Goal: Task Accomplishment & Management: Use online tool/utility

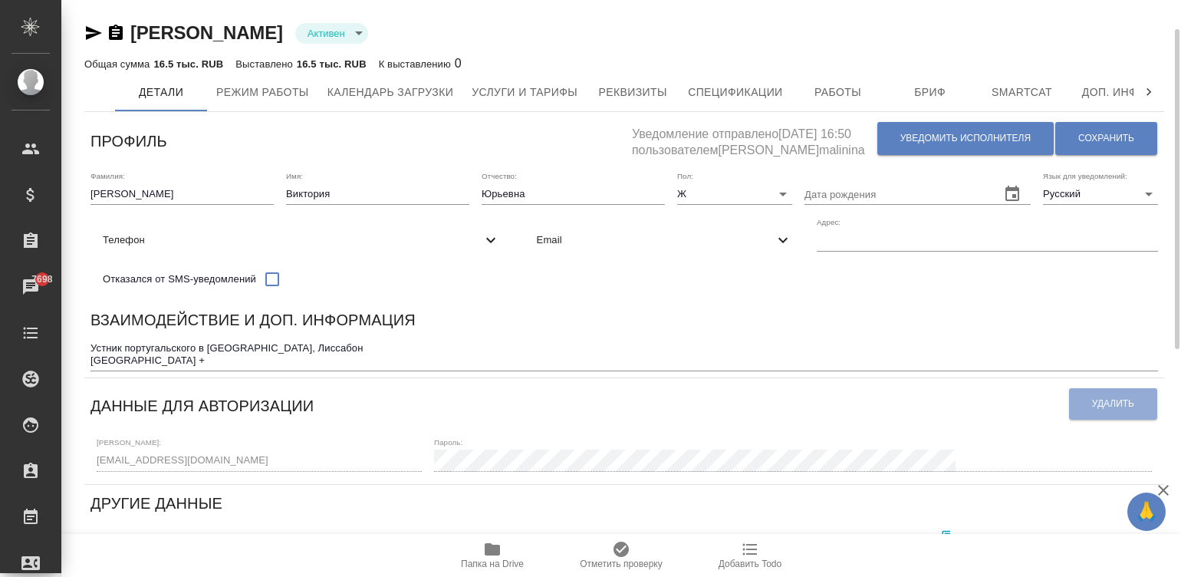
scroll to position [19, 0]
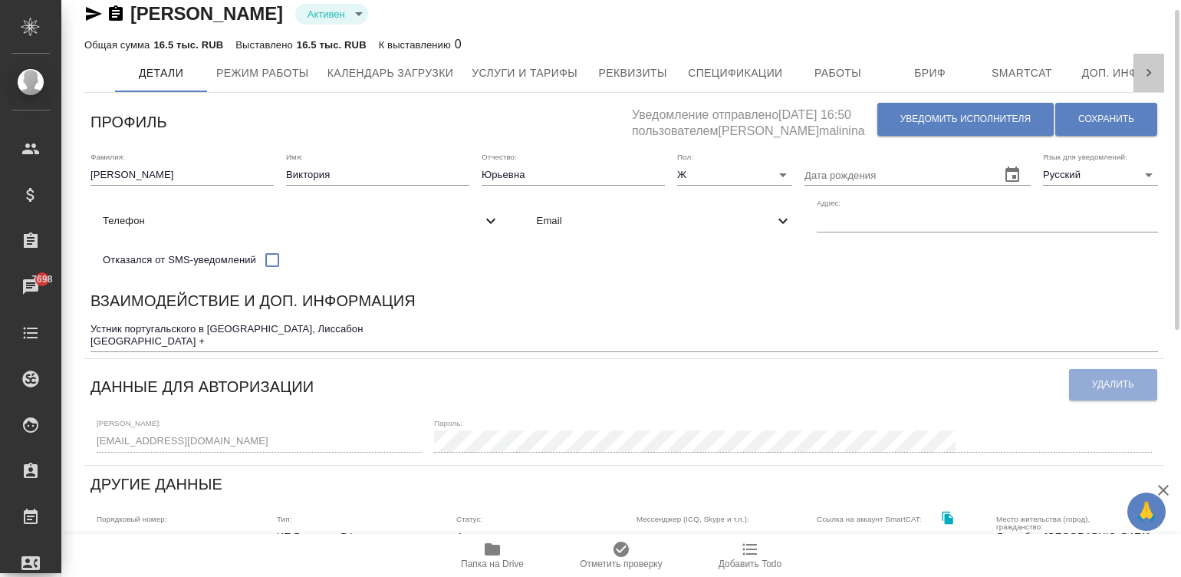
click at [1142, 74] on icon at bounding box center [1148, 72] width 15 height 15
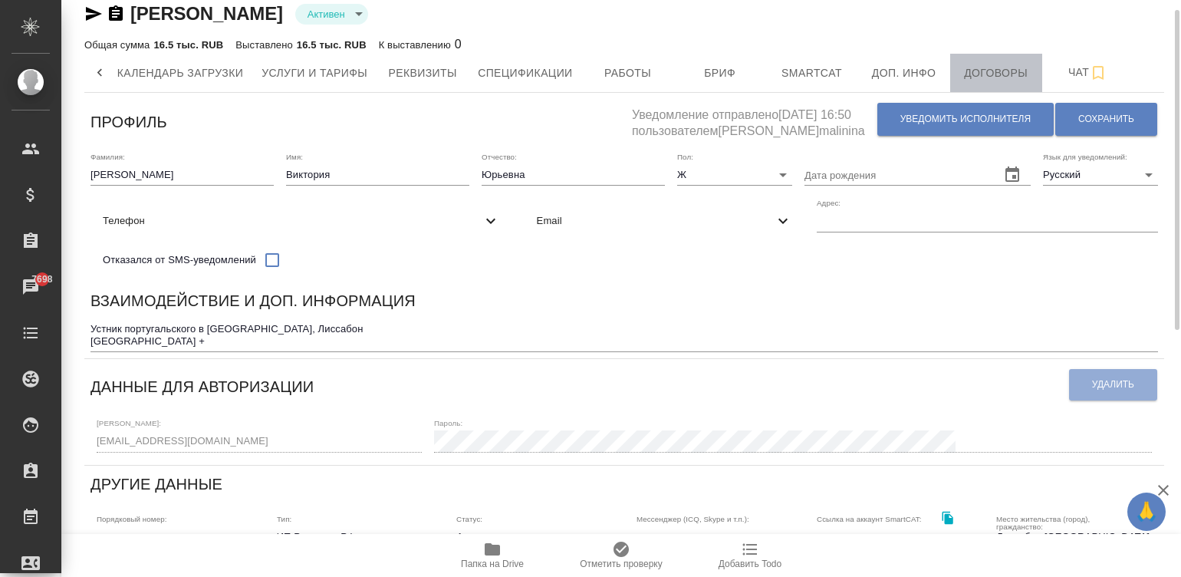
click at [1018, 81] on button "Договоры" at bounding box center [996, 73] width 92 height 38
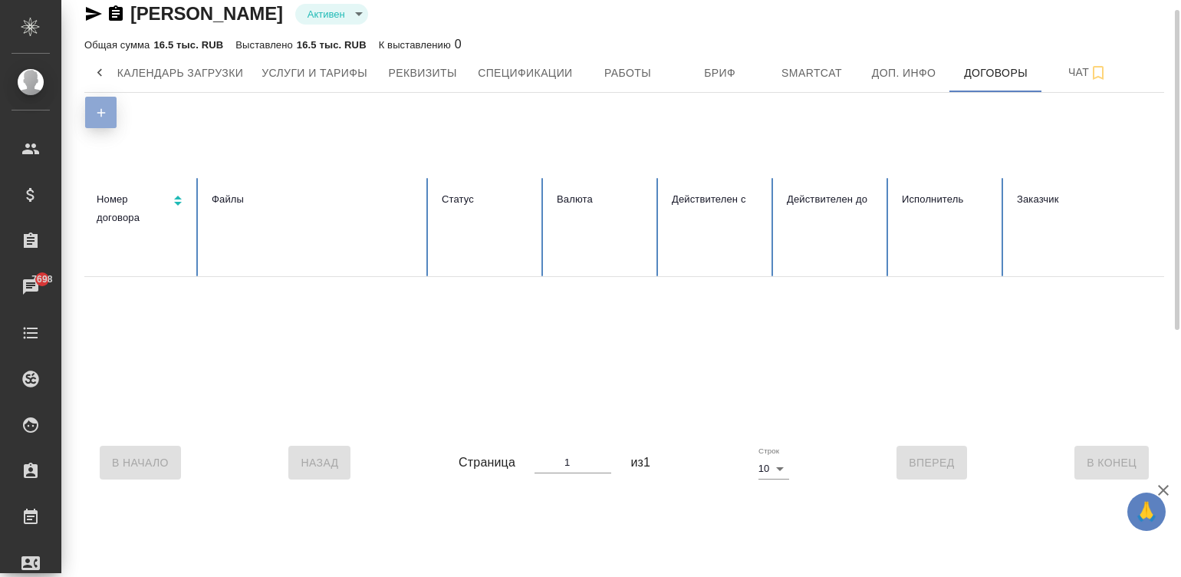
click at [92, 108] on button "button" at bounding box center [100, 112] width 31 height 31
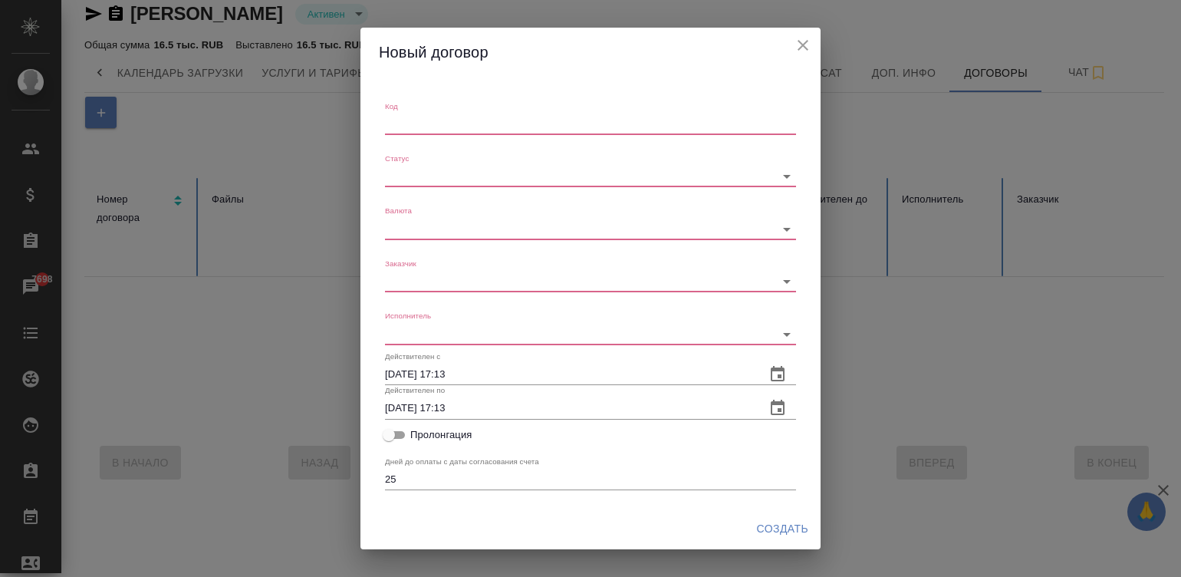
click at [475, 106] on div "Код x" at bounding box center [590, 118] width 411 height 34
click at [502, 115] on div "x" at bounding box center [590, 124] width 411 height 21
type textarea "543"
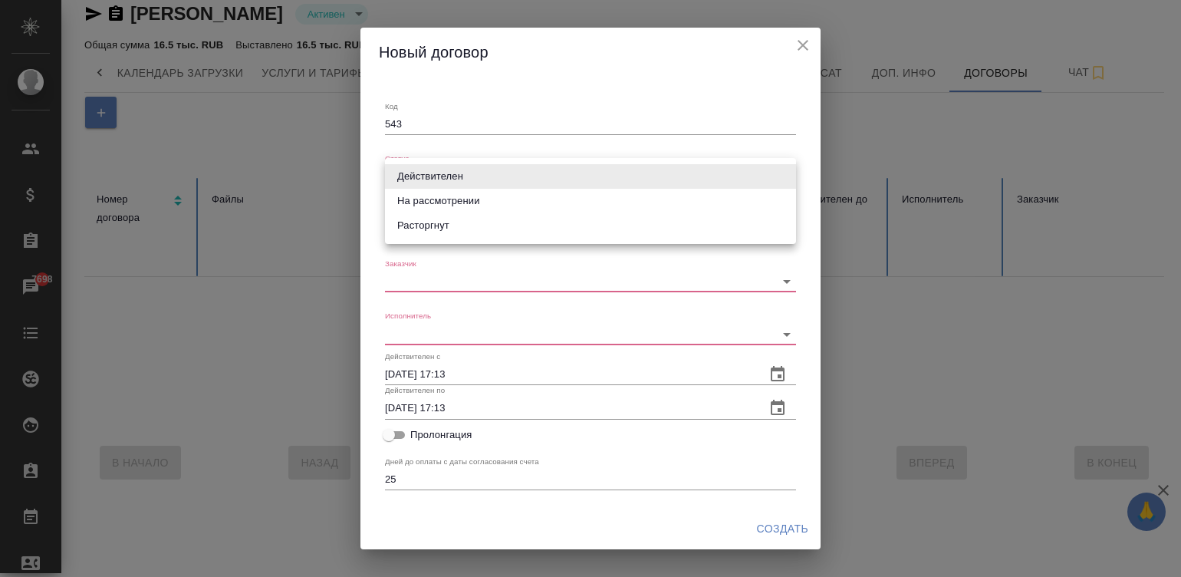
click at [469, 175] on body "🙏 .cls-1 fill:#fff; AWATERA Малинина Мария m.malinina Клиенты Спецификации Зака…" at bounding box center [590, 288] width 1181 height 577
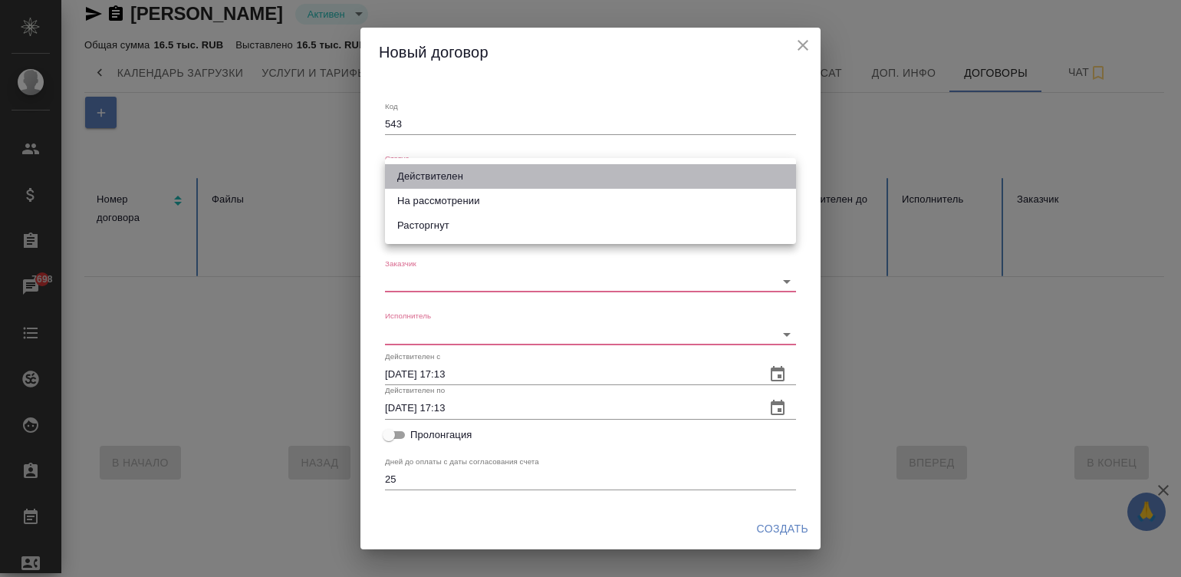
click at [493, 173] on li "Действителен" at bounding box center [590, 176] width 411 height 25
type input "valid"
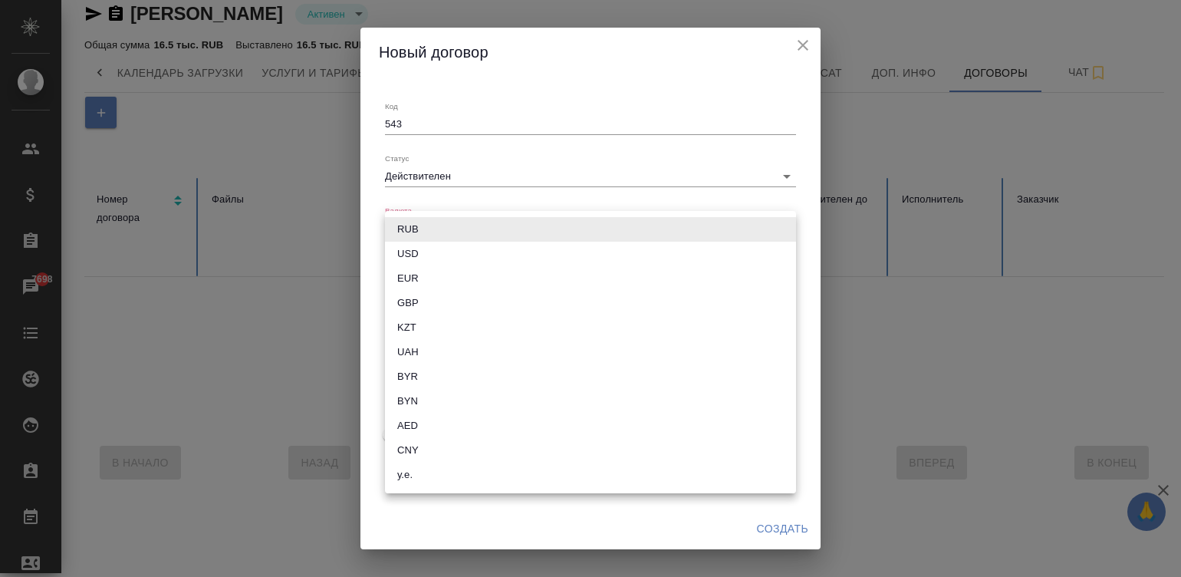
click at [439, 222] on body "🙏 .cls-1 fill:#fff; AWATERA Малинина Мария m.malinina Клиенты Спецификации Зака…" at bounding box center [590, 288] width 1181 height 577
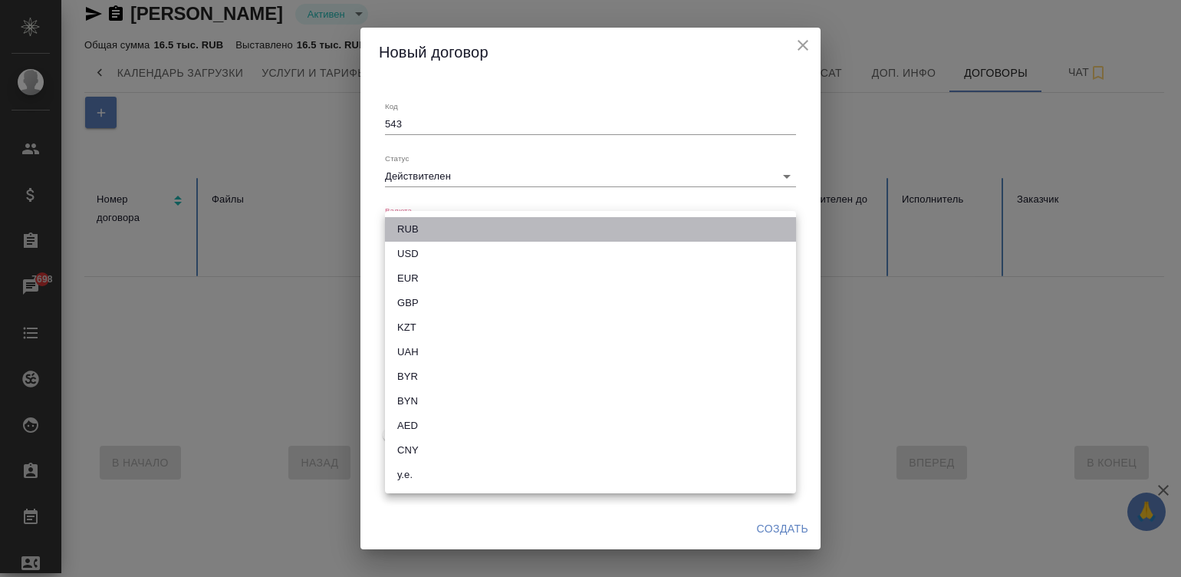
click at [454, 234] on li "RUB" at bounding box center [590, 229] width 411 height 25
type input "RUB"
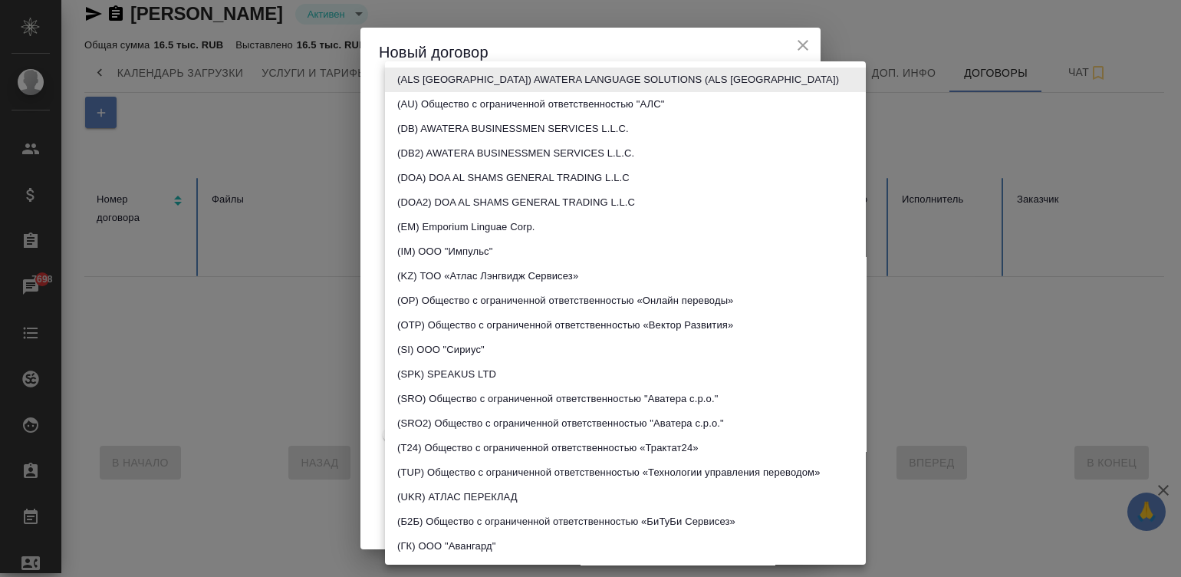
click at [445, 281] on body "🙏 .cls-1 fill:#fff; AWATERA Малинина Мария m.malinina Клиенты Спецификации Зака…" at bounding box center [590, 288] width 1181 height 577
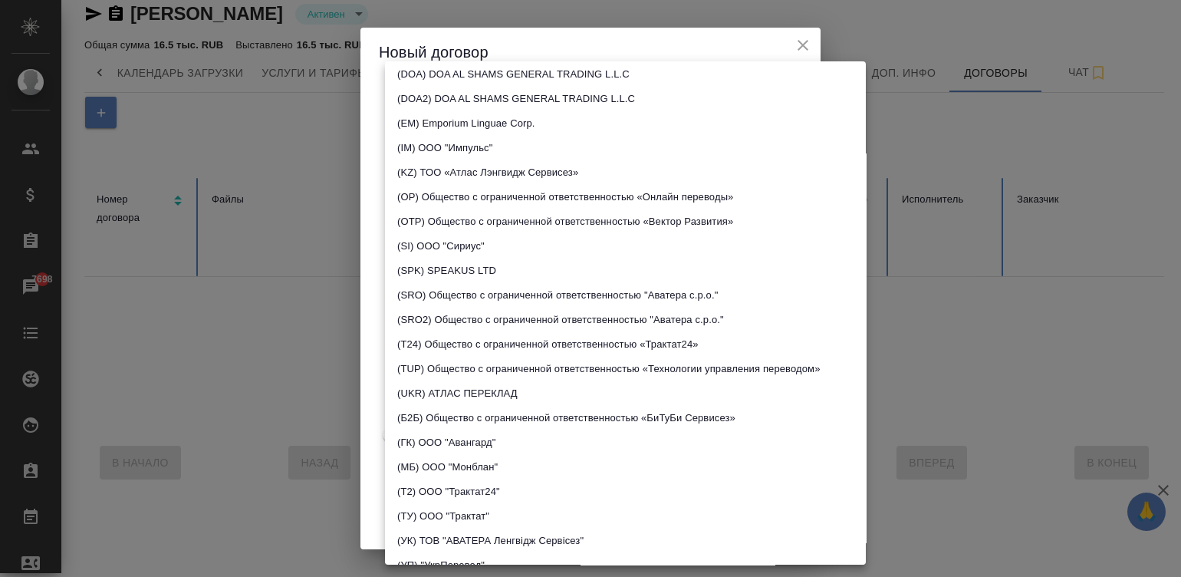
scroll to position [125, 0]
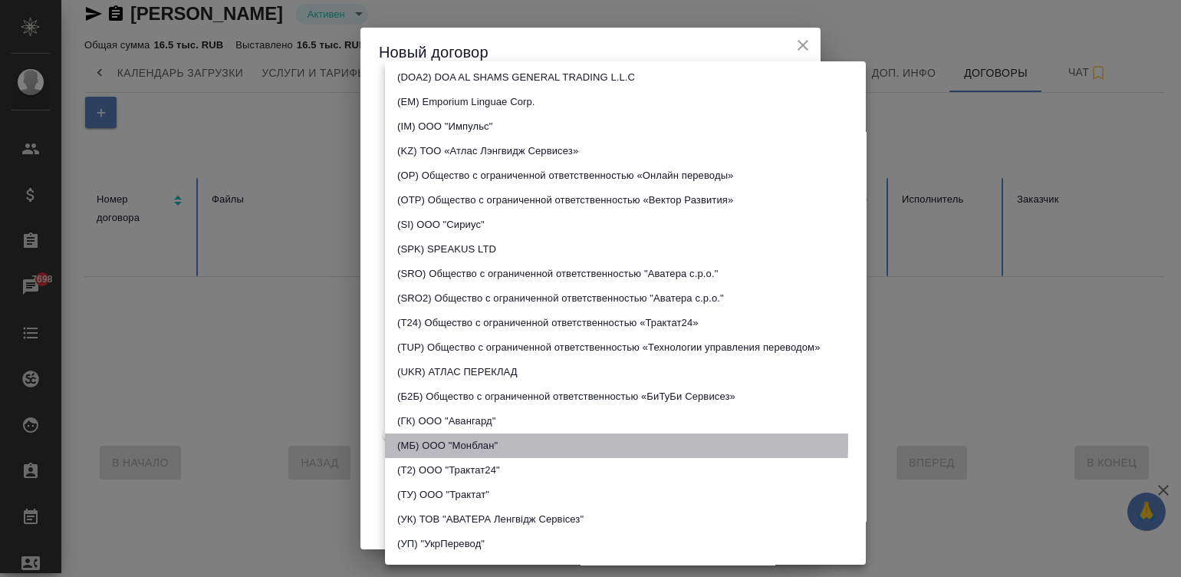
click at [492, 442] on li "(МБ) ООО "Монблан"" at bounding box center [625, 445] width 481 height 25
type input "5a8b8b956a9677013d343cfa"
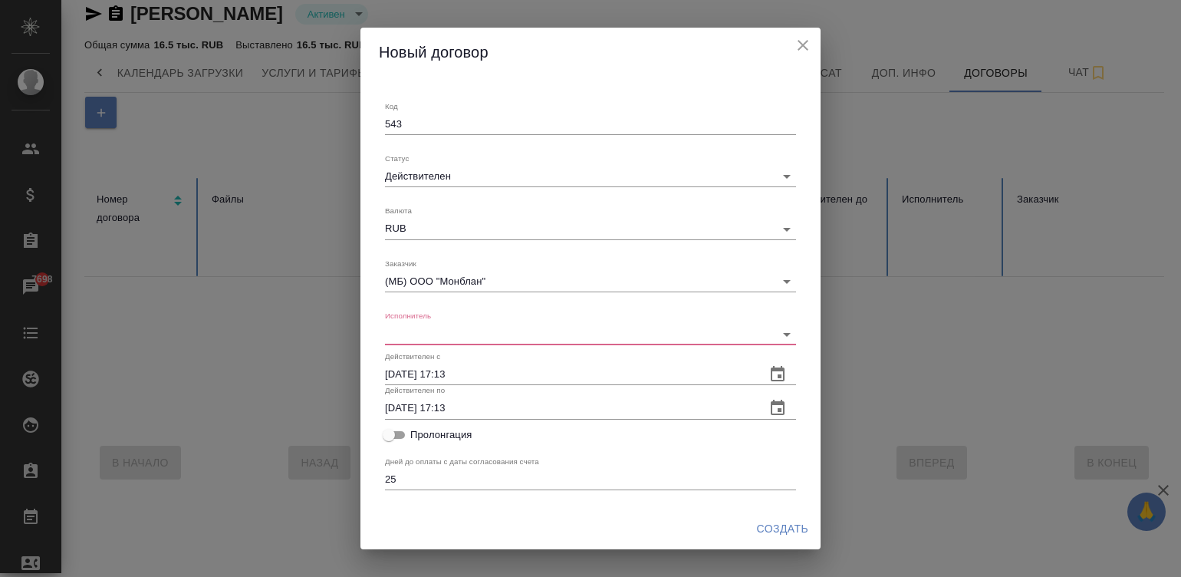
click at [492, 380] on li "(МБ) ООО "Монблан"" at bounding box center [565, 374] width 360 height 14
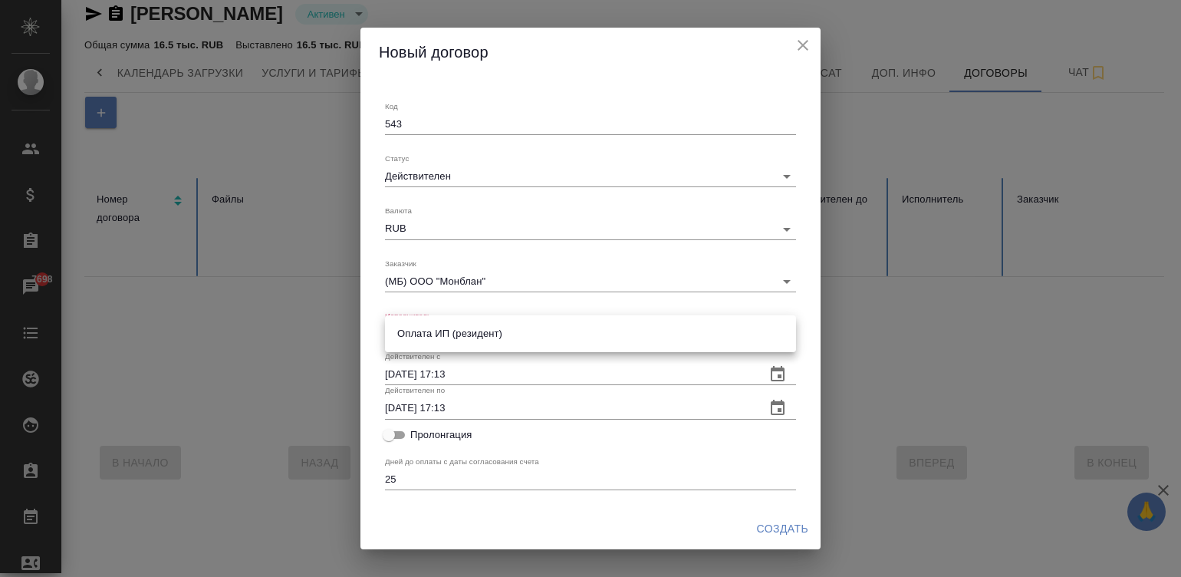
click at [443, 336] on body "🙏 .cls-1 fill:#fff; AWATERA Малинина Мария m.malinina Клиенты Спецификации Зака…" at bounding box center [590, 288] width 1181 height 577
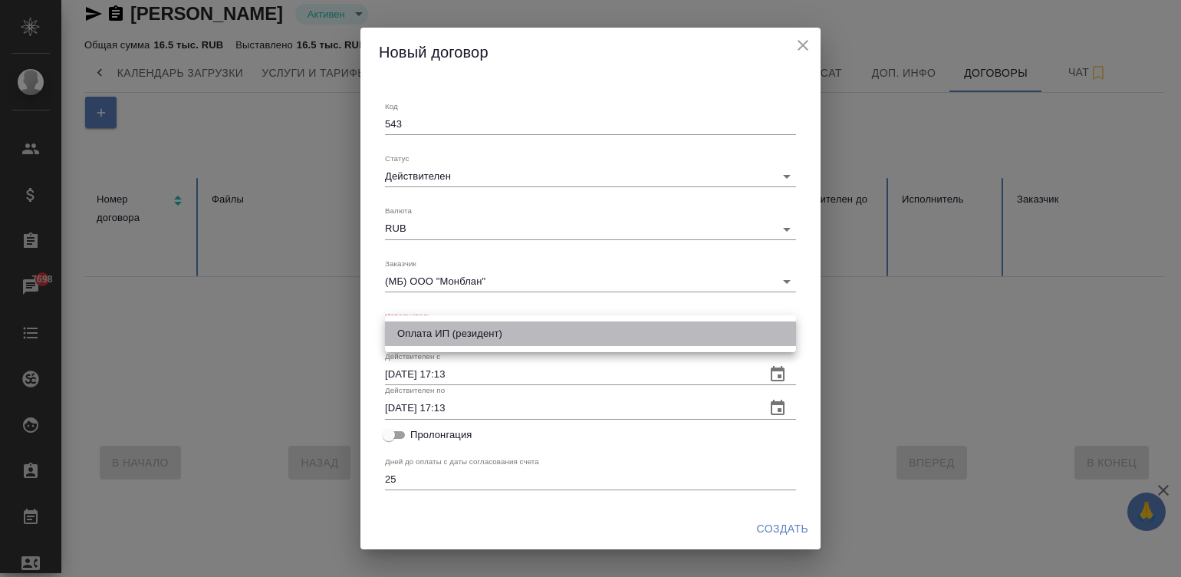
click at [443, 336] on li "Оплата ИП (резидент)" at bounding box center [590, 333] width 411 height 25
type input "68c196097004ed7ab0ad5843"
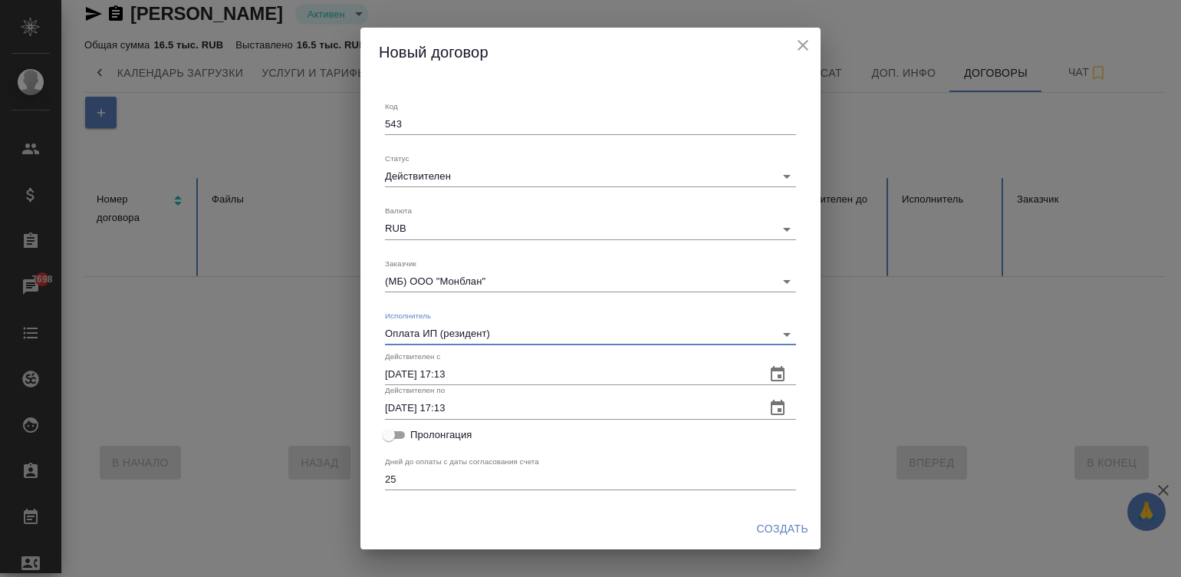
click at [475, 373] on input "14.09.2025 17:13" at bounding box center [569, 374] width 368 height 21
type input "01.09.2025 09:00"
click at [479, 411] on input "14.09.2025 17:13" at bounding box center [569, 407] width 368 height 21
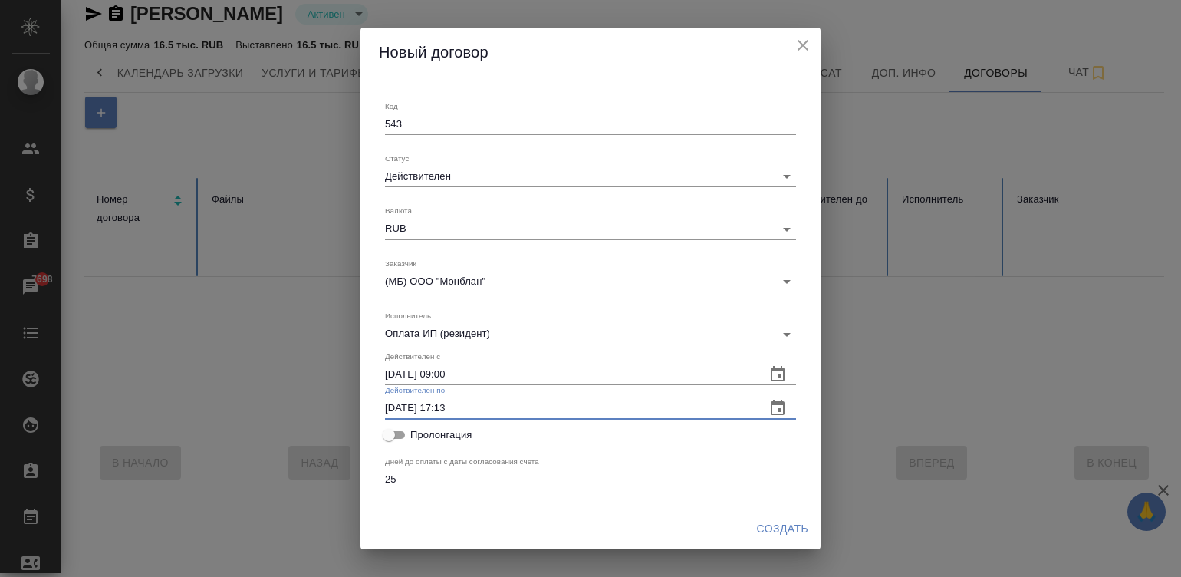
click at [479, 411] on input "14.09.2025 17:13" at bounding box center [569, 407] width 368 height 21
paste input "01.09.2025 09:00"
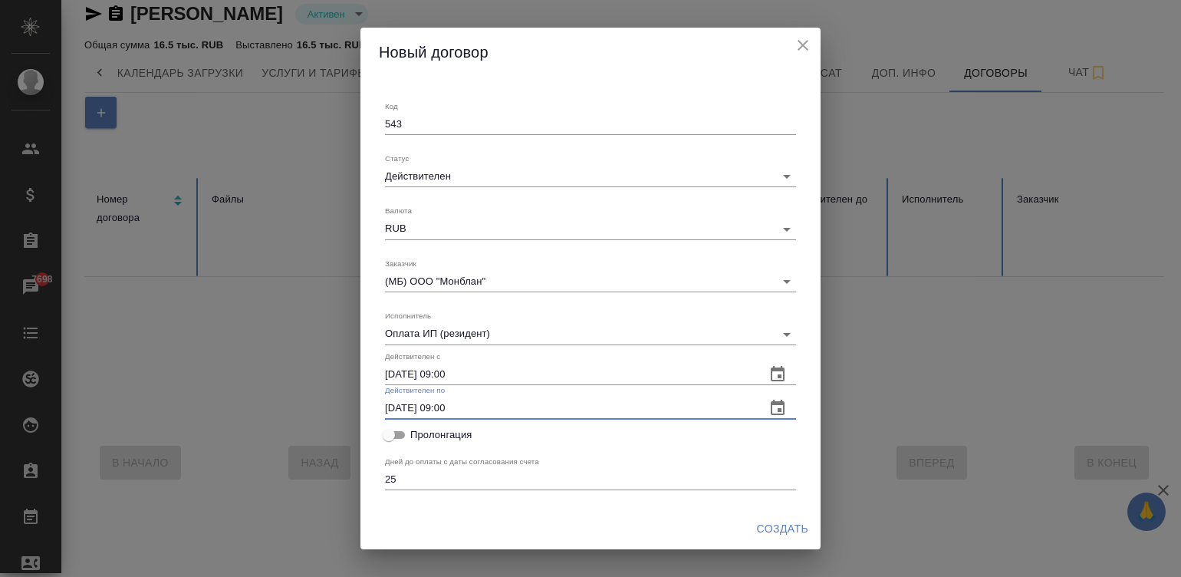
type input "01.09.2025 09:00"
click at [403, 429] on input "Пролонгация" at bounding box center [388, 435] width 55 height 18
checkbox input "true"
click at [775, 531] on span "Создать" at bounding box center [782, 528] width 51 height 19
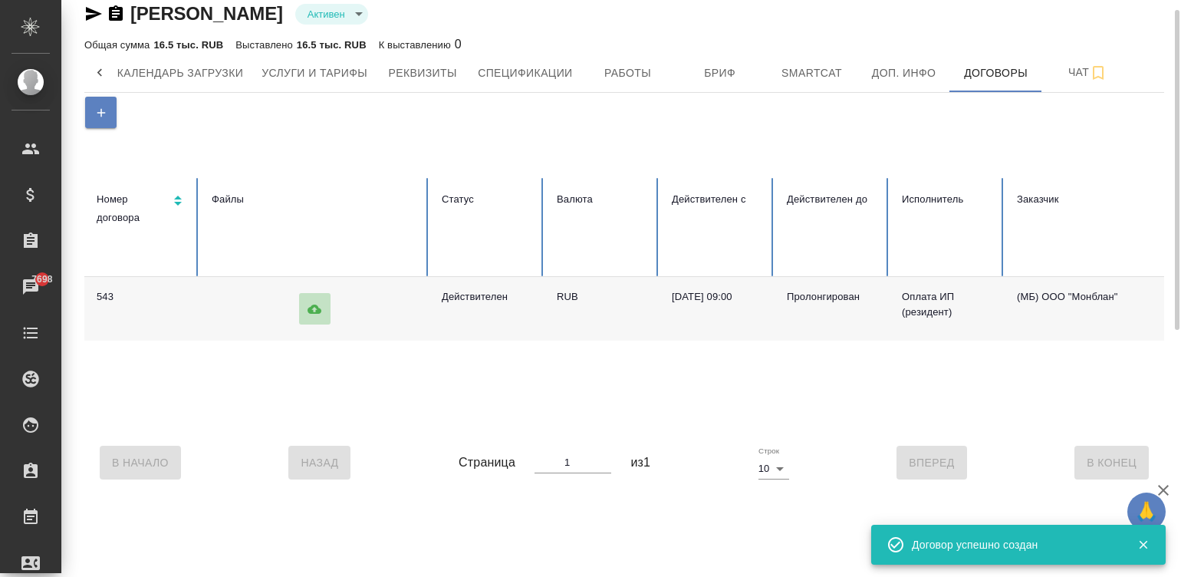
click at [311, 307] on icon at bounding box center [315, 308] width 14 height 9
click at [0, 0] on input "file" at bounding box center [0, 0] width 0 height 0
type input "14.09.2025 17:14"
checkbox input "false"
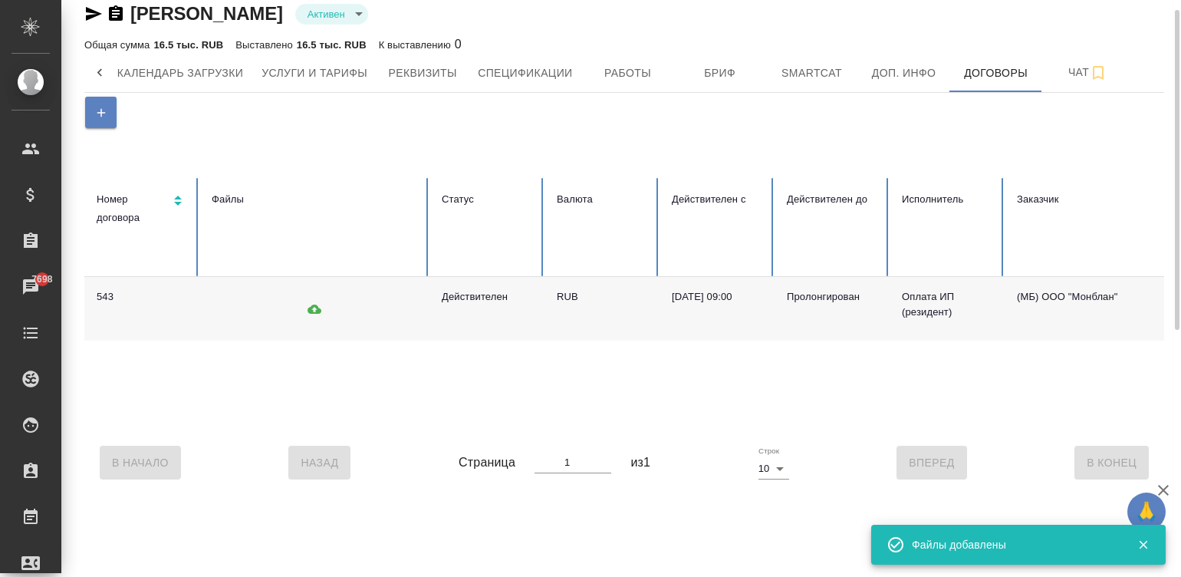
scroll to position [0, 262]
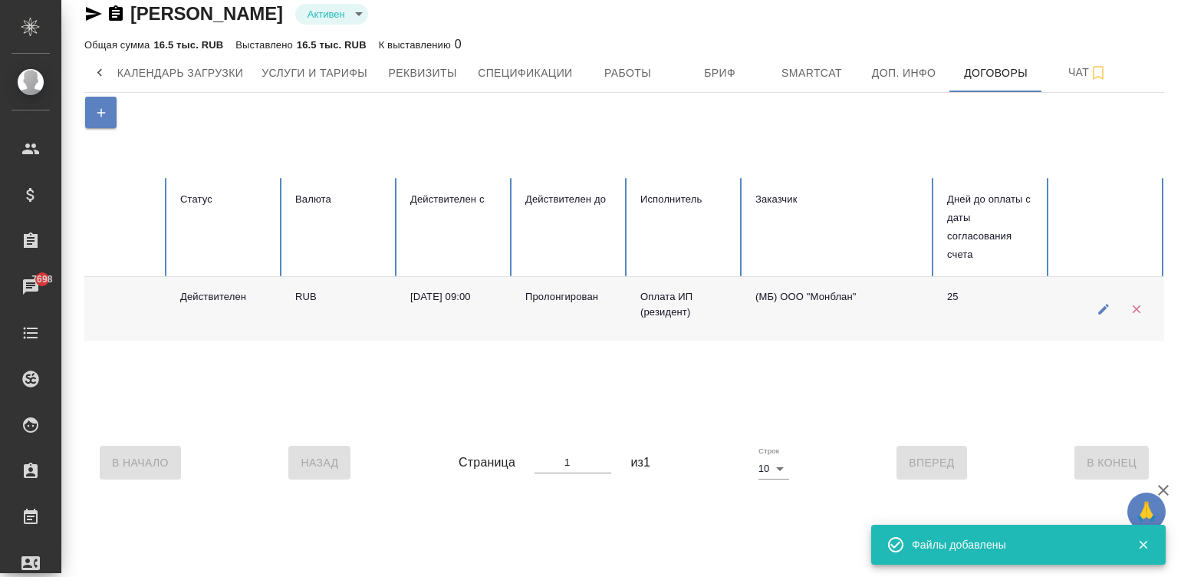
click at [530, 377] on div "543 Действителен RUB 01.09.2025, 09:00 Пролонгирован Оплата ИП (резидент) (МБ) …" at bounding box center [494, 353] width 1342 height 153
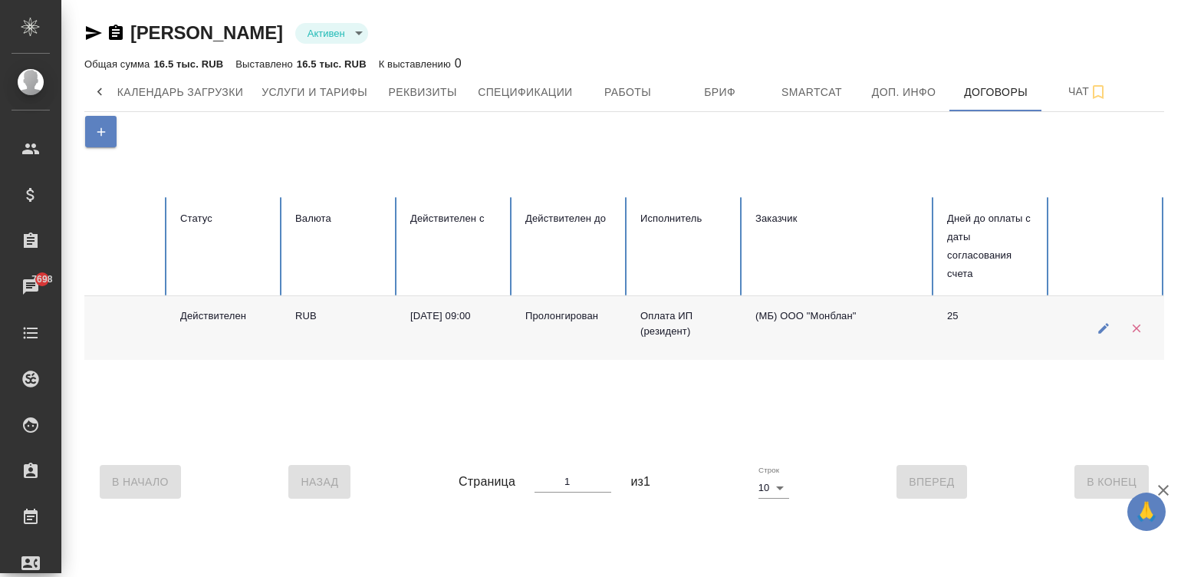
scroll to position [0, 0]
click at [521, 87] on span "Спецификации" at bounding box center [525, 92] width 94 height 19
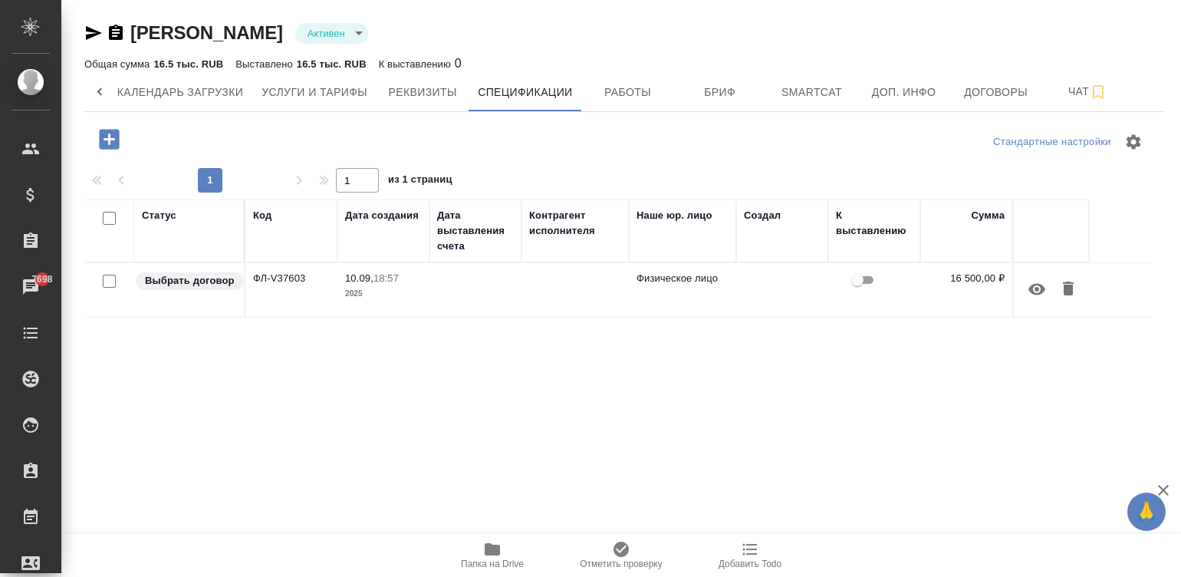
click at [357, 324] on div "Статус Код Дата создания Дата выставления счета Контрагент исполнителя Наше юр.…" at bounding box center [618, 475] width 1068 height 552
click at [327, 288] on td "ФЛ-V37603" at bounding box center [291, 290] width 92 height 54
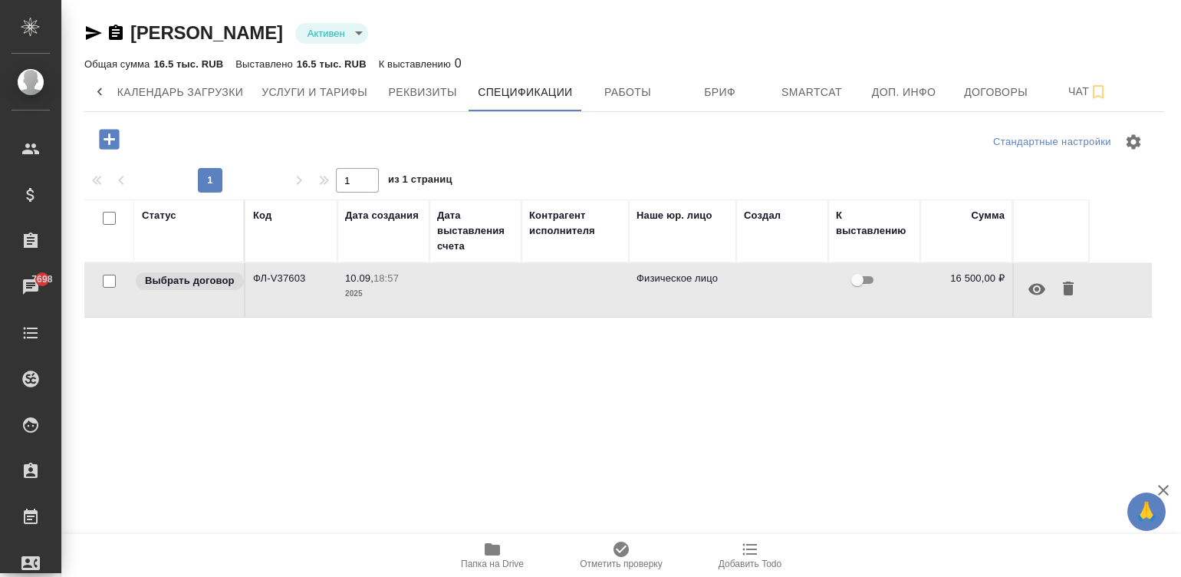
click at [327, 288] on td "ФЛ-V37603" at bounding box center [291, 290] width 92 height 54
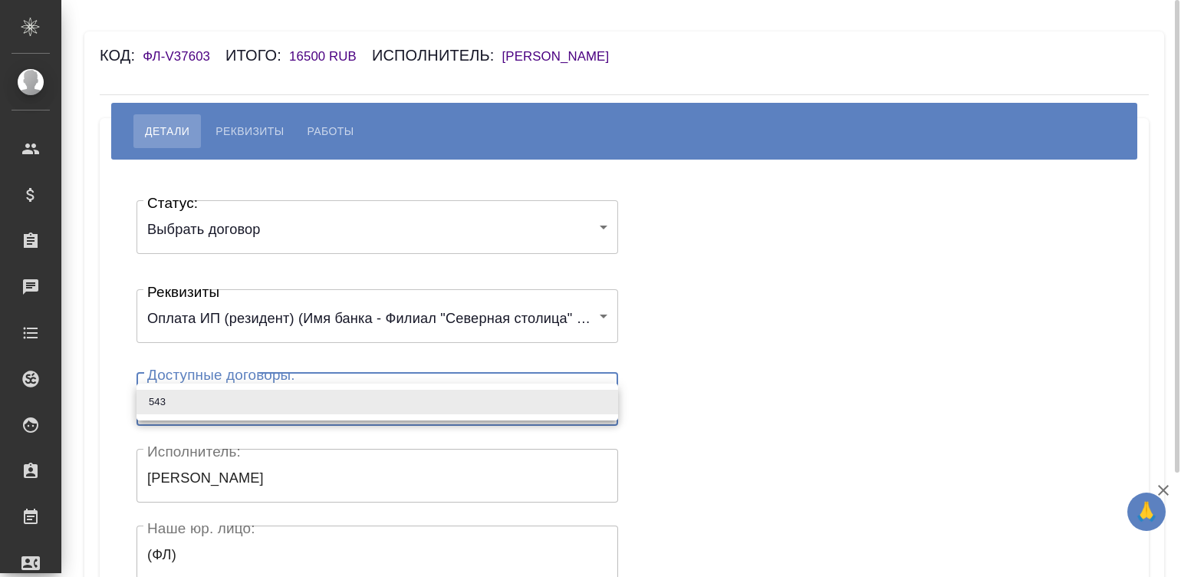
click at [275, 386] on body "🙏 .cls-1 fill:#fff; AWATERA Малинина Мария m.malinina Клиенты Спецификации Зака…" at bounding box center [590, 288] width 1181 height 577
click at [275, 386] on ul "543" at bounding box center [378, 401] width 482 height 37
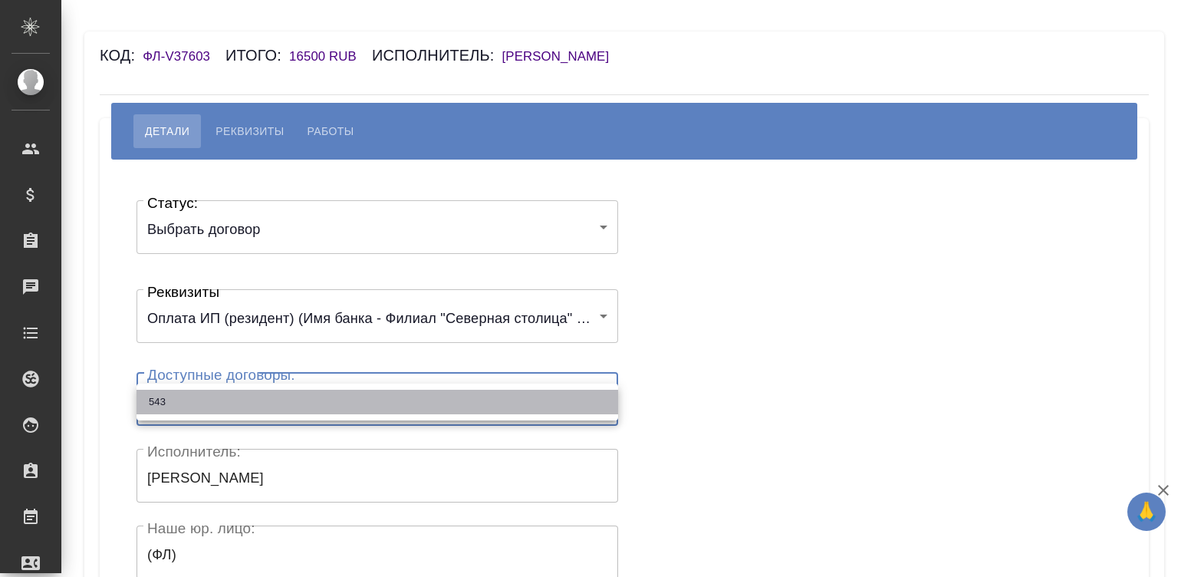
click at [311, 403] on li "543" at bounding box center [378, 402] width 482 height 25
type input "68c6cdb99757666d8dcd0d3e"
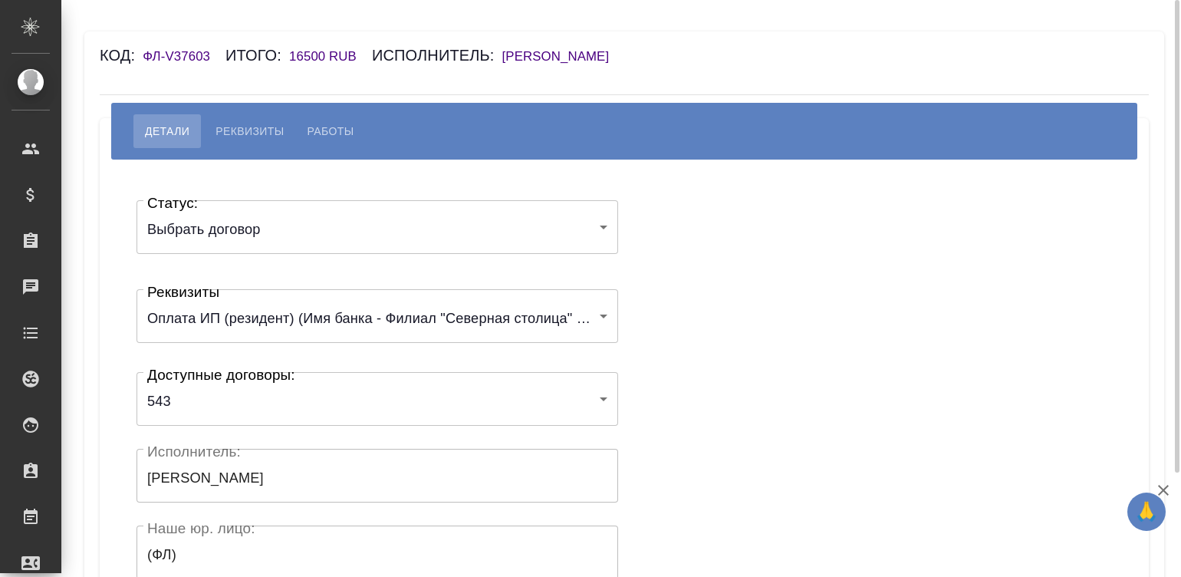
click at [699, 406] on div "Статус: Выбрать договор chooseContract Статус: Реквизиты Оплата ИП (резидент) (…" at bounding box center [624, 460] width 988 height 554
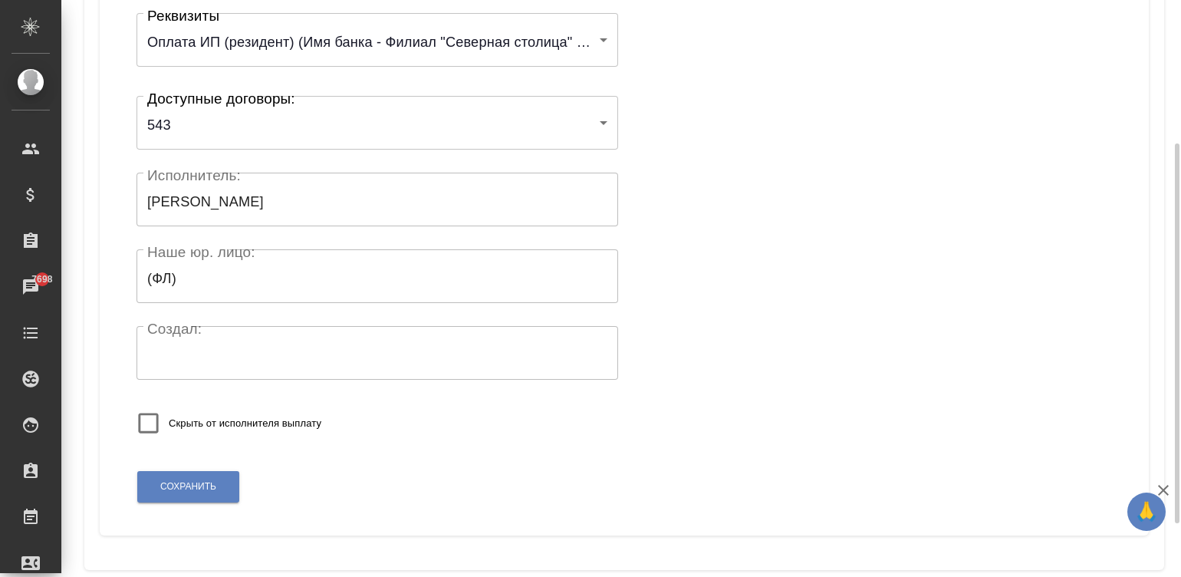
scroll to position [300, 0]
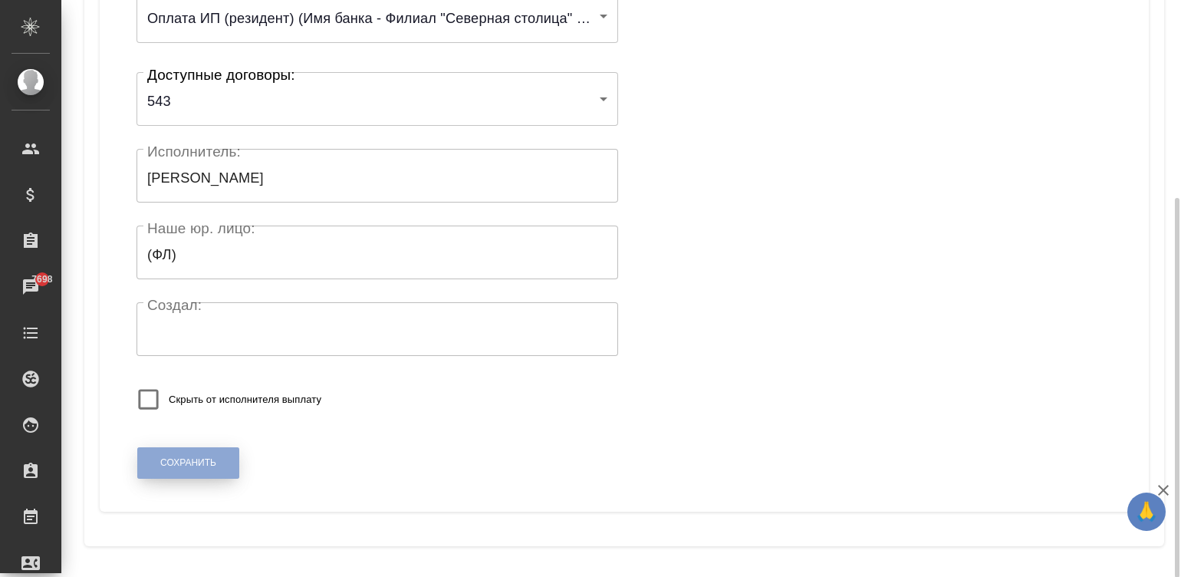
click at [192, 462] on span "Сохранить" at bounding box center [188, 462] width 56 height 13
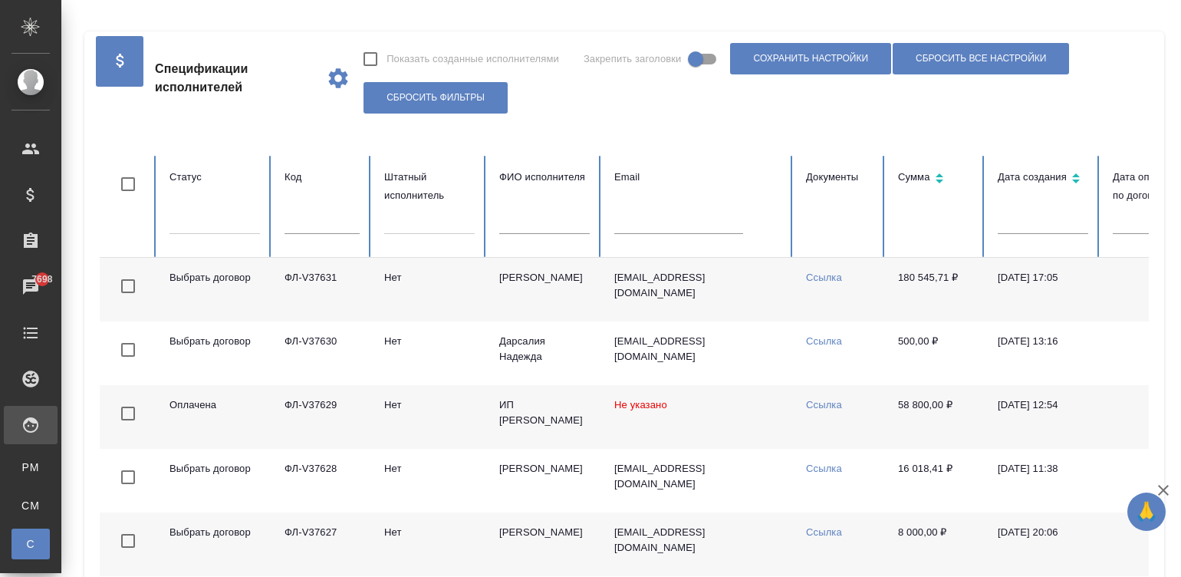
click at [656, 292] on td "evtsipileva@gmail.com" at bounding box center [698, 290] width 192 height 64
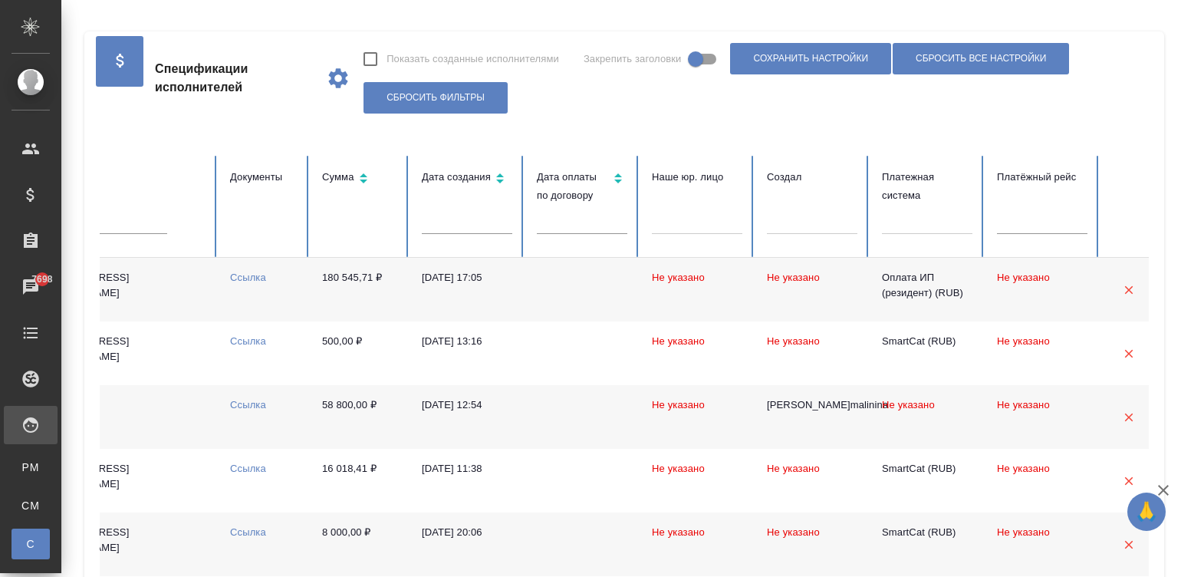
scroll to position [0, 593]
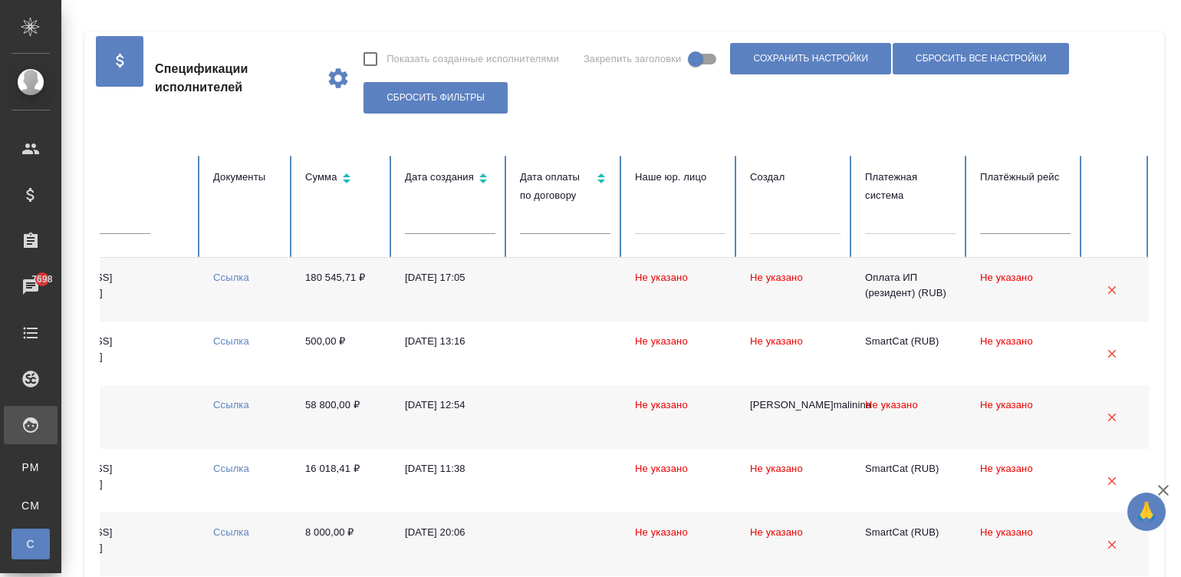
click at [916, 208] on div at bounding box center [910, 219] width 90 height 22
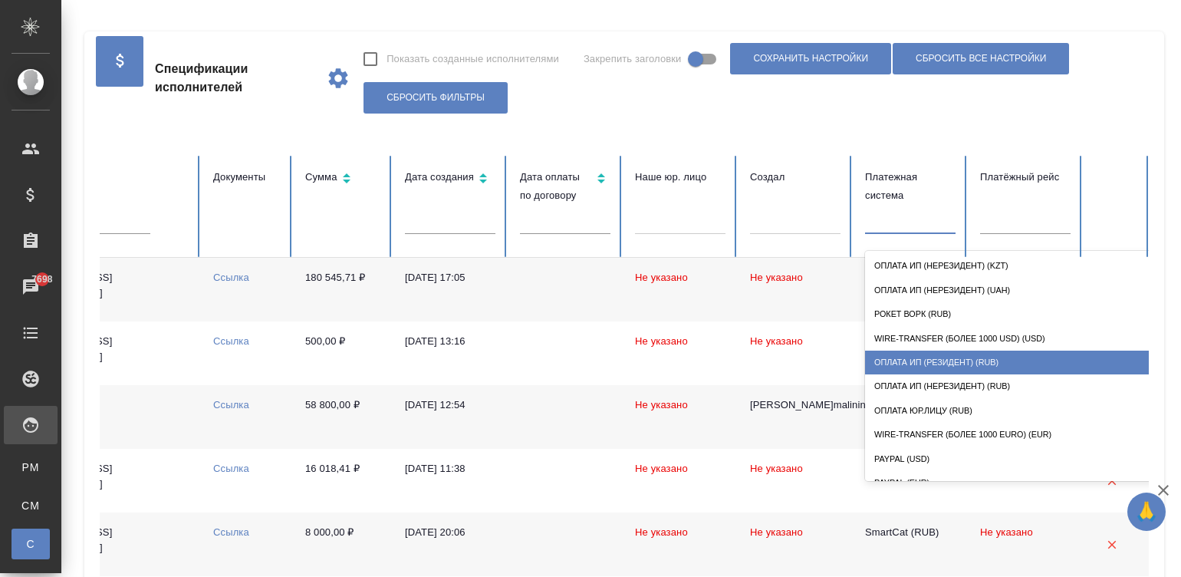
click at [989, 367] on div "Оплата ИП (резидент) (RUB)" at bounding box center [1018, 362] width 307 height 24
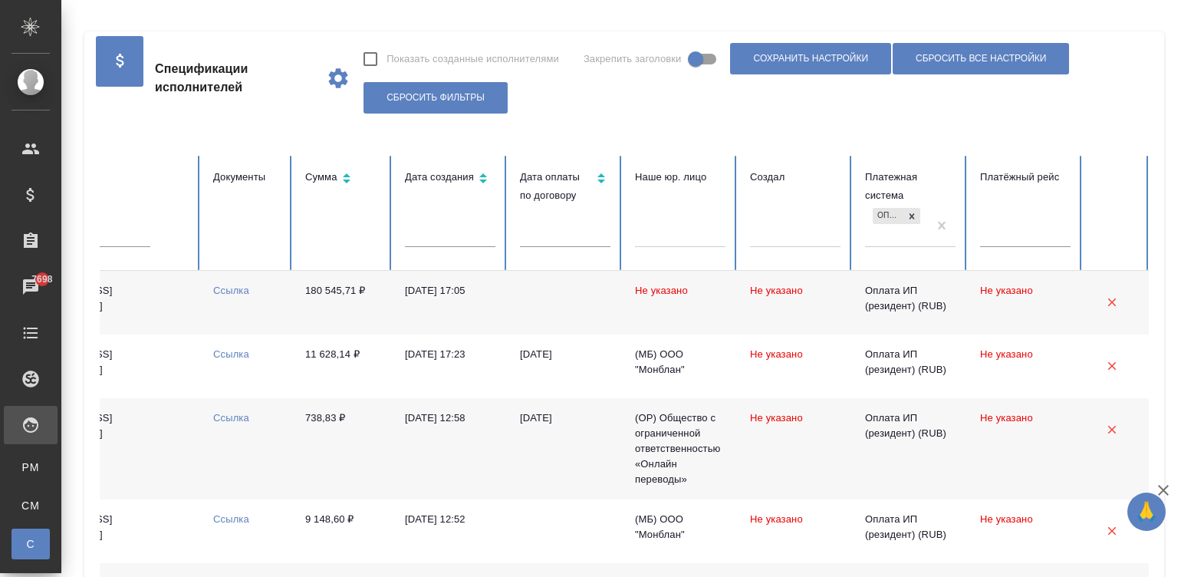
scroll to position [0, 0]
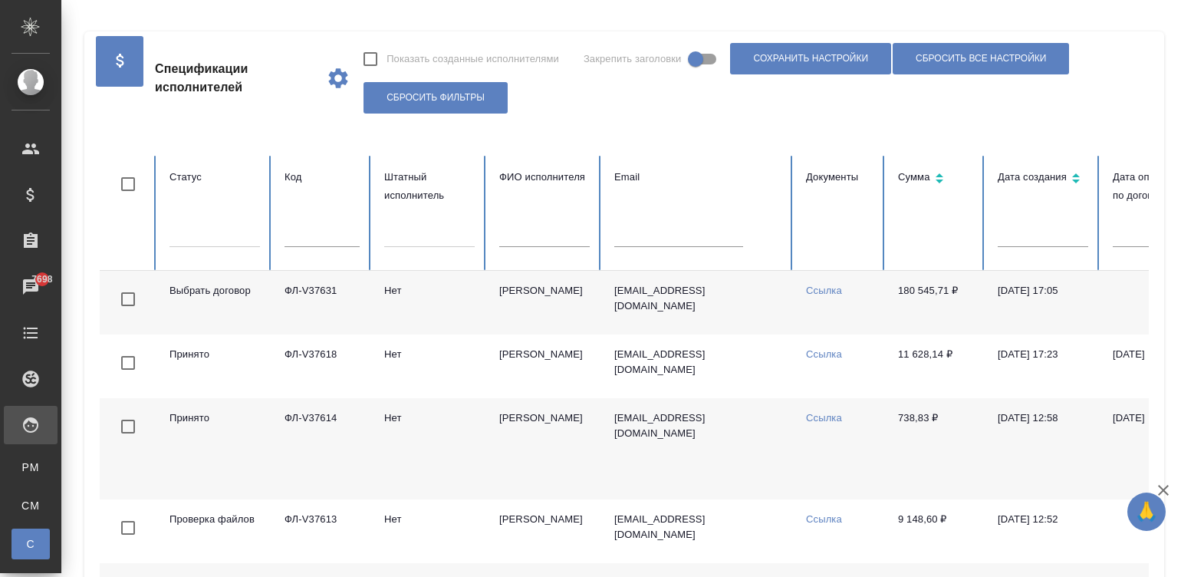
click at [594, 309] on td "Ципилева Евгения" at bounding box center [544, 303] width 115 height 64
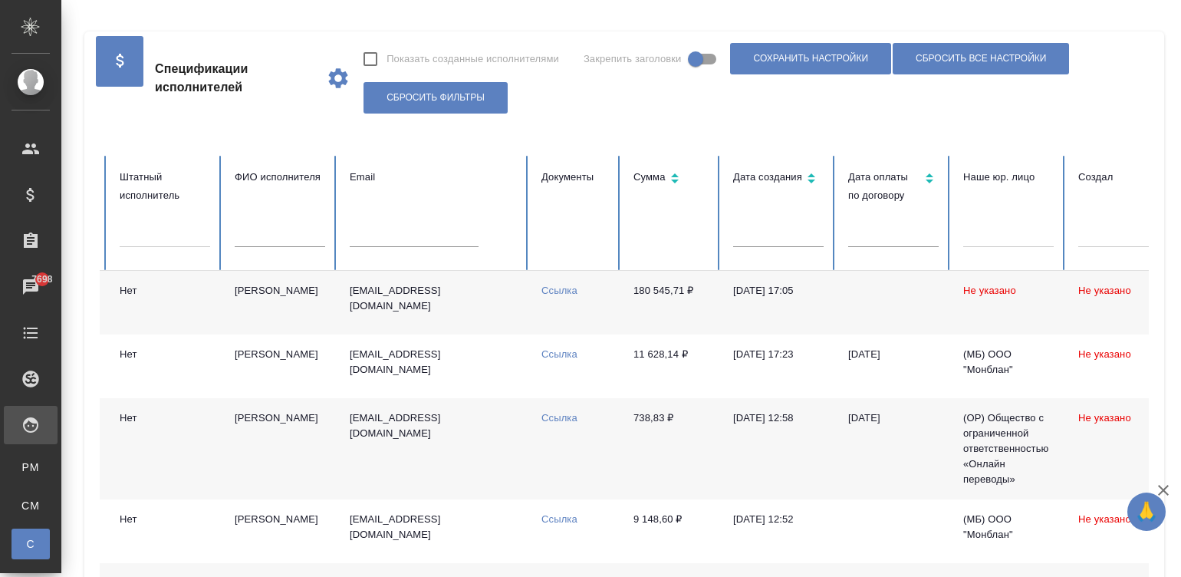
scroll to position [0, 460]
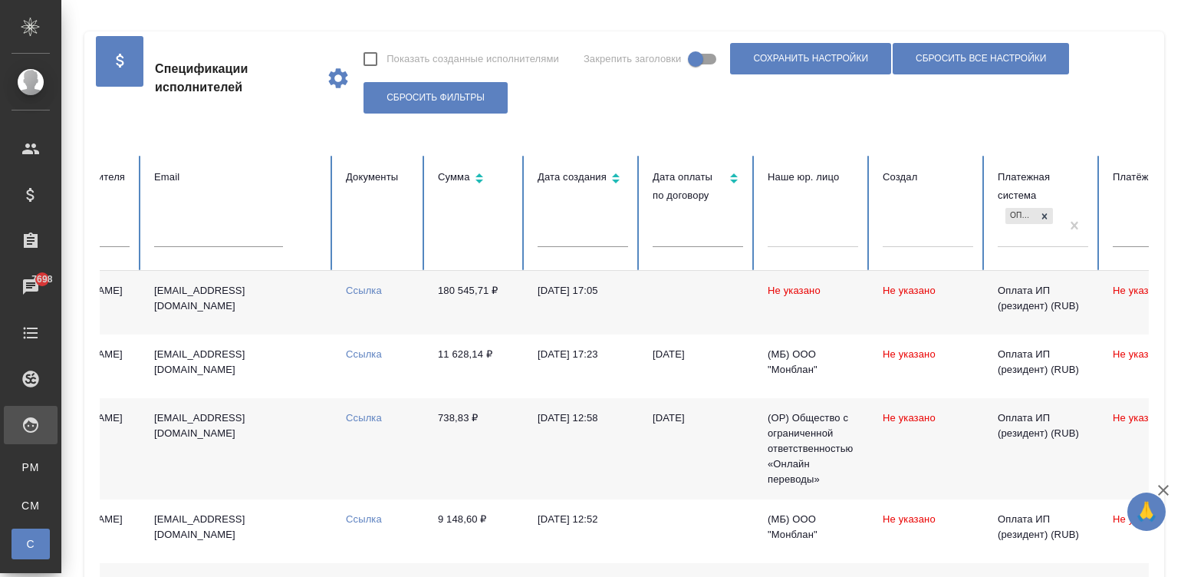
click at [687, 235] on input "text" at bounding box center [698, 235] width 90 height 21
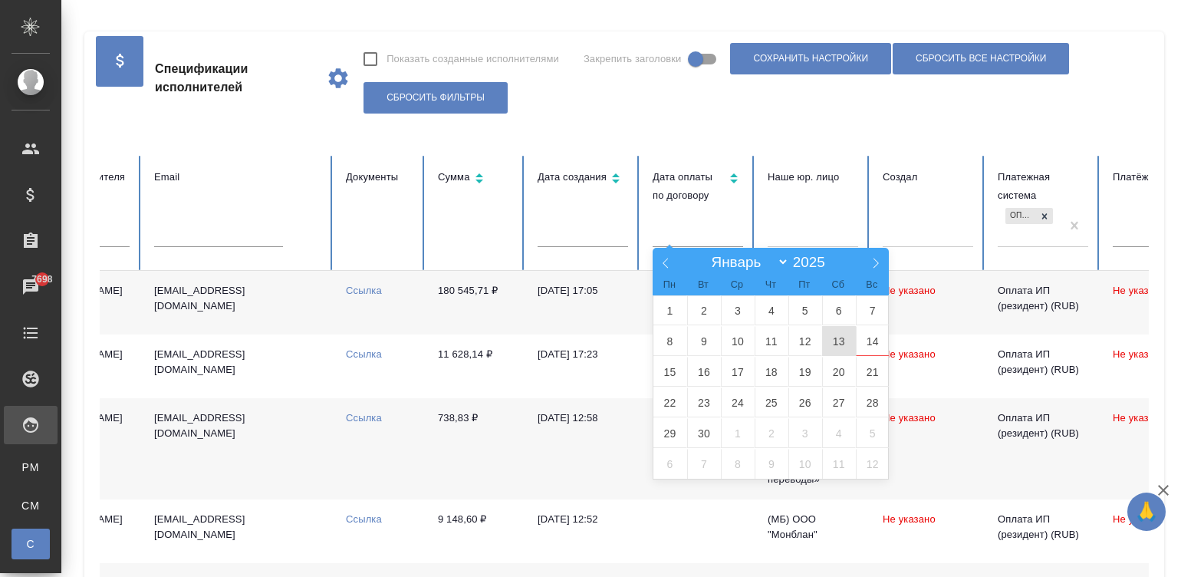
click at [831, 337] on span "13" at bounding box center [839, 341] width 34 height 30
type input "13.09"
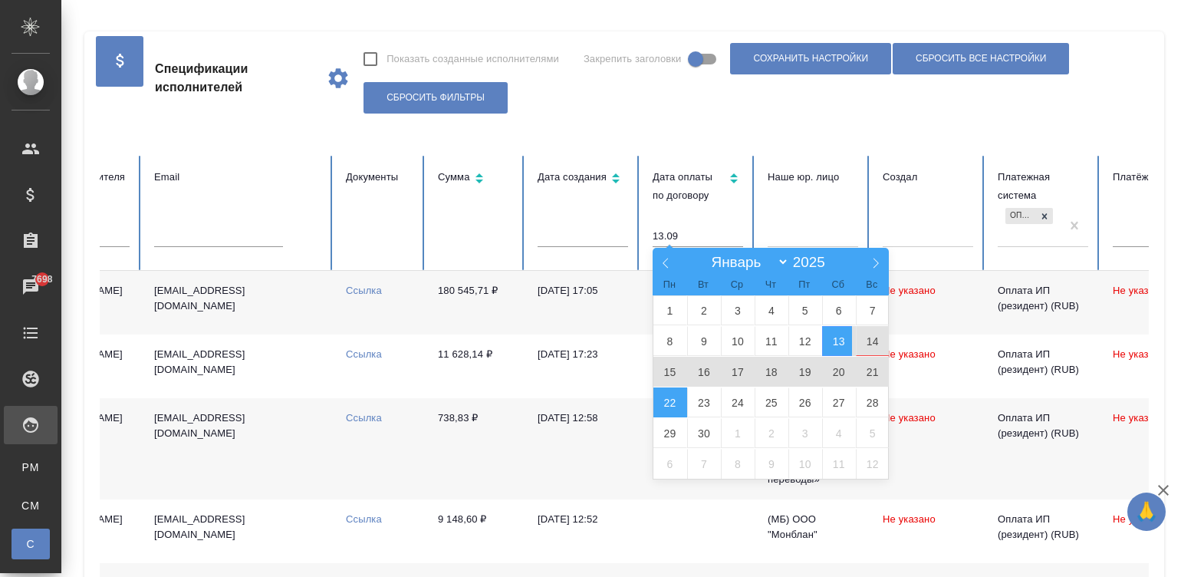
click at [670, 399] on span "22" at bounding box center [670, 402] width 34 height 30
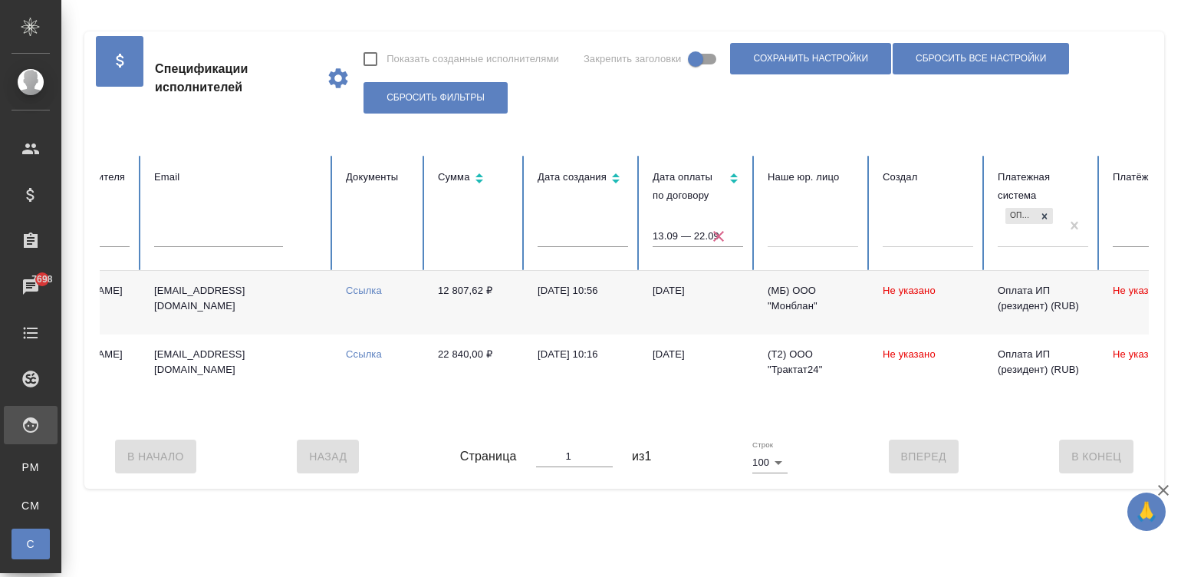
scroll to position [0, 0]
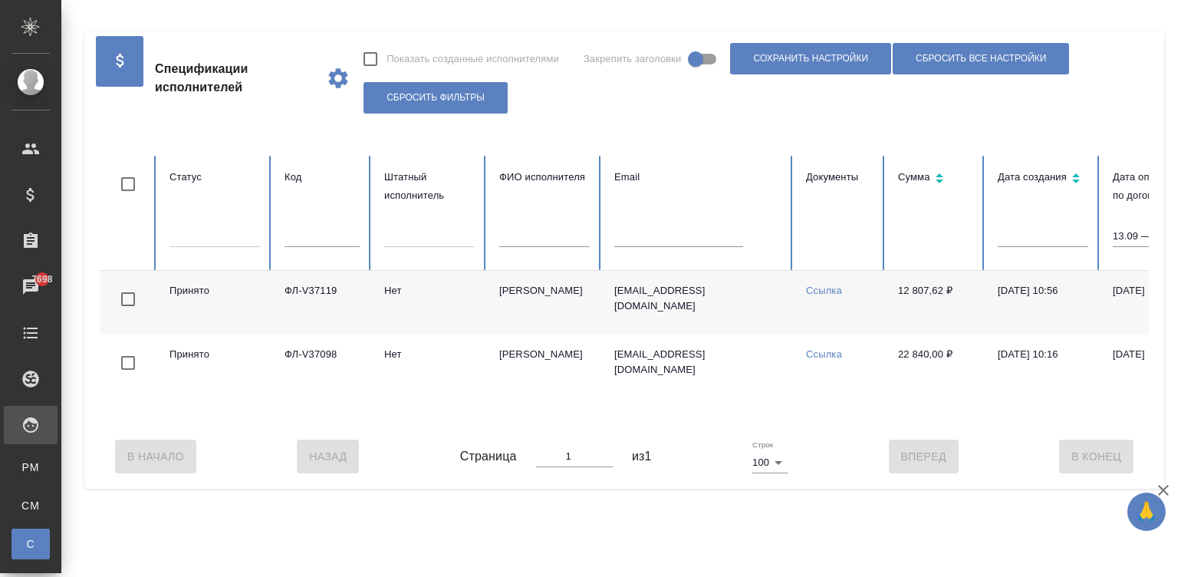
click at [349, 423] on div "Принято ФЛ-V37119 Нет Калинчук Елена Владимировна e.kalinchuk@mail.ru Ссылка 12…" at bounding box center [921, 347] width 1643 height 153
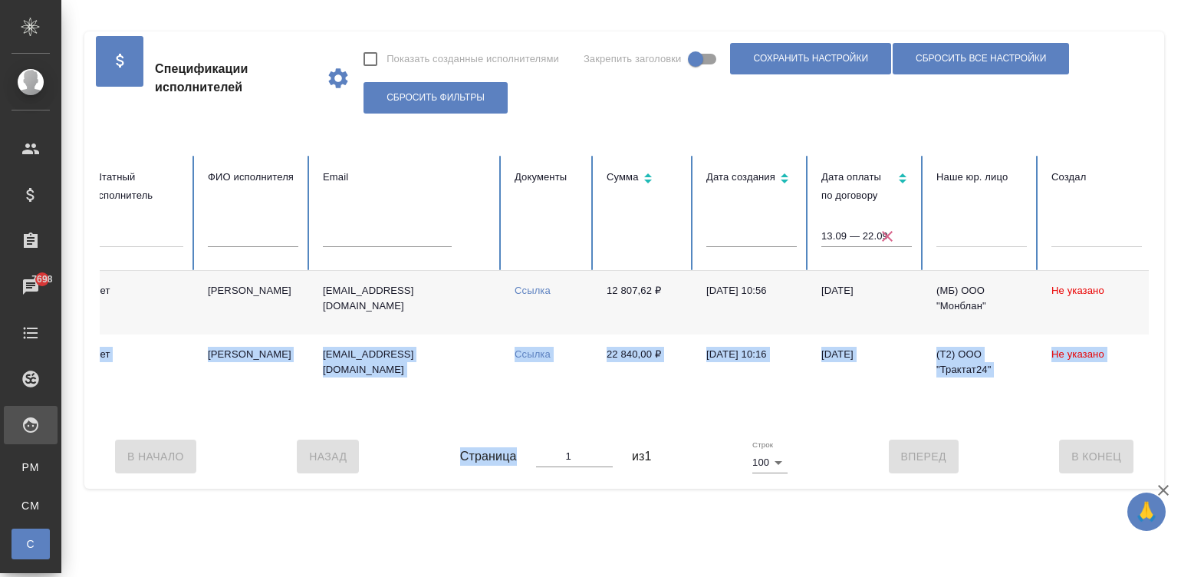
drag, startPoint x: 349, startPoint y: 423, endPoint x: 538, endPoint y: 449, distance: 191.1
click at [538, 449] on div "Спецификации исполнителей Показать созданные исполнителями Закрепить заголовки …" at bounding box center [624, 259] width 1080 height 457
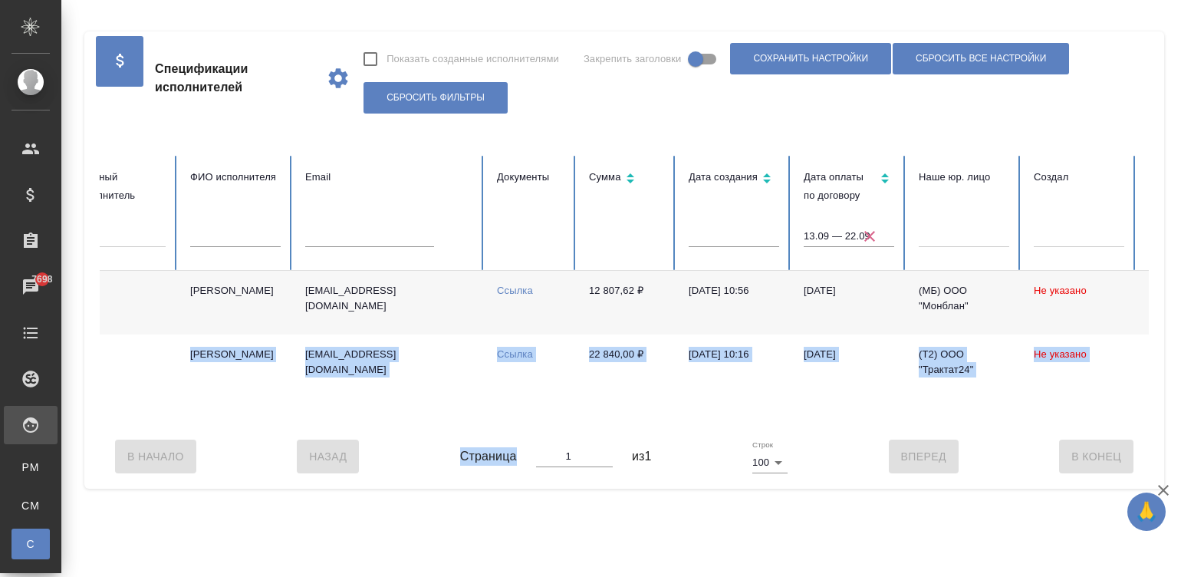
click at [509, 285] on link "Ссылка" at bounding box center [515, 291] width 36 height 12
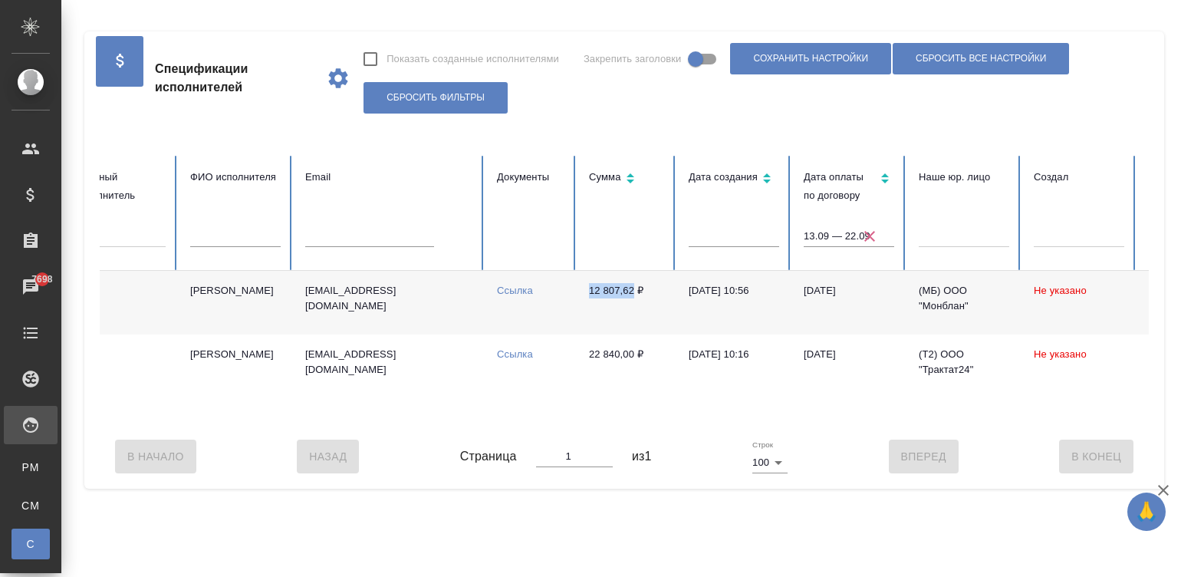
drag, startPoint x: 577, startPoint y: 292, endPoint x: 633, endPoint y: 291, distance: 56.0
click at [633, 291] on td "12 807,62 ₽" at bounding box center [627, 303] width 100 height 64
copy td "12 807,62"
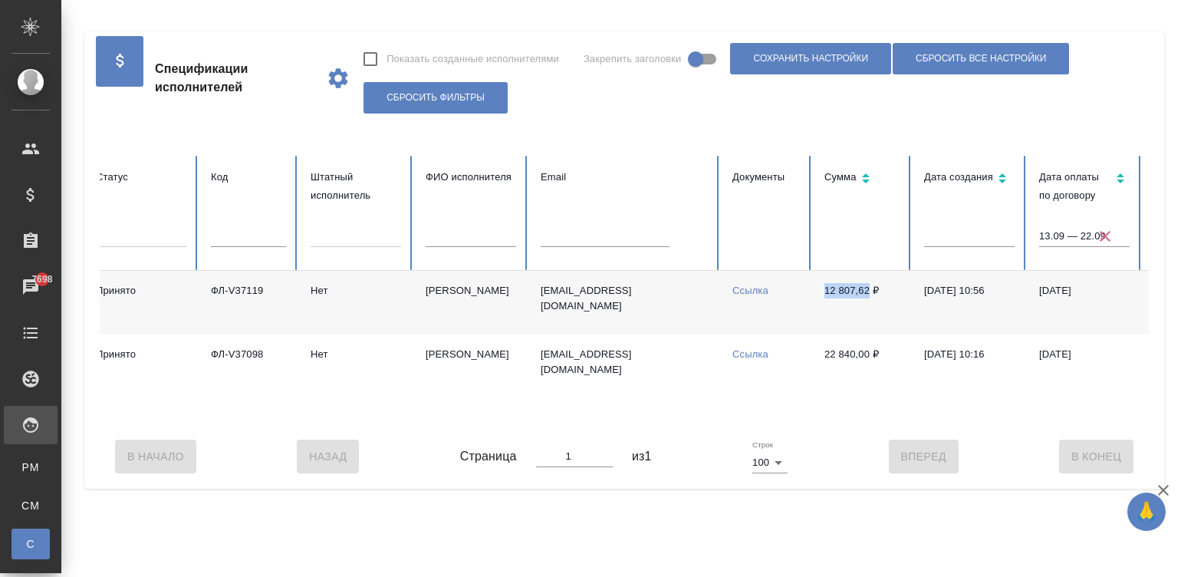
scroll to position [0, 0]
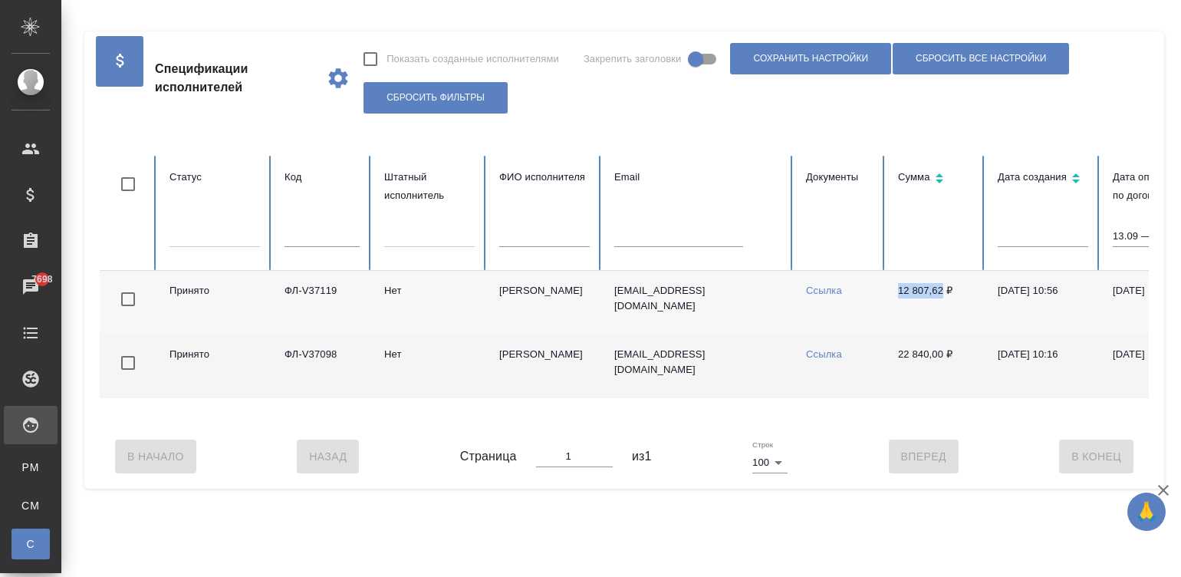
click at [830, 348] on link "Ссылка" at bounding box center [824, 354] width 36 height 12
drag, startPoint x: 893, startPoint y: 360, endPoint x: 940, endPoint y: 359, distance: 47.6
click at [940, 359] on td "22 840,00 ₽" at bounding box center [936, 366] width 100 height 64
copy td "22 840,00"
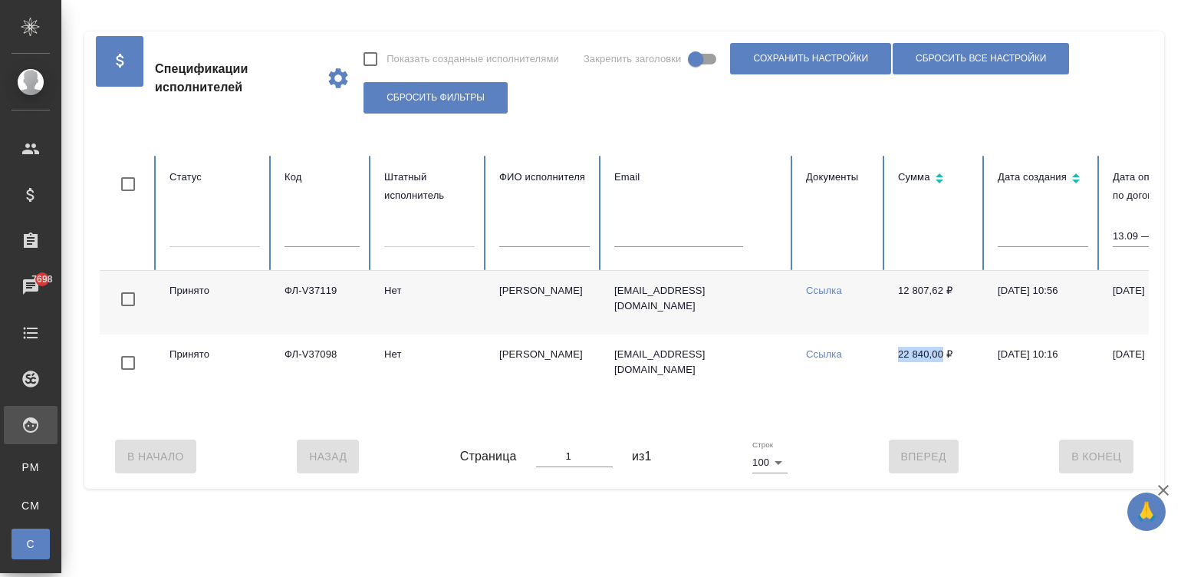
scroll to position [0, 593]
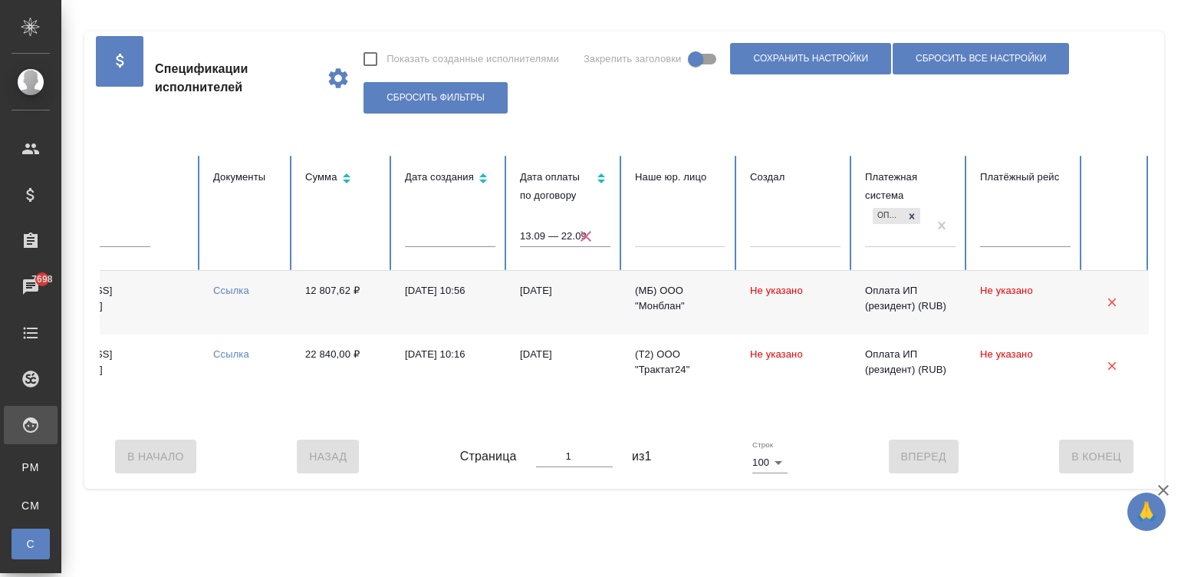
click at [317, 438] on div "В Начало Назад Страница 1 из 1 Строк 100 100 Вперед В Конец" at bounding box center [624, 456] width 1049 height 64
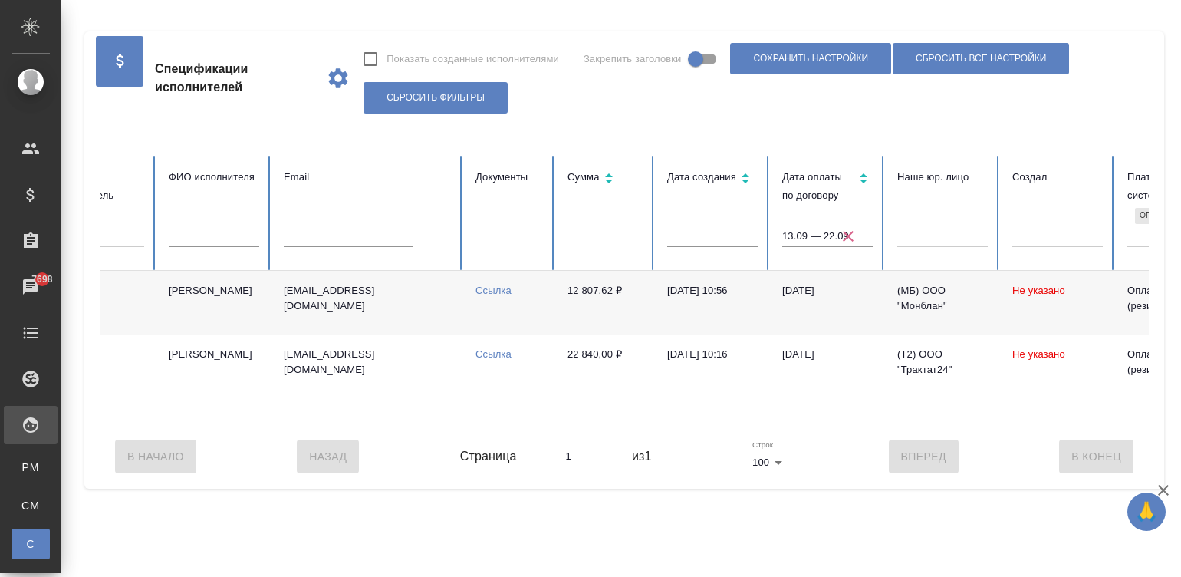
scroll to position [0, 267]
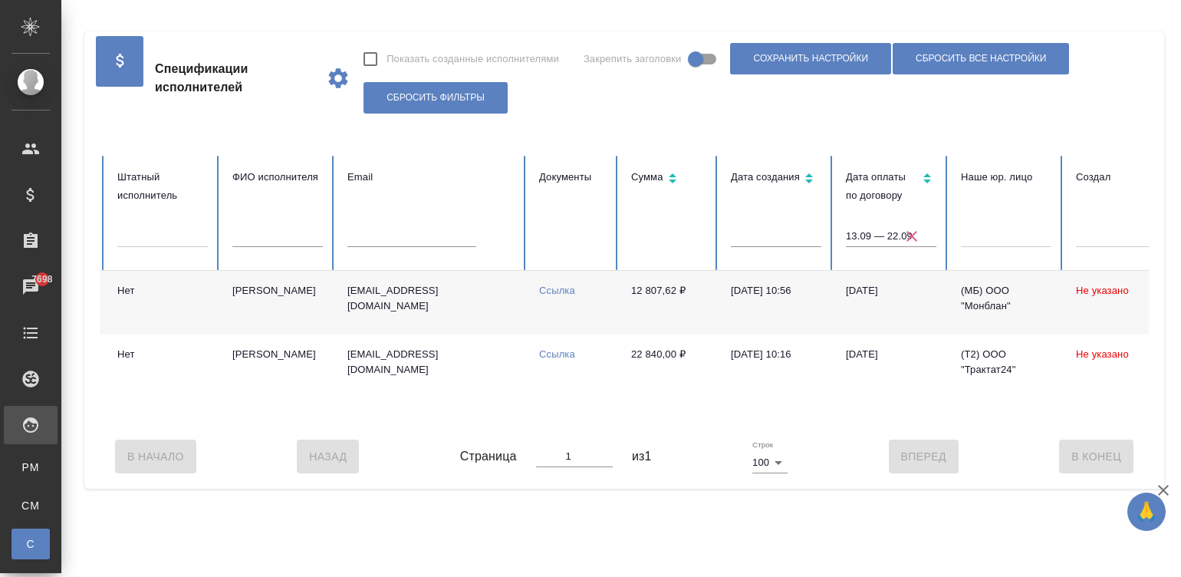
click at [905, 230] on icon "button" at bounding box center [912, 236] width 18 height 18
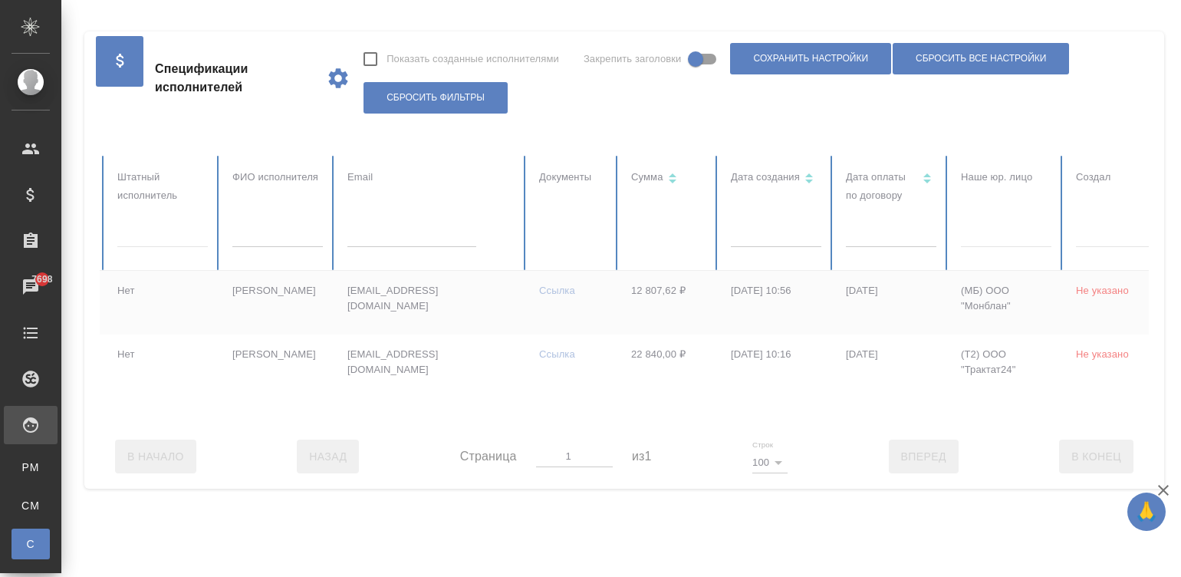
click at [874, 234] on div at bounding box center [654, 290] width 1643 height 268
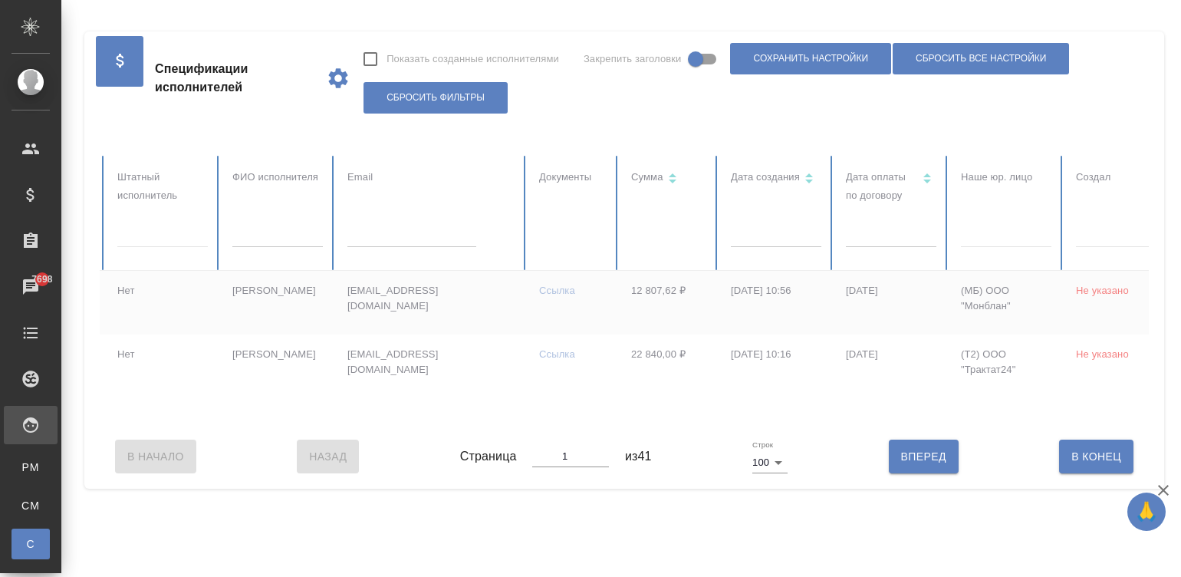
click at [874, 234] on body "🙏 .cls-1 fill:#fff; AWATERA Малинина Мария m.malinina Клиенты Спецификации Зака…" at bounding box center [590, 288] width 1181 height 577
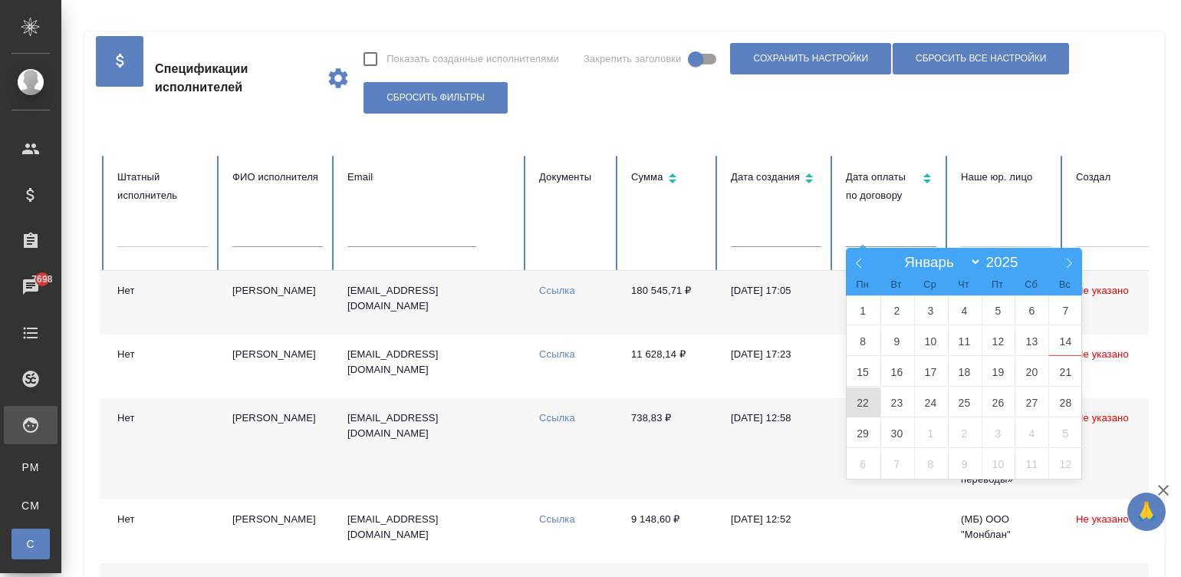
click at [857, 399] on span "22" at bounding box center [864, 402] width 34 height 30
type input "22.09"
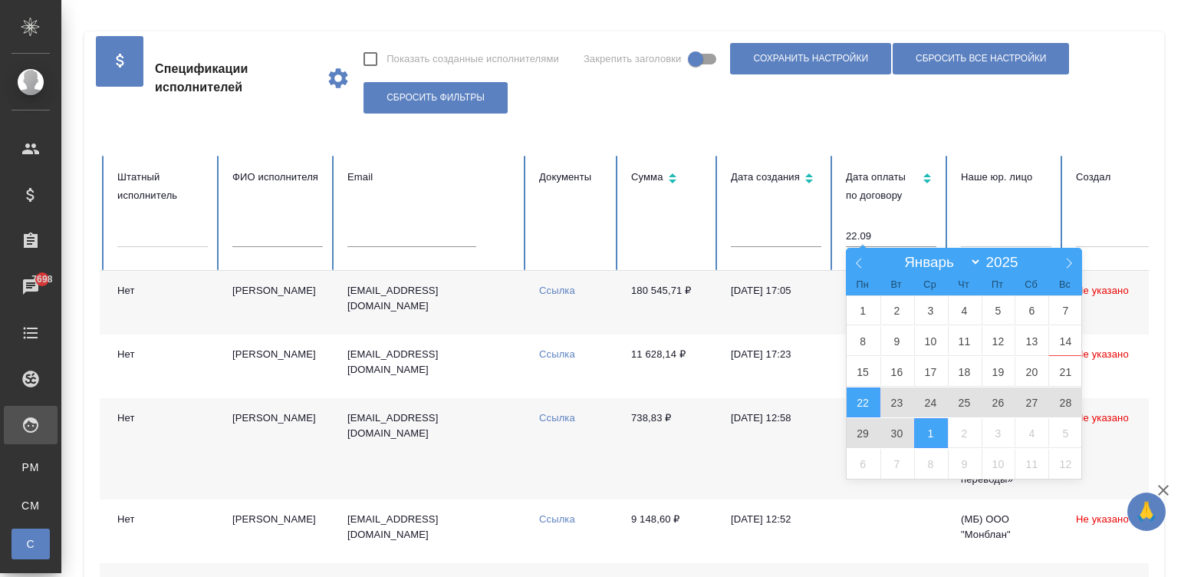
click at [925, 430] on span "1" at bounding box center [931, 433] width 34 height 30
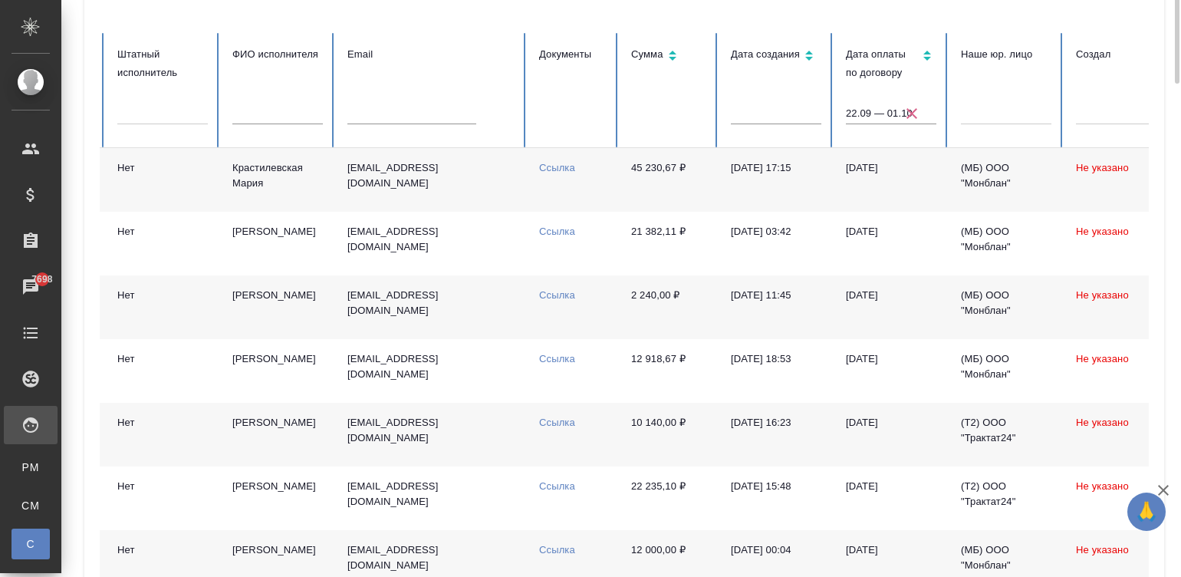
scroll to position [0, 0]
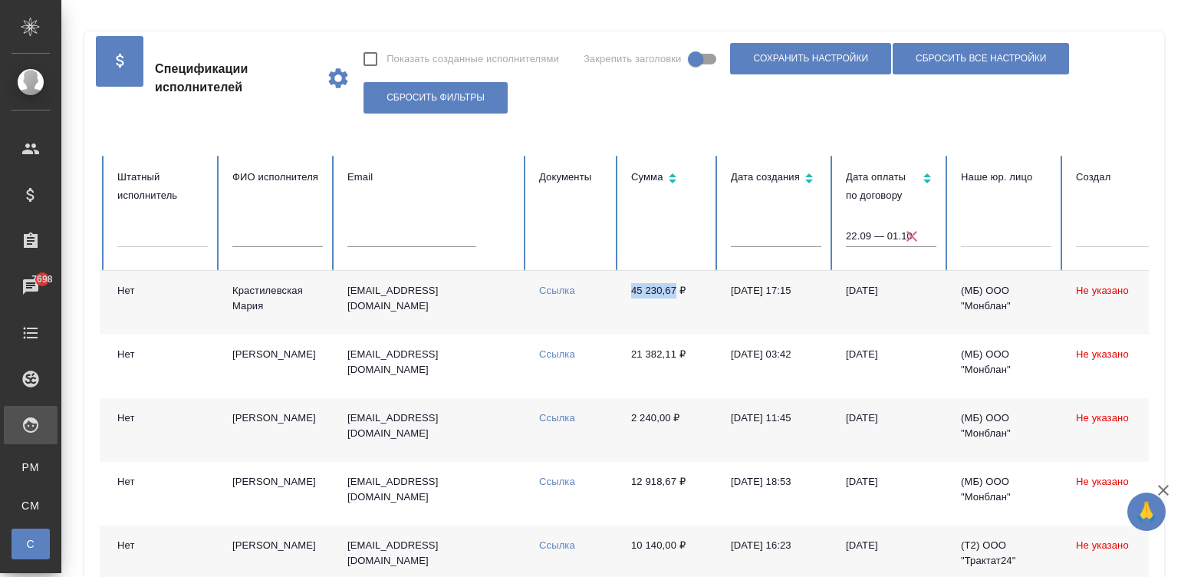
drag, startPoint x: 614, startPoint y: 286, endPoint x: 675, endPoint y: 291, distance: 61.6
click at [675, 291] on tr "Принято ФЛ-V37578 Нет Крастилевская Мария mariagr@yandex.ru Ссылка 45 230,67 ₽ …" at bounding box center [654, 303] width 1643 height 64
copy tr "Ссылка 45 230,67"
click at [554, 286] on link "Ссылка" at bounding box center [557, 291] width 36 height 12
click at [680, 291] on td "45 230,67 ₽" at bounding box center [669, 303] width 100 height 64
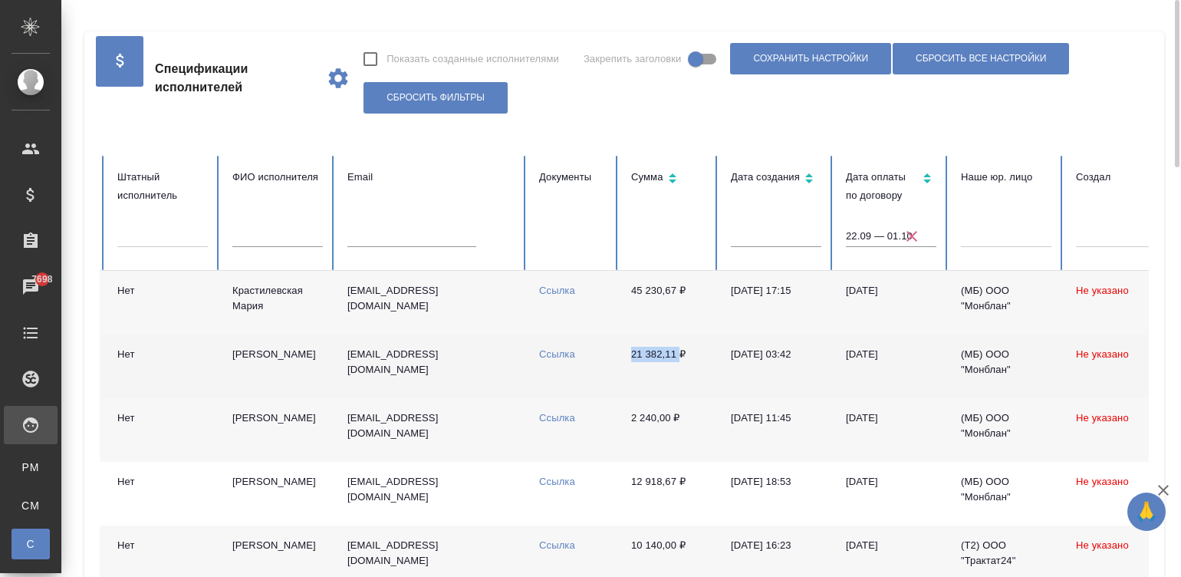
drag, startPoint x: 620, startPoint y: 353, endPoint x: 679, endPoint y: 354, distance: 59.1
click at [679, 354] on td "21 382,11 ₽" at bounding box center [669, 366] width 100 height 64
copy td "21 382,11"
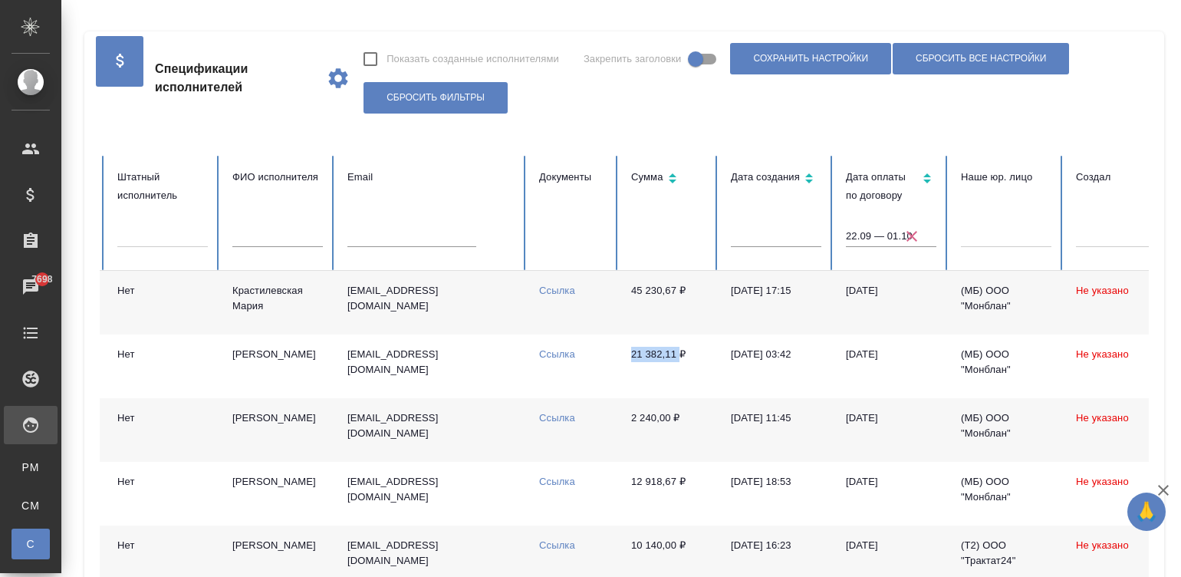
click at [548, 354] on link "Ссылка" at bounding box center [557, 354] width 36 height 12
drag, startPoint x: 619, startPoint y: 418, endPoint x: 673, endPoint y: 424, distance: 54.0
click at [673, 424] on td "2 240,00 ₽" at bounding box center [669, 430] width 100 height 64
copy td "2 240,00"
click at [560, 414] on link "Ссылка" at bounding box center [557, 418] width 36 height 12
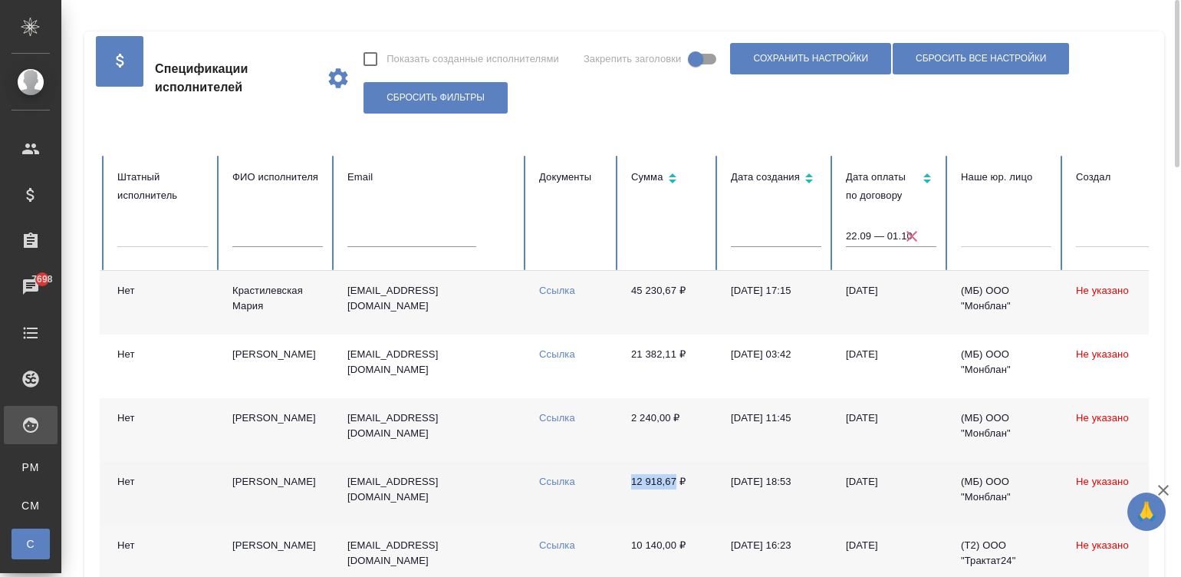
drag, startPoint x: 621, startPoint y: 482, endPoint x: 675, endPoint y: 484, distance: 53.7
click at [675, 484] on td "12 918,67 ₽" at bounding box center [669, 494] width 100 height 64
copy td "12 918,67"
click at [553, 478] on link "Ссылка" at bounding box center [557, 481] width 36 height 12
drag, startPoint x: 631, startPoint y: 548, endPoint x: 676, endPoint y: 549, distance: 44.5
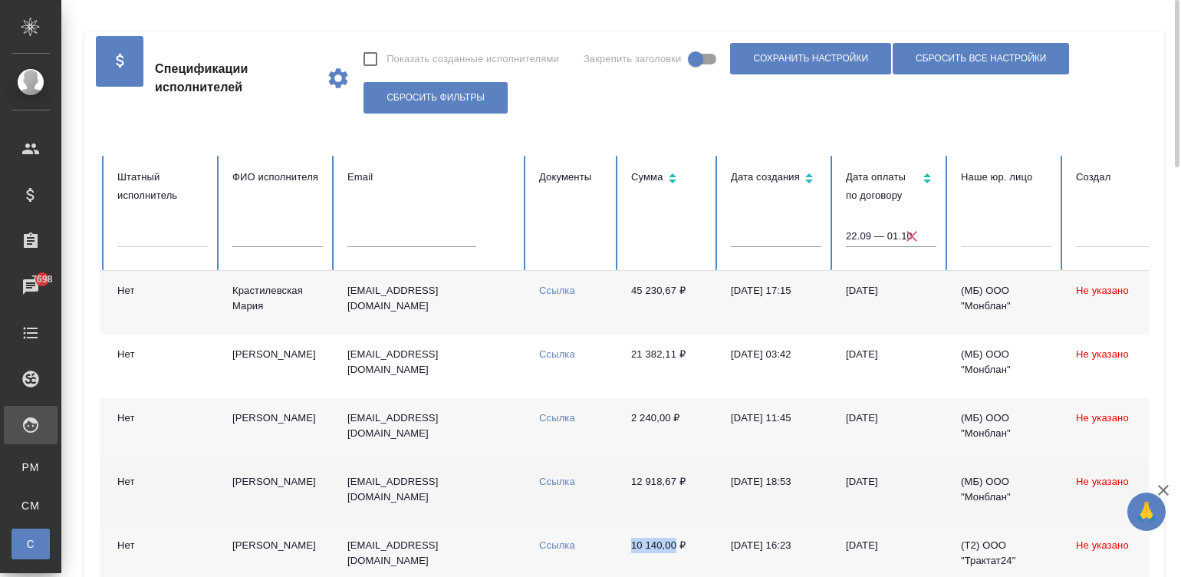
click at [676, 549] on td "10 140,00 ₽" at bounding box center [669, 557] width 100 height 64
copy td "10 140,00"
click at [545, 549] on link "Ссылка" at bounding box center [557, 545] width 36 height 12
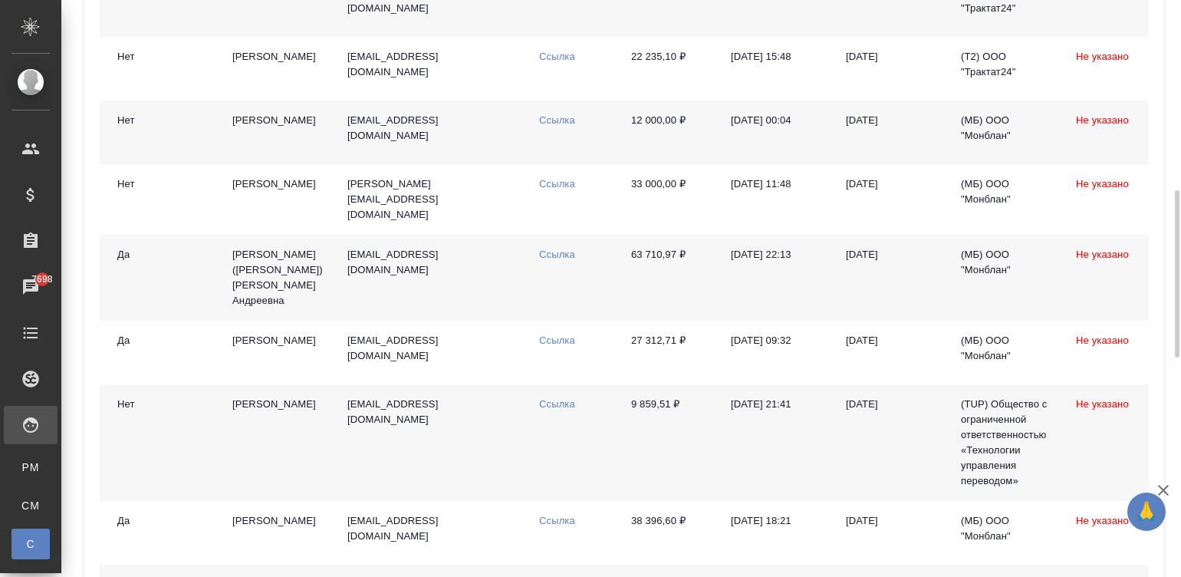
scroll to position [575, 0]
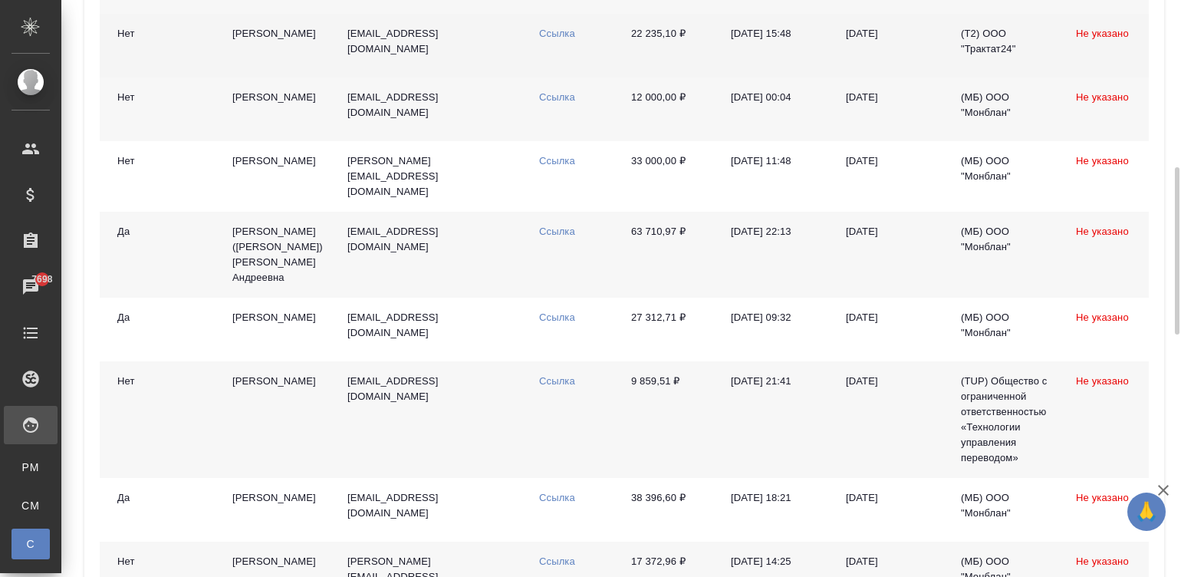
click at [548, 34] on link "Ссылка" at bounding box center [557, 34] width 36 height 12
drag, startPoint x: 616, startPoint y: 39, endPoint x: 676, endPoint y: 39, distance: 60.6
click at [676, 39] on tr "Принято ФЛ-V37224 Нет Белых Екатерина Васильевна cookiebunnyster@gmail.com Ссыл…" at bounding box center [654, 46] width 1643 height 64
copy tr "Ссылка 22 235,10"
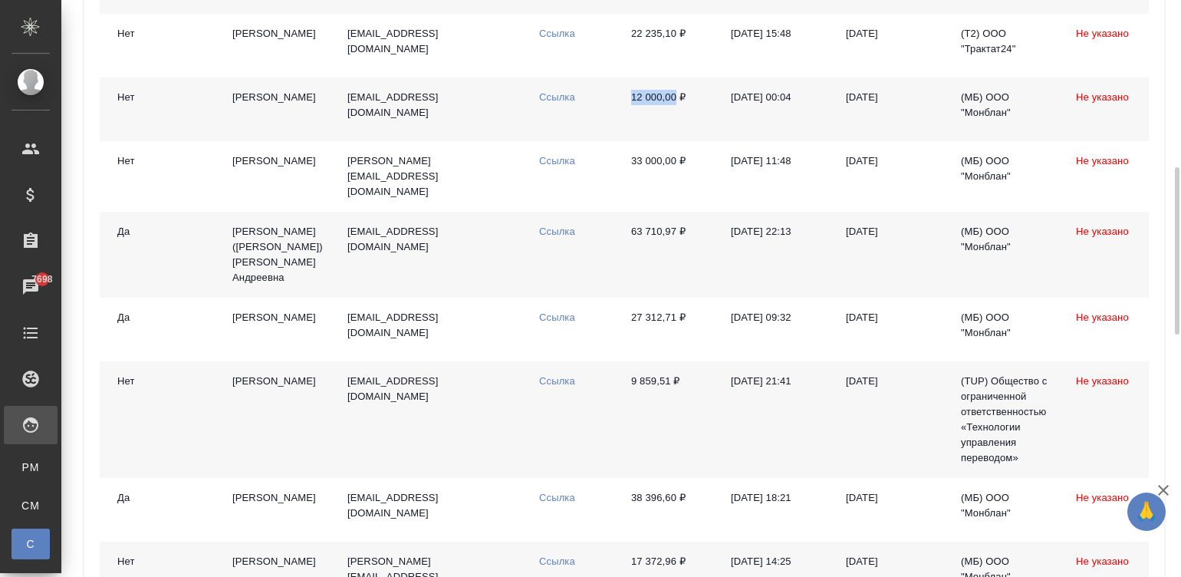
drag, startPoint x: 625, startPoint y: 111, endPoint x: 676, endPoint y: 111, distance: 51.4
click at [676, 111] on td "12 000,00 ₽" at bounding box center [669, 109] width 100 height 64
copy td "12 000,00"
click at [554, 97] on link "Ссылка" at bounding box center [557, 97] width 36 height 12
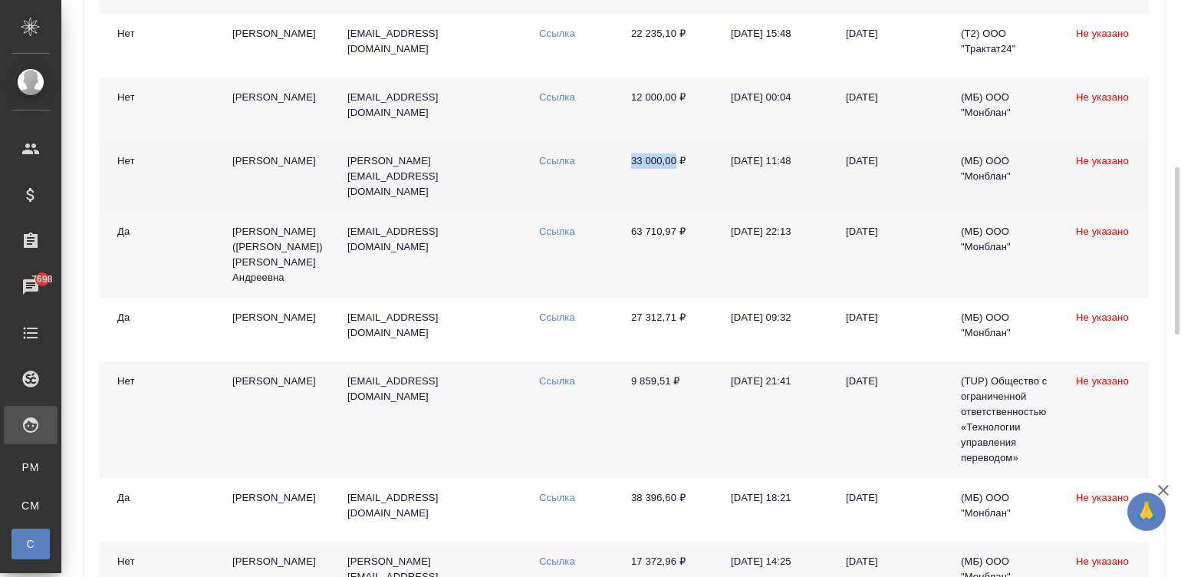
drag, startPoint x: 619, startPoint y: 169, endPoint x: 676, endPoint y: 173, distance: 56.9
click at [676, 173] on td "33 000,00 ₽" at bounding box center [669, 176] width 100 height 71
copy td "33 000,00"
click at [544, 166] on link "Ссылка" at bounding box center [557, 161] width 36 height 12
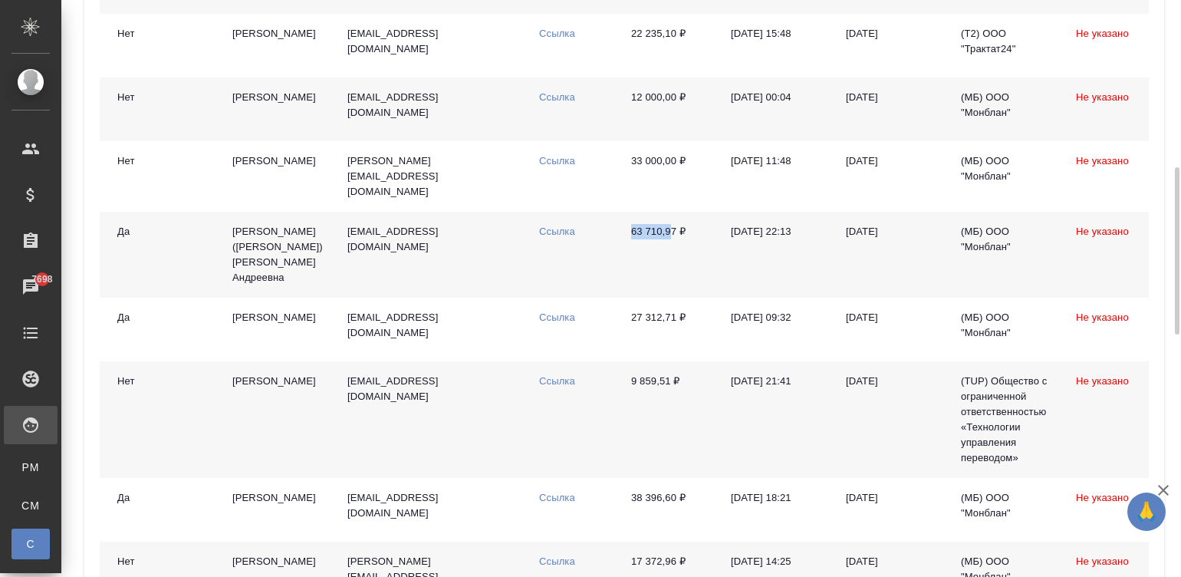
drag, startPoint x: 619, startPoint y: 230, endPoint x: 671, endPoint y: 232, distance: 52.2
click at [671, 232] on td "63 710,97 ₽" at bounding box center [669, 255] width 100 height 86
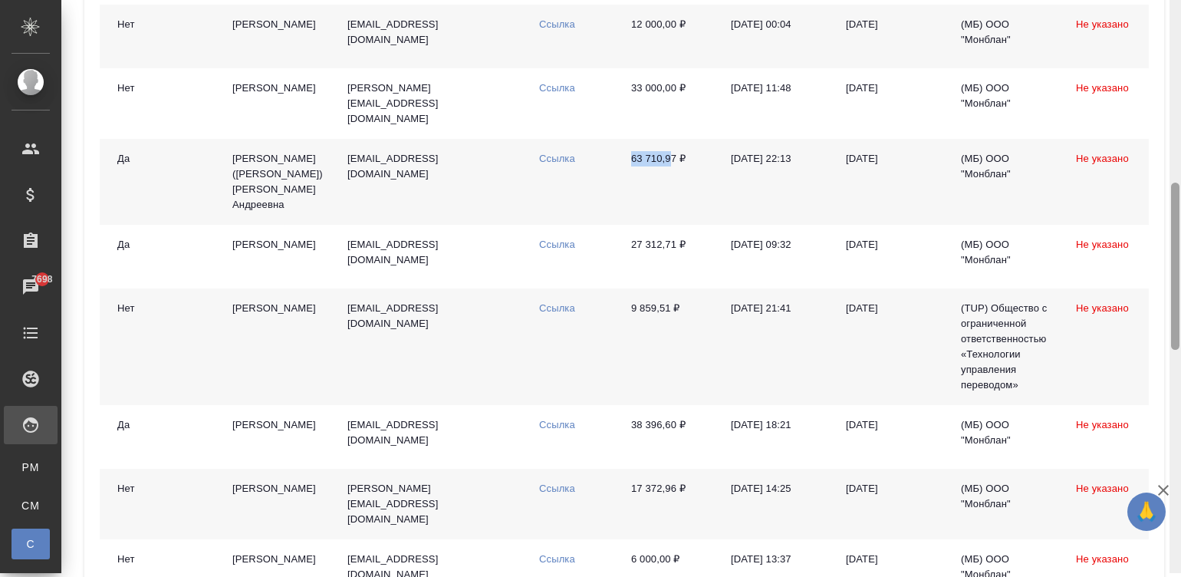
scroll to position [651, 0]
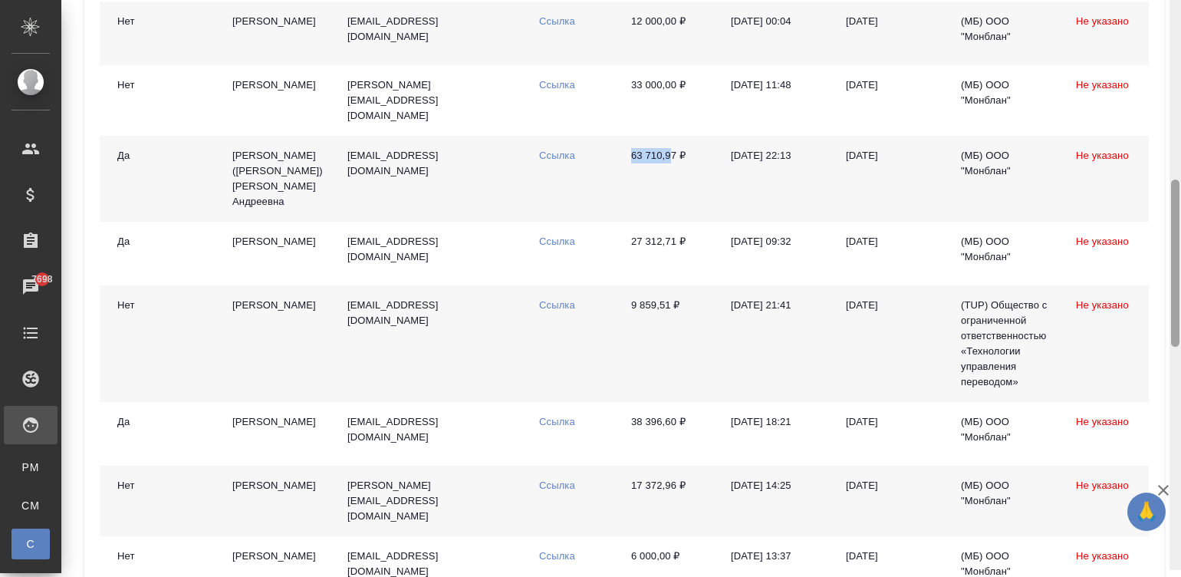
drag, startPoint x: 1175, startPoint y: 199, endPoint x: 1200, endPoint y: 221, distance: 33.7
click at [1180, 221] on html "🙏 .cls-1 fill:#fff; AWATERA Малинина Мария m.malinina Клиенты Спецификации Зака…" at bounding box center [590, 288] width 1181 height 577
drag, startPoint x: 625, startPoint y: 303, endPoint x: 671, endPoint y: 314, distance: 47.3
click at [671, 314] on td "9 859,51 ₽" at bounding box center [669, 343] width 100 height 117
click at [545, 301] on link "Ссылка" at bounding box center [557, 305] width 36 height 12
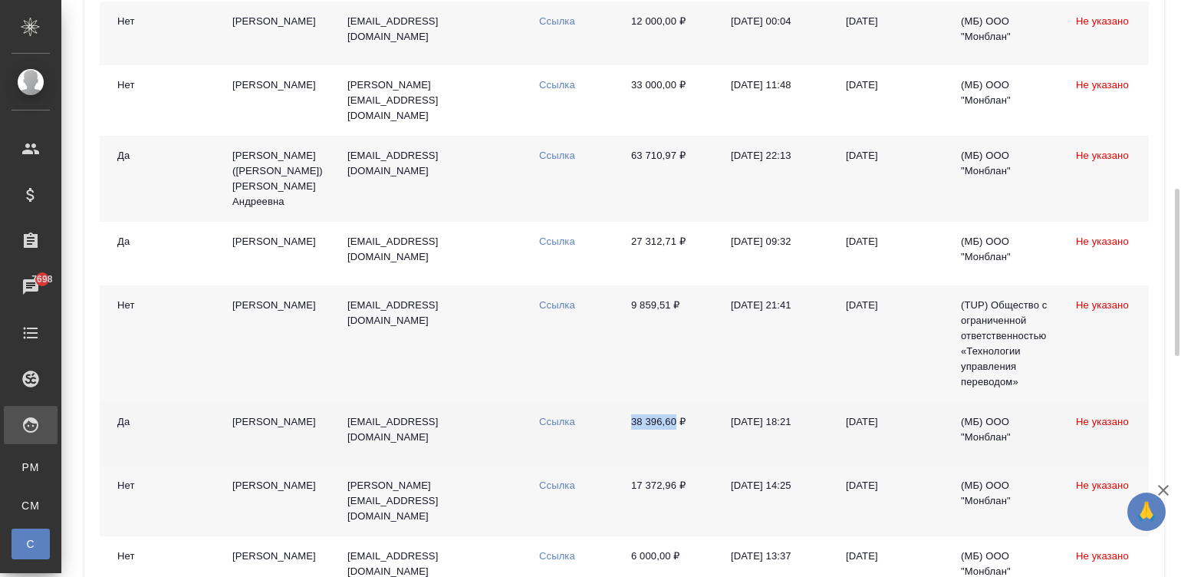
drag, startPoint x: 625, startPoint y: 423, endPoint x: 675, endPoint y: 422, distance: 49.9
click at [675, 422] on td "38 396,60 ₽" at bounding box center [669, 434] width 100 height 64
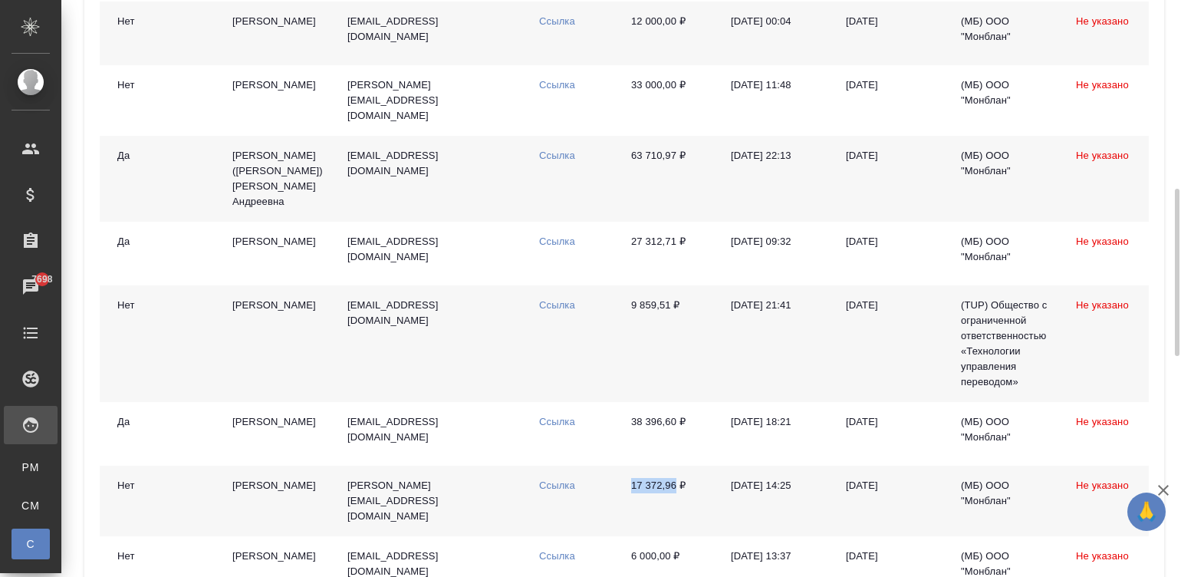
drag, startPoint x: 620, startPoint y: 480, endPoint x: 675, endPoint y: 482, distance: 55.2
click at [675, 482] on td "17 372,96 ₽" at bounding box center [669, 501] width 100 height 71
click at [546, 483] on link "Ссылка" at bounding box center [557, 485] width 36 height 12
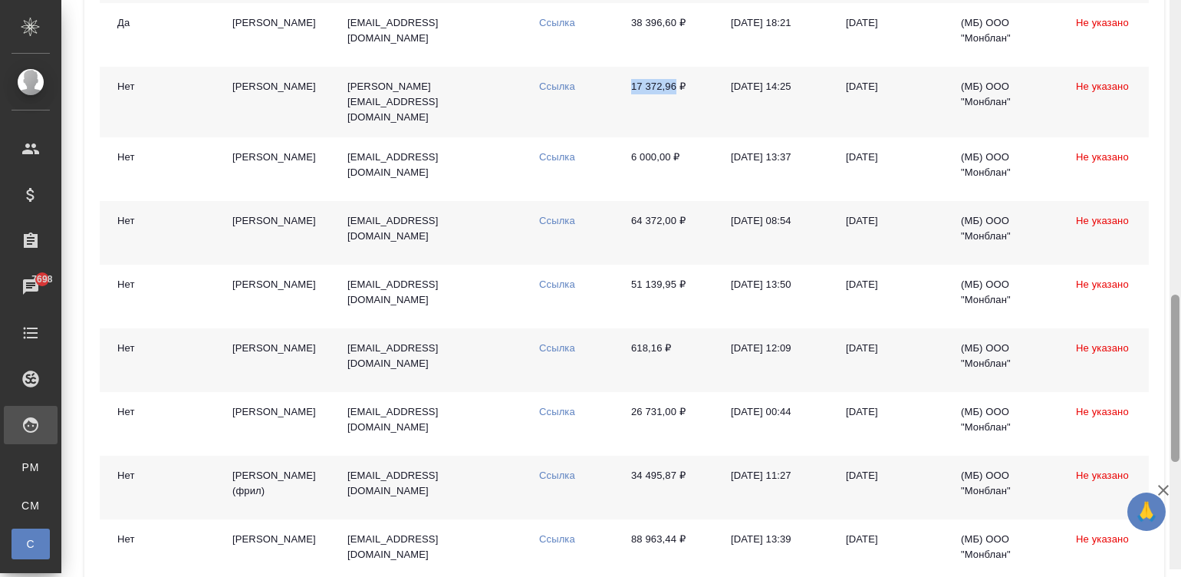
scroll to position [1058, 0]
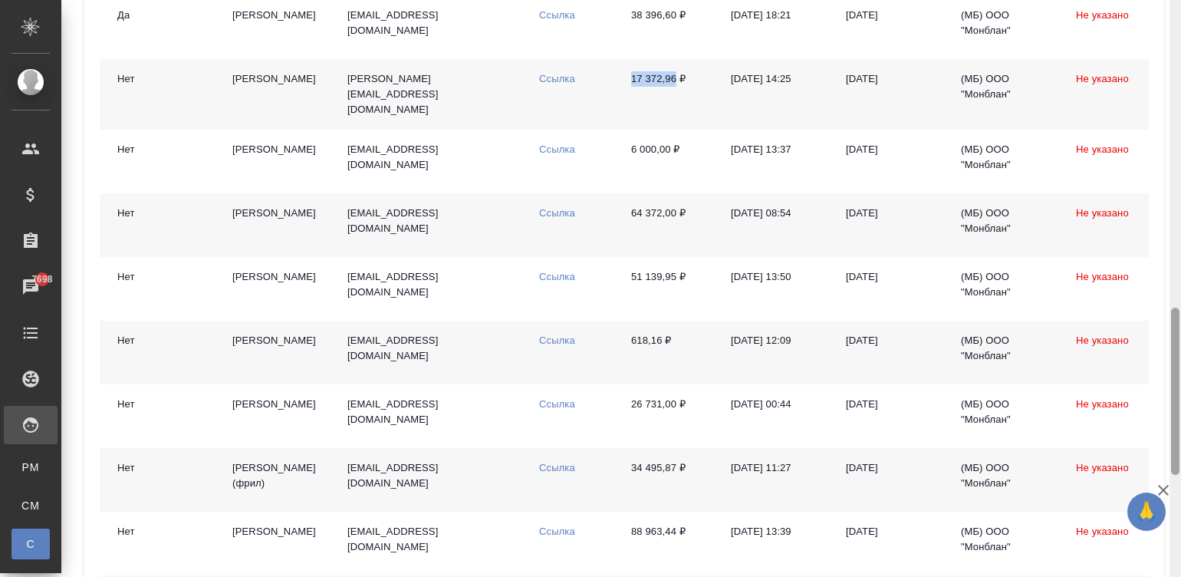
drag, startPoint x: 1176, startPoint y: 205, endPoint x: 1197, endPoint y: 323, distance: 119.9
click at [1180, 323] on html "🙏 .cls-1 fill:#fff; AWATERA Малинина Мария m.malinina Клиенты Спецификации Зака…" at bounding box center [590, 288] width 1181 height 577
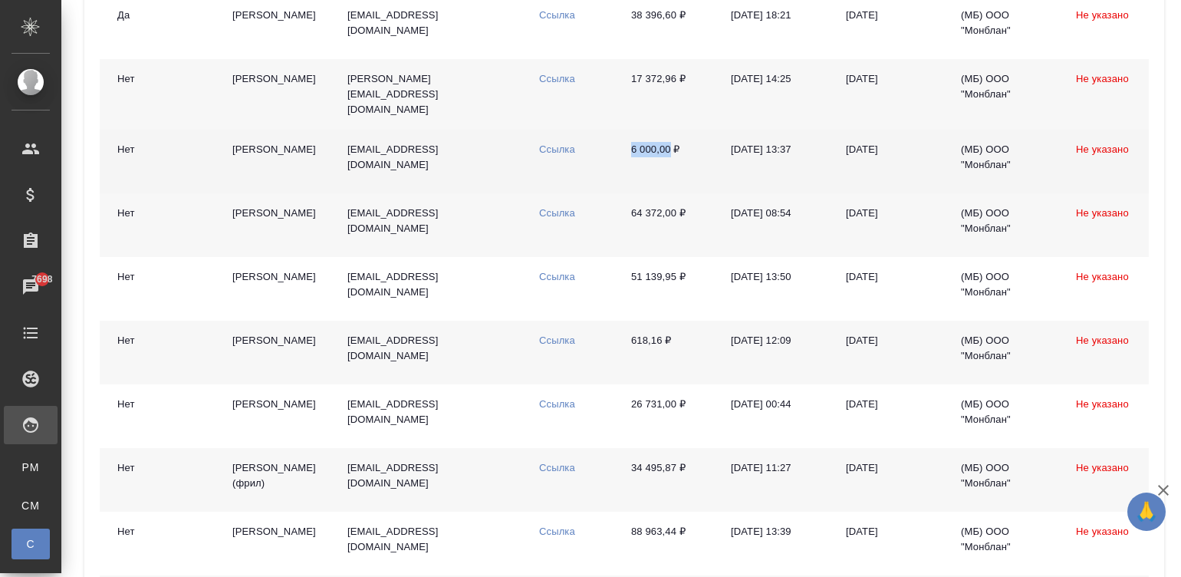
drag, startPoint x: 623, startPoint y: 144, endPoint x: 668, endPoint y: 145, distance: 44.5
click at [668, 145] on td "6 000,00 ₽" at bounding box center [669, 162] width 100 height 64
click at [552, 143] on link "Ссылка" at bounding box center [557, 149] width 36 height 12
drag, startPoint x: 616, startPoint y: 203, endPoint x: 674, endPoint y: 203, distance: 58.3
click at [674, 203] on tr "Принято ФЛ-V37153 Нет Сидоренко Евгений Олегович evgsid@gmail.com Ссылка 64 372…" at bounding box center [654, 225] width 1643 height 64
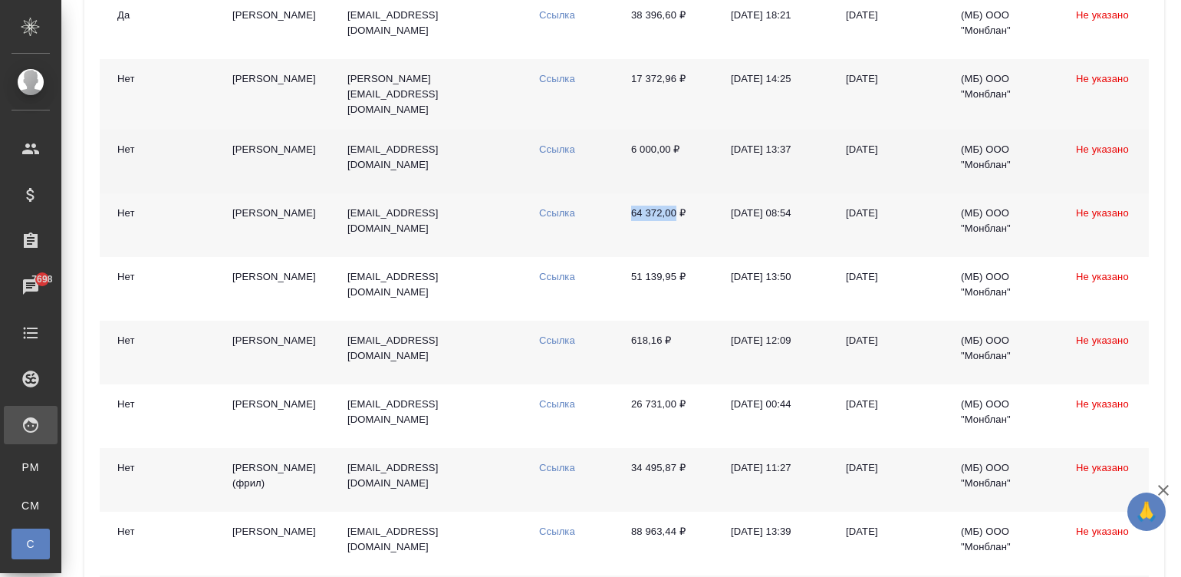
click at [548, 207] on link "Ссылка" at bounding box center [557, 213] width 36 height 12
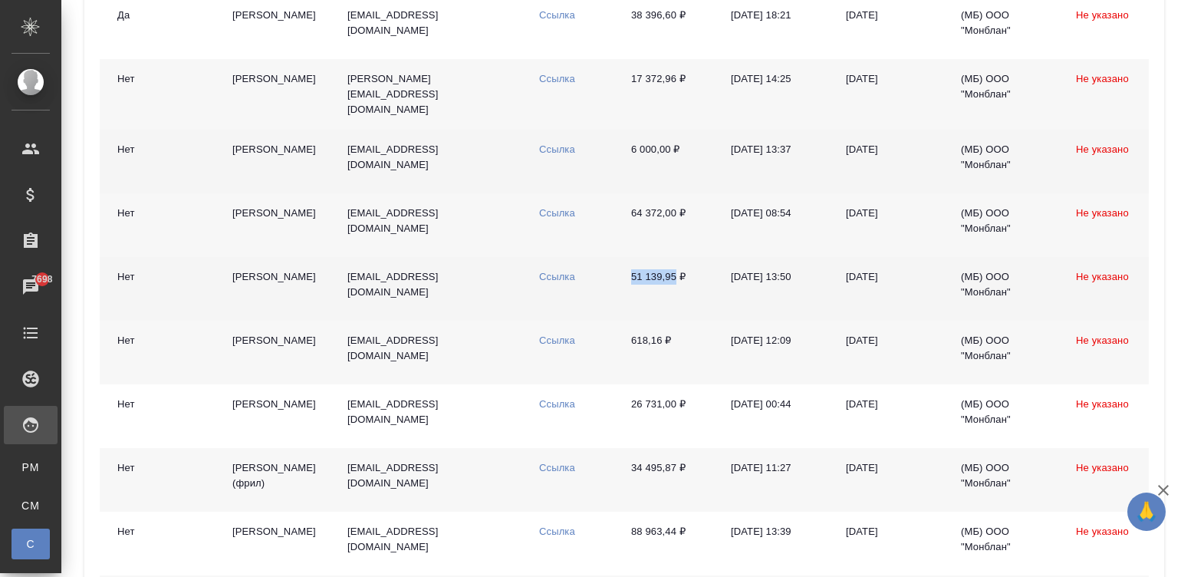
drag, startPoint x: 621, startPoint y: 266, endPoint x: 675, endPoint y: 269, distance: 53.8
click at [675, 269] on td "51 139,95 ₽" at bounding box center [669, 289] width 100 height 64
click at [554, 271] on link "Ссылка" at bounding box center [557, 277] width 36 height 12
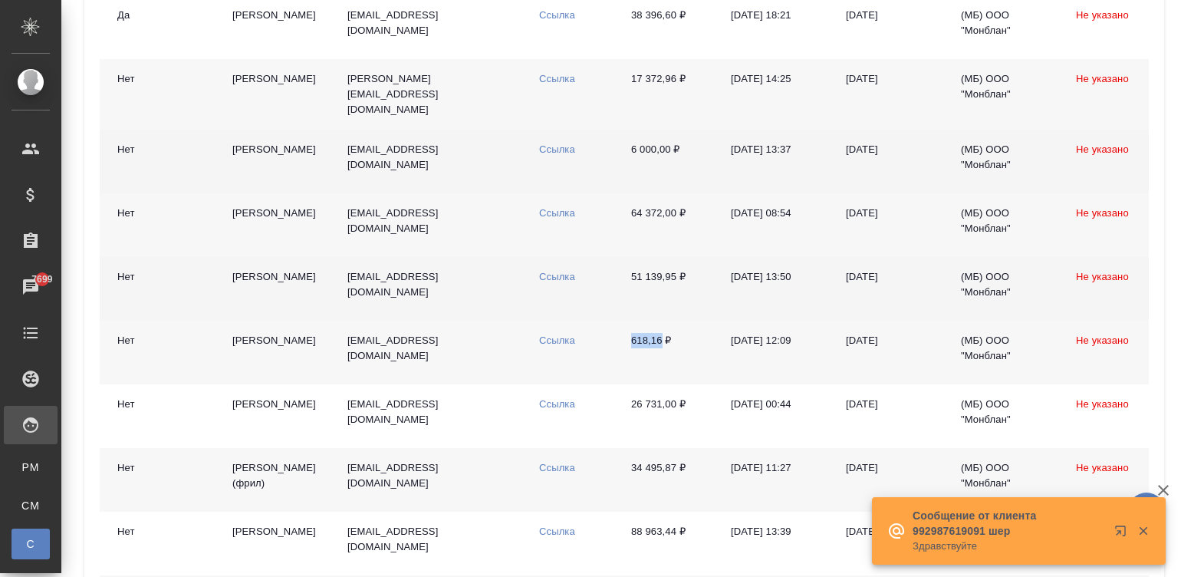
drag, startPoint x: 618, startPoint y: 334, endPoint x: 660, endPoint y: 334, distance: 42.2
click at [660, 334] on td "618,16 ₽" at bounding box center [669, 353] width 100 height 64
click at [548, 334] on link "Ссылка" at bounding box center [557, 340] width 36 height 12
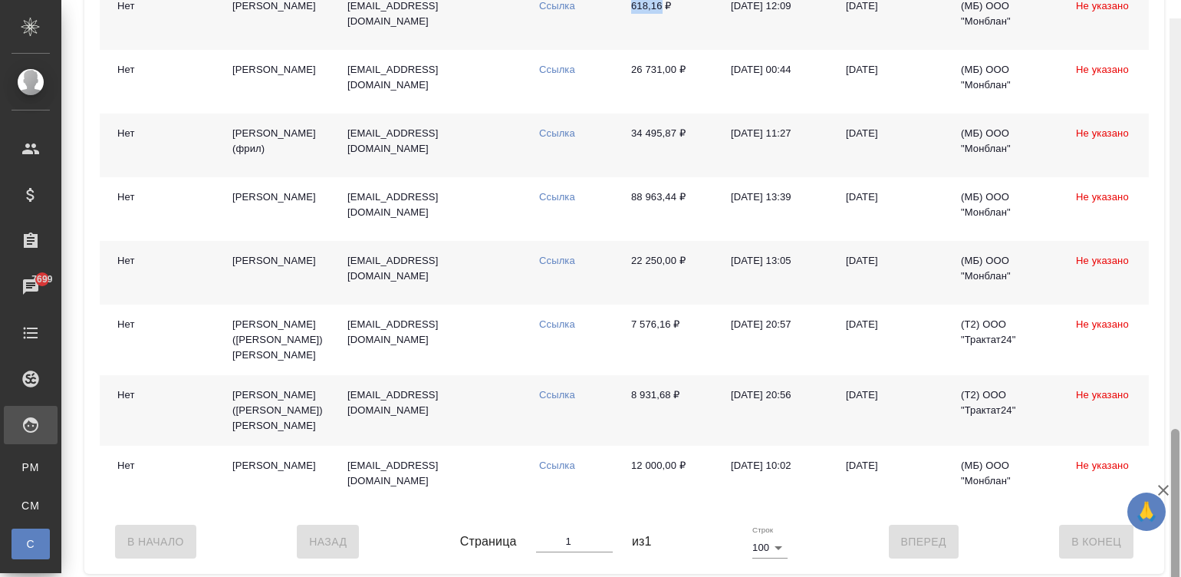
scroll to position [1410, 0]
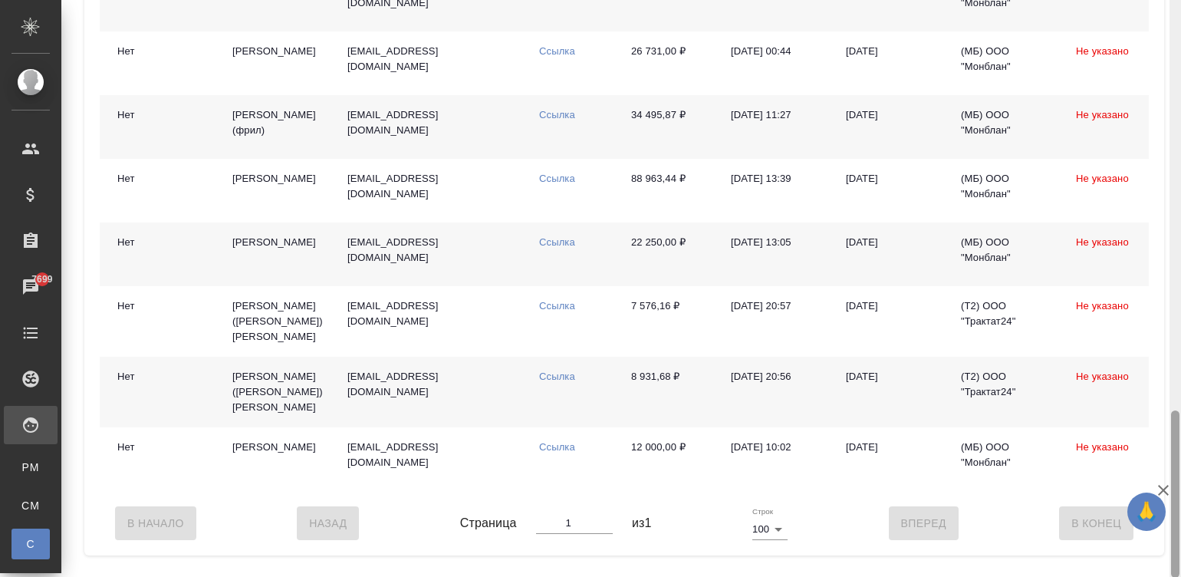
drag, startPoint x: 1171, startPoint y: 330, endPoint x: 1208, endPoint y: 438, distance: 114.2
click at [1180, 438] on html "🙏 .cls-1 fill:#fff; AWATERA Малинина Мария m.malinina Клиенты Спецификации Зака…" at bounding box center [590, 288] width 1181 height 577
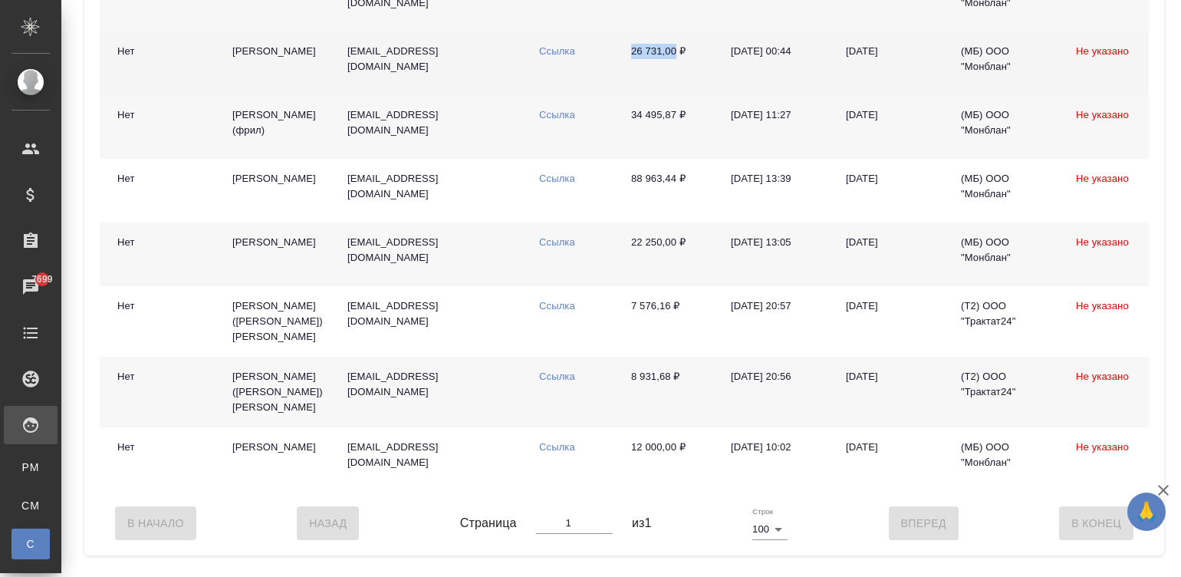
drag, startPoint x: 617, startPoint y: 44, endPoint x: 675, endPoint y: 46, distance: 57.5
click at [675, 46] on tr "Принято ФЛ-V37139 Нет Чечин Александр vavoom@bk.ru Ссылка 26 731,00 ₽ 14.08.202…" at bounding box center [654, 63] width 1643 height 64
click at [552, 35] on td "Ссылка" at bounding box center [573, 63] width 92 height 64
click at [558, 45] on link "Ссылка" at bounding box center [557, 51] width 36 height 12
drag, startPoint x: 622, startPoint y: 108, endPoint x: 673, endPoint y: 109, distance: 51.4
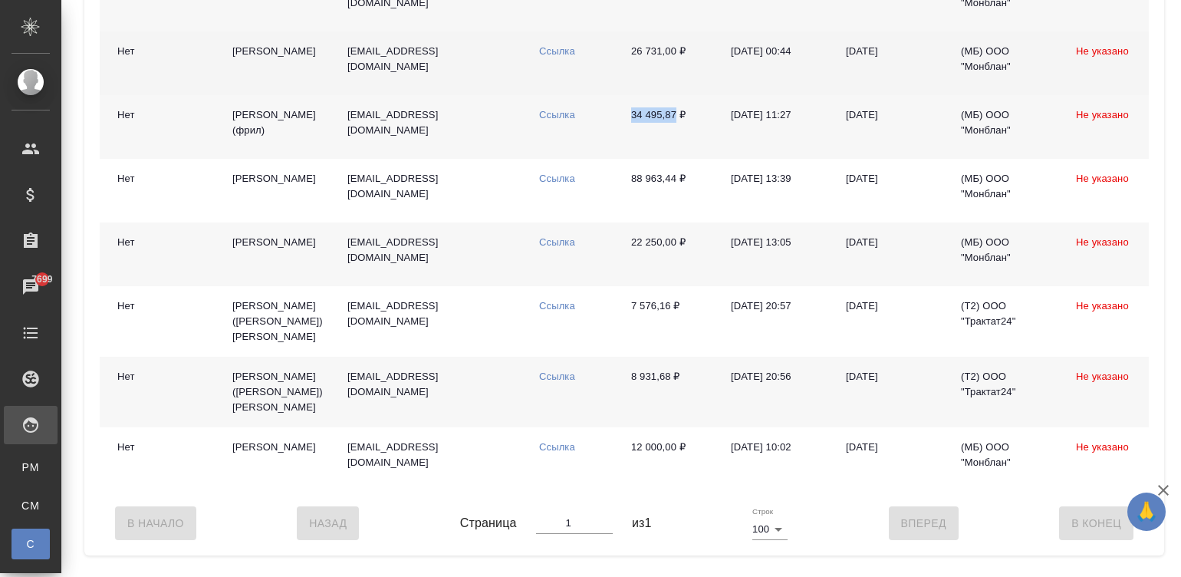
click at [673, 109] on td "34 495,87 ₽" at bounding box center [669, 127] width 100 height 64
click at [667, 123] on td "34 495,87 ₽" at bounding box center [669, 127] width 100 height 64
drag, startPoint x: 624, startPoint y: 107, endPoint x: 674, endPoint y: 107, distance: 49.8
click at [674, 107] on td "34 495,87 ₽" at bounding box center [669, 127] width 100 height 64
click at [554, 109] on link "Ссылка" at bounding box center [557, 115] width 36 height 12
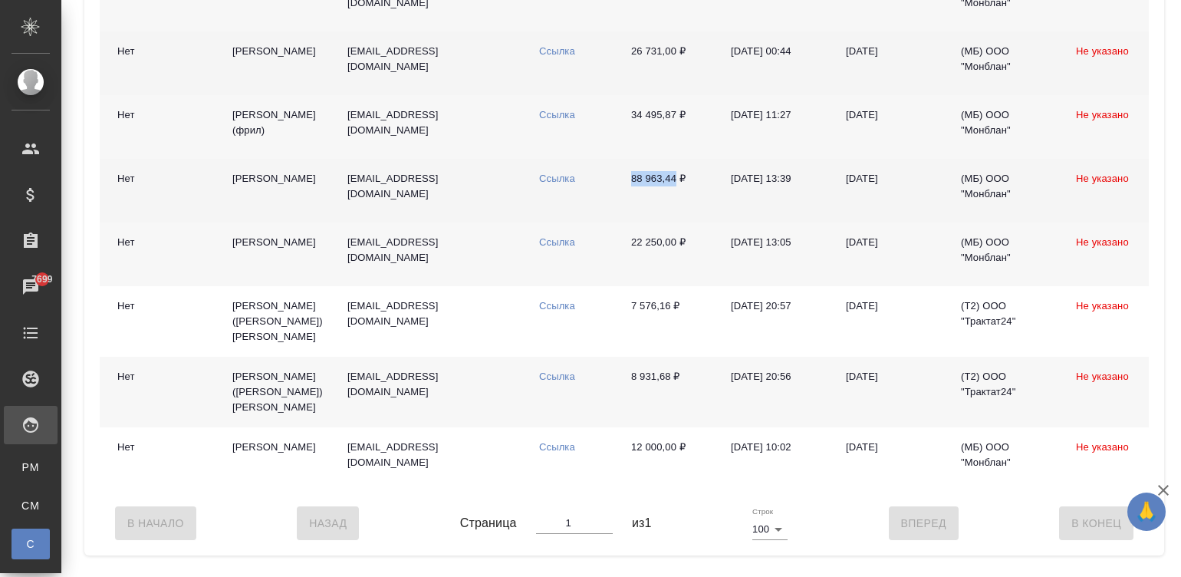
drag, startPoint x: 621, startPoint y: 173, endPoint x: 676, endPoint y: 173, distance: 55.2
click at [676, 173] on td "88 963,44 ₽" at bounding box center [669, 191] width 100 height 64
click at [552, 173] on link "Ссылка" at bounding box center [557, 179] width 36 height 12
drag, startPoint x: 621, startPoint y: 235, endPoint x: 675, endPoint y: 234, distance: 53.7
click at [675, 234] on td "22 250,00 ₽" at bounding box center [669, 254] width 100 height 64
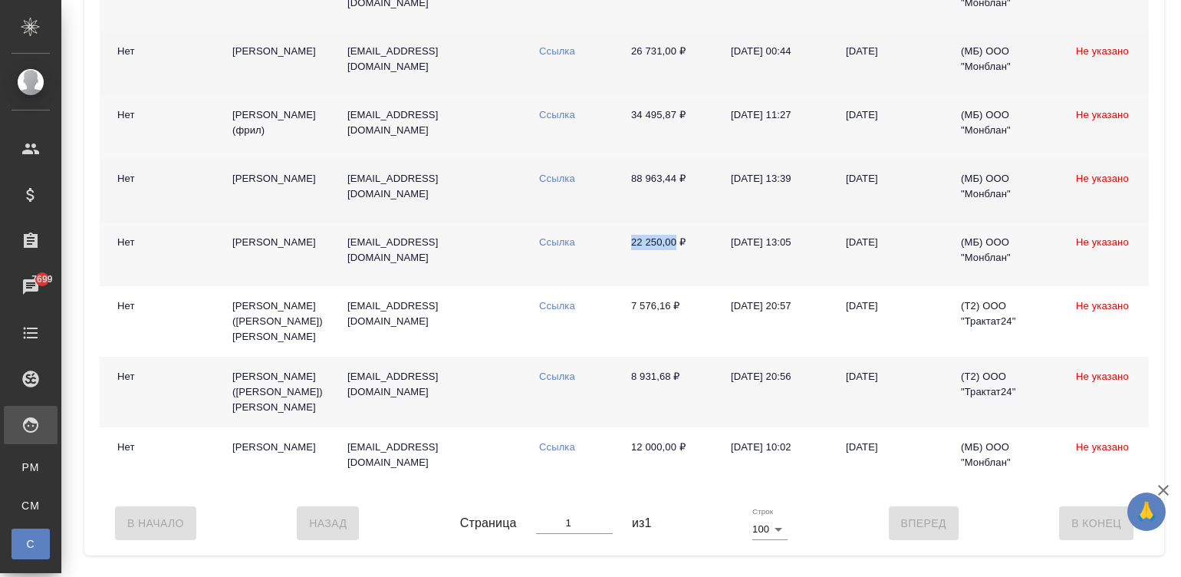
click at [556, 236] on link "Ссылка" at bounding box center [557, 242] width 36 height 12
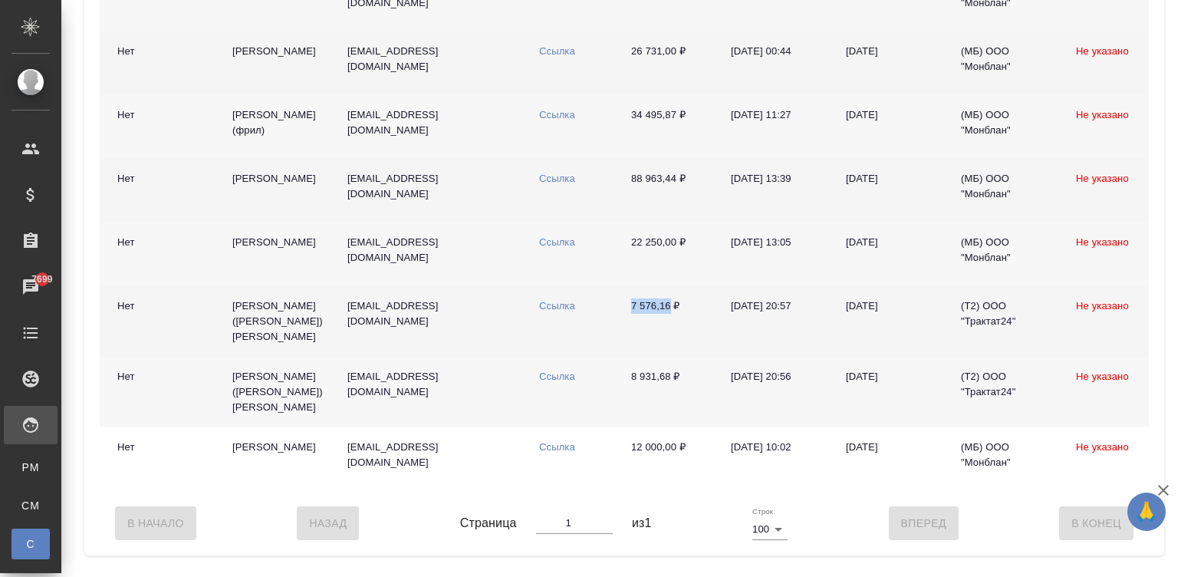
drag, startPoint x: 617, startPoint y: 301, endPoint x: 667, endPoint y: 304, distance: 49.9
click at [667, 304] on tr "Принято ФЛ-V36783 Нет Рыкова (Никифорова) Ирина Валерьвна irinaptrv@yandex.ru С…" at bounding box center [654, 321] width 1643 height 71
click at [544, 301] on link "Ссылка" at bounding box center [557, 306] width 36 height 12
click at [679, 383] on td "8 931,68 ₽" at bounding box center [669, 392] width 100 height 71
click at [552, 368] on td "Ссылка" at bounding box center [573, 392] width 92 height 71
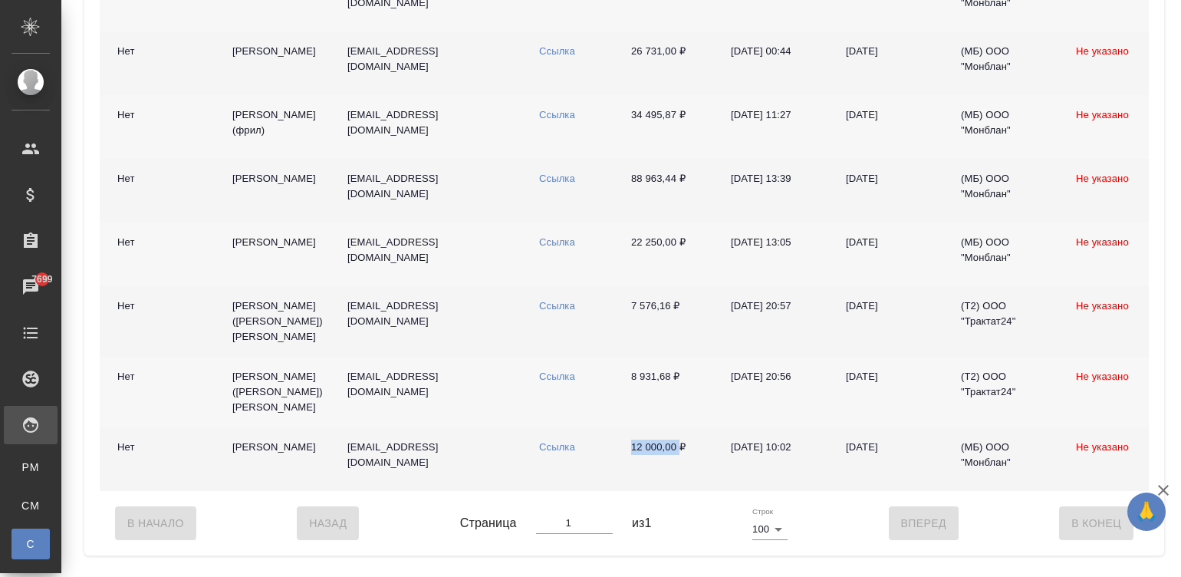
drag, startPoint x: 619, startPoint y: 448, endPoint x: 678, endPoint y: 448, distance: 59.1
click at [678, 448] on td "12 000,00 ₽" at bounding box center [669, 459] width 100 height 64
click at [557, 439] on td "Ссылка" at bounding box center [573, 459] width 92 height 64
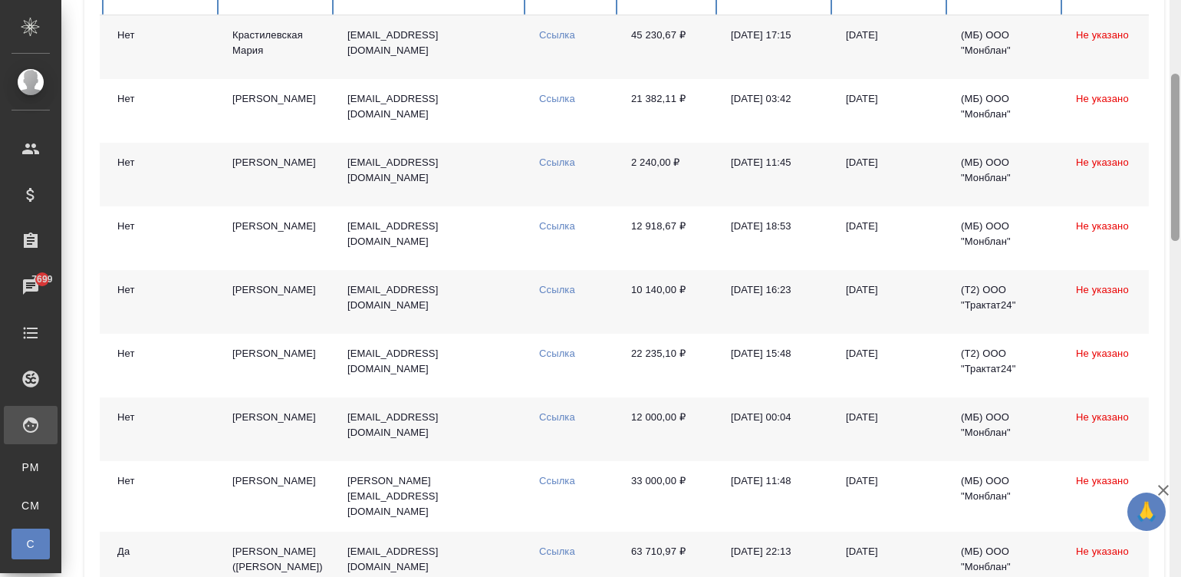
click at [1177, 25] on div at bounding box center [1176, 288] width 12 height 577
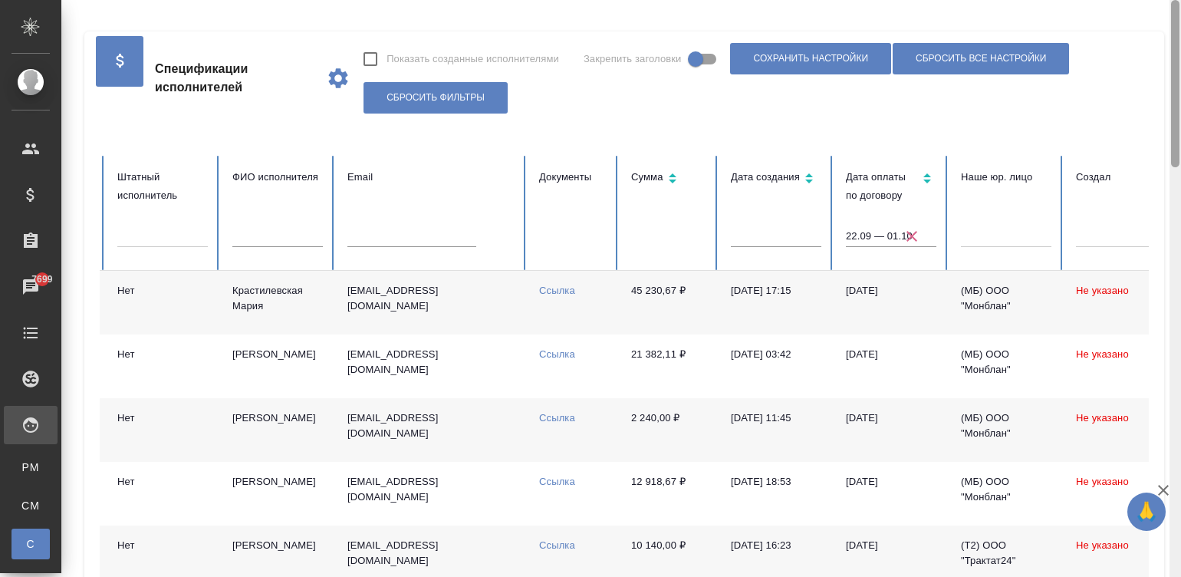
click at [1177, 25] on div at bounding box center [1176, 288] width 12 height 577
click at [1177, 25] on div at bounding box center [1175, 83] width 8 height 167
click at [904, 234] on icon "button" at bounding box center [912, 236] width 18 height 18
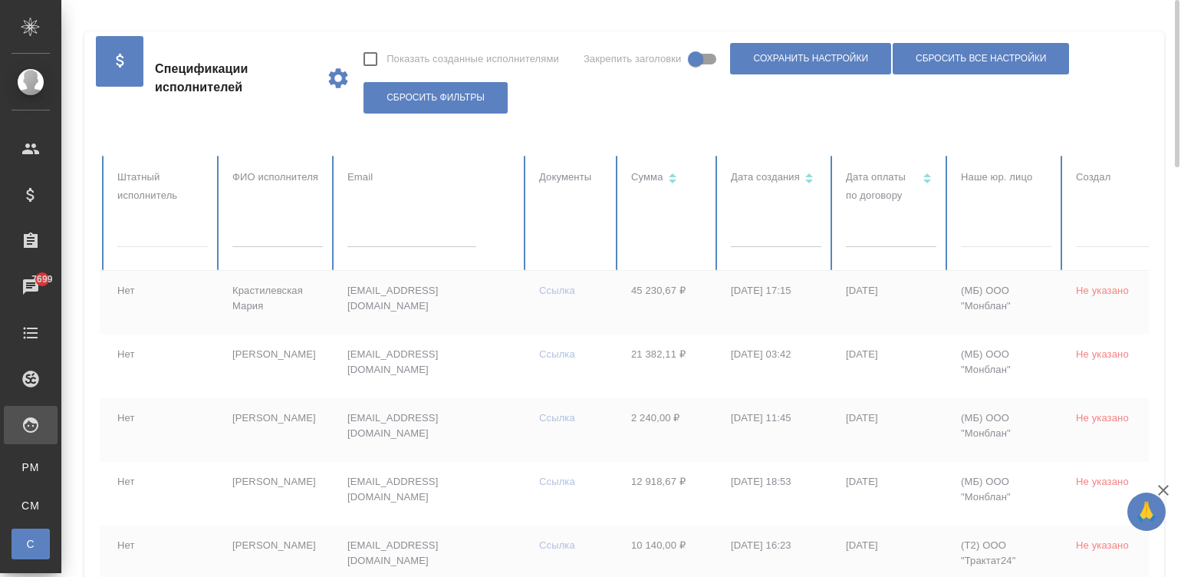
click at [671, 312] on td "45 230,67 ₽" at bounding box center [669, 303] width 100 height 64
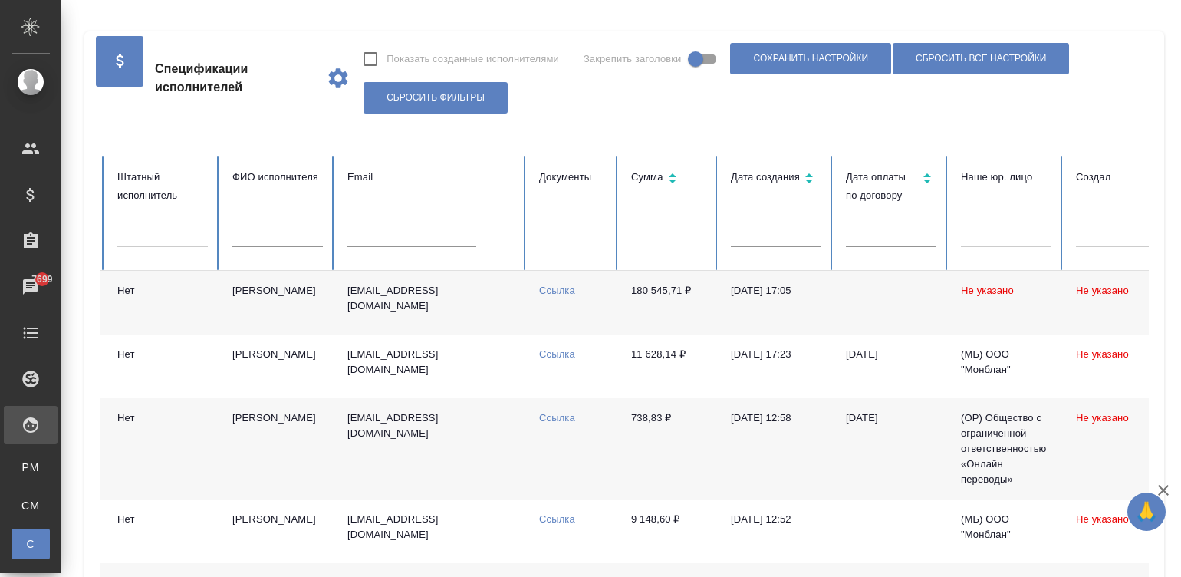
click at [600, 312] on td "Ссылка" at bounding box center [573, 303] width 92 height 64
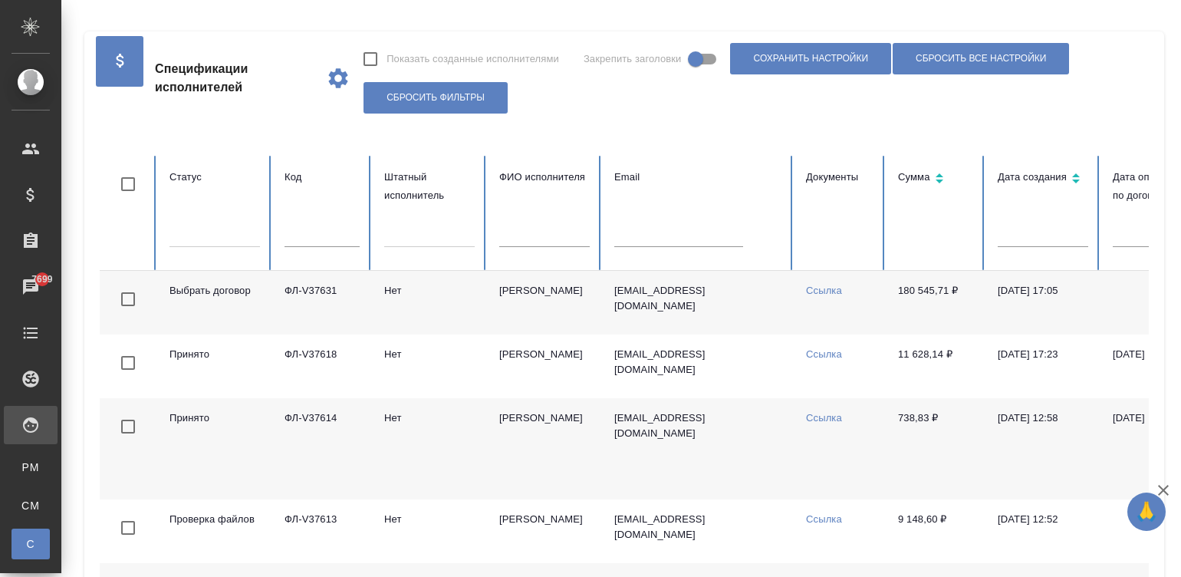
click at [400, 231] on div at bounding box center [429, 232] width 90 height 22
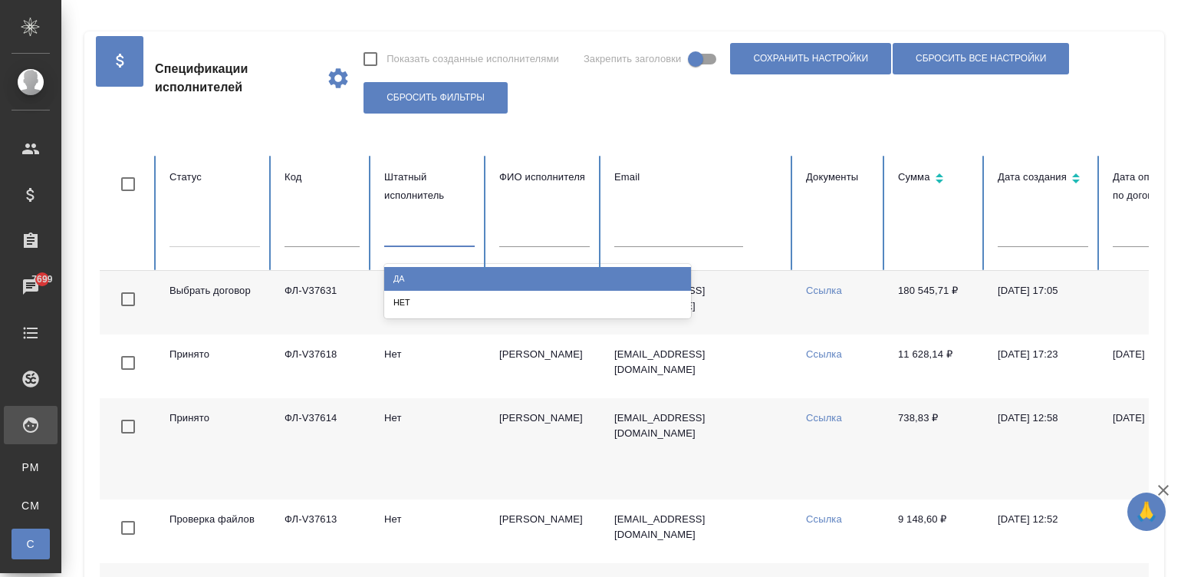
click at [447, 270] on div "Да" at bounding box center [537, 279] width 307 height 24
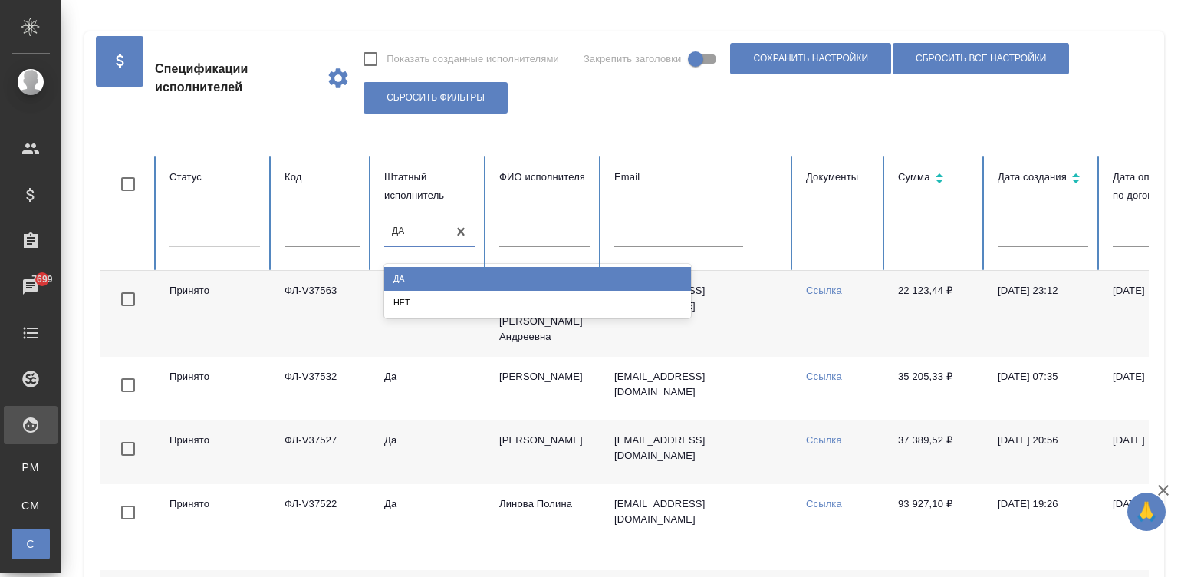
click at [447, 270] on div "Да" at bounding box center [537, 279] width 307 height 24
click at [621, 268] on div "Да" at bounding box center [537, 279] width 307 height 24
click at [837, 308] on td "Ссылка" at bounding box center [840, 314] width 92 height 86
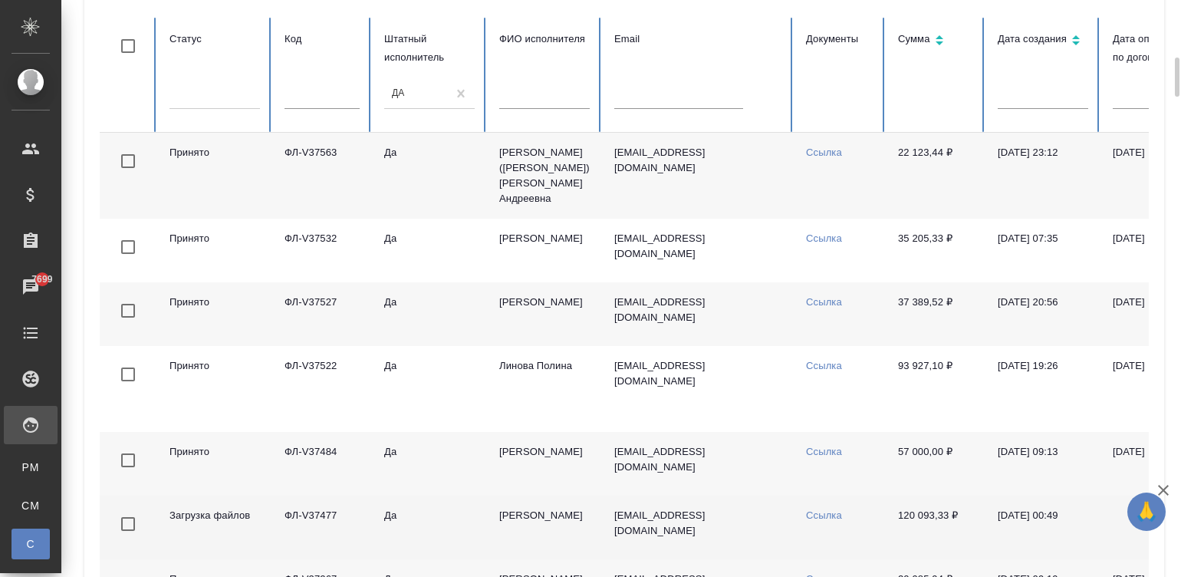
scroll to position [183, 0]
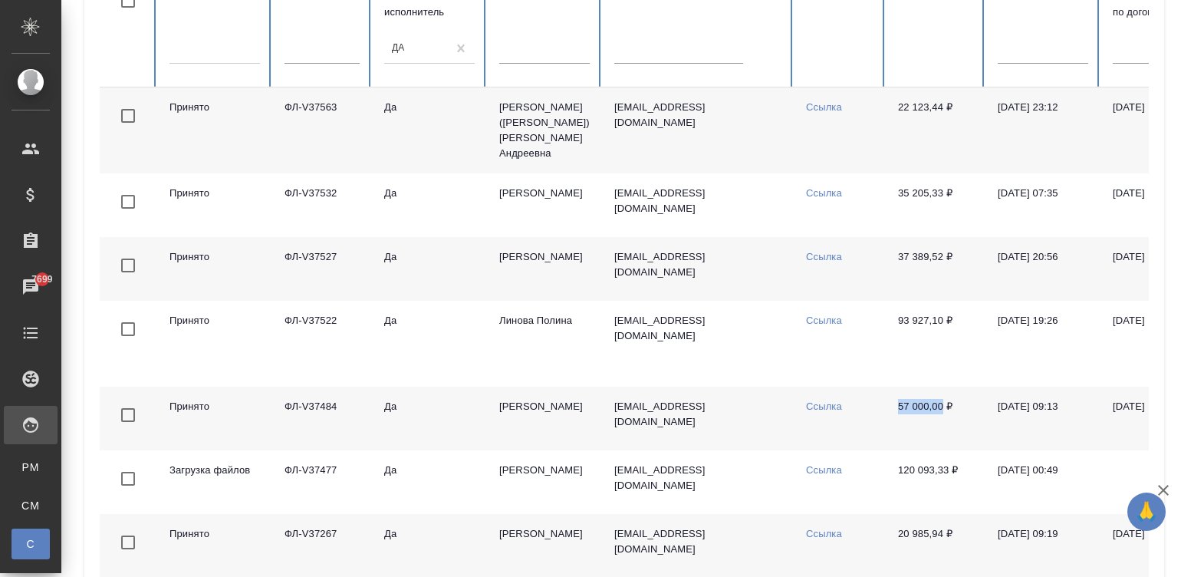
drag, startPoint x: 886, startPoint y: 402, endPoint x: 943, endPoint y: 408, distance: 57.1
click at [943, 408] on td "57 000,00 ₽" at bounding box center [936, 419] width 100 height 64
click at [821, 403] on link "Ссылка" at bounding box center [824, 406] width 36 height 12
click at [878, 410] on td "Ссылка" at bounding box center [840, 419] width 92 height 64
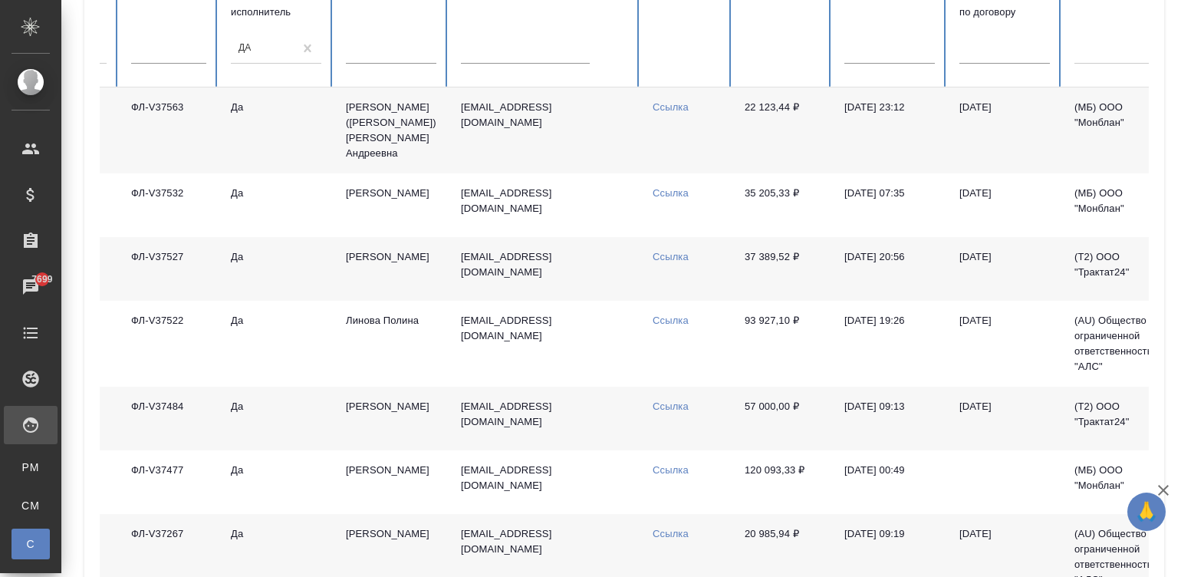
scroll to position [0, 191]
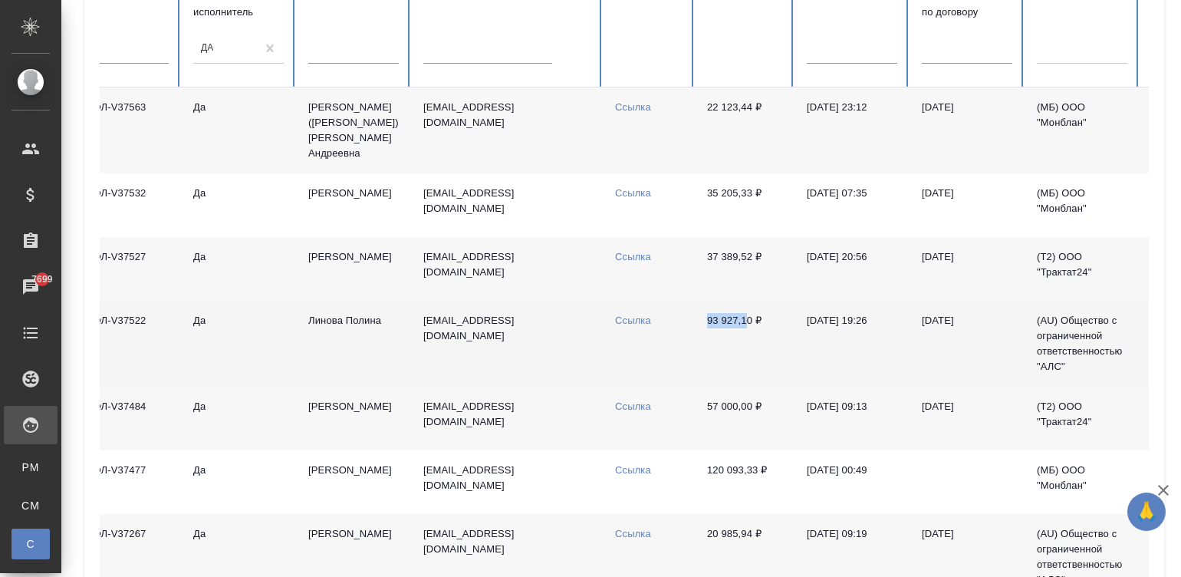
drag, startPoint x: 702, startPoint y: 321, endPoint x: 748, endPoint y: 322, distance: 46.0
click at [748, 322] on td "93 927,10 ₽" at bounding box center [745, 344] width 100 height 86
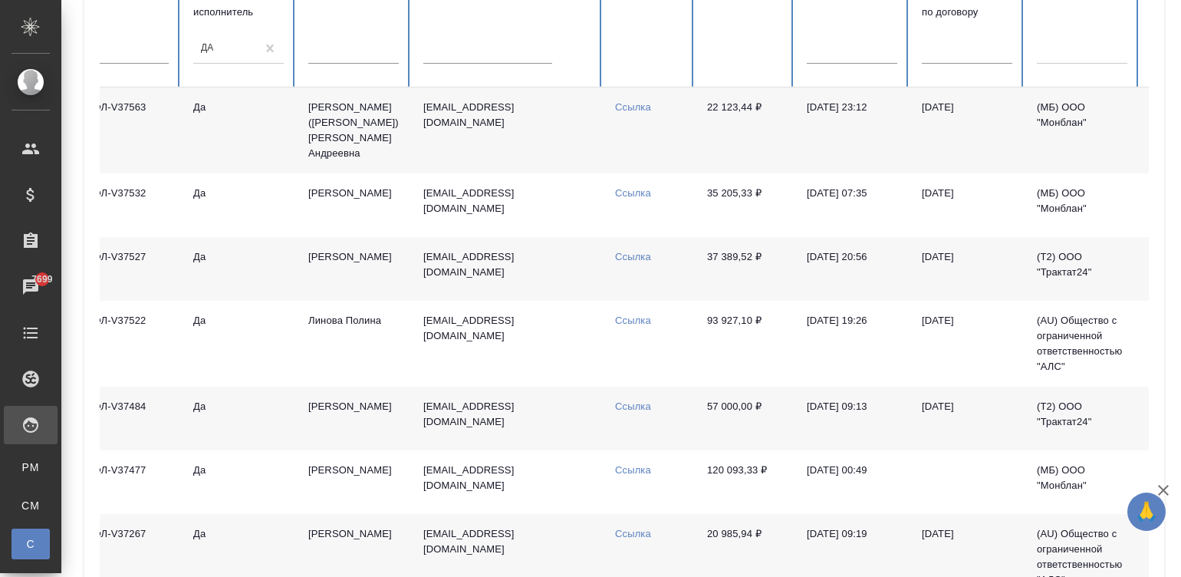
click at [619, 311] on td "Ссылка" at bounding box center [649, 344] width 92 height 86
click at [622, 317] on link "Ссылка" at bounding box center [633, 320] width 36 height 12
drag, startPoint x: 696, startPoint y: 252, endPoint x: 754, endPoint y: 257, distance: 58.5
click at [754, 257] on td "37 389,52 ₽" at bounding box center [745, 269] width 100 height 64
click at [625, 255] on link "Ссылка" at bounding box center [633, 257] width 36 height 12
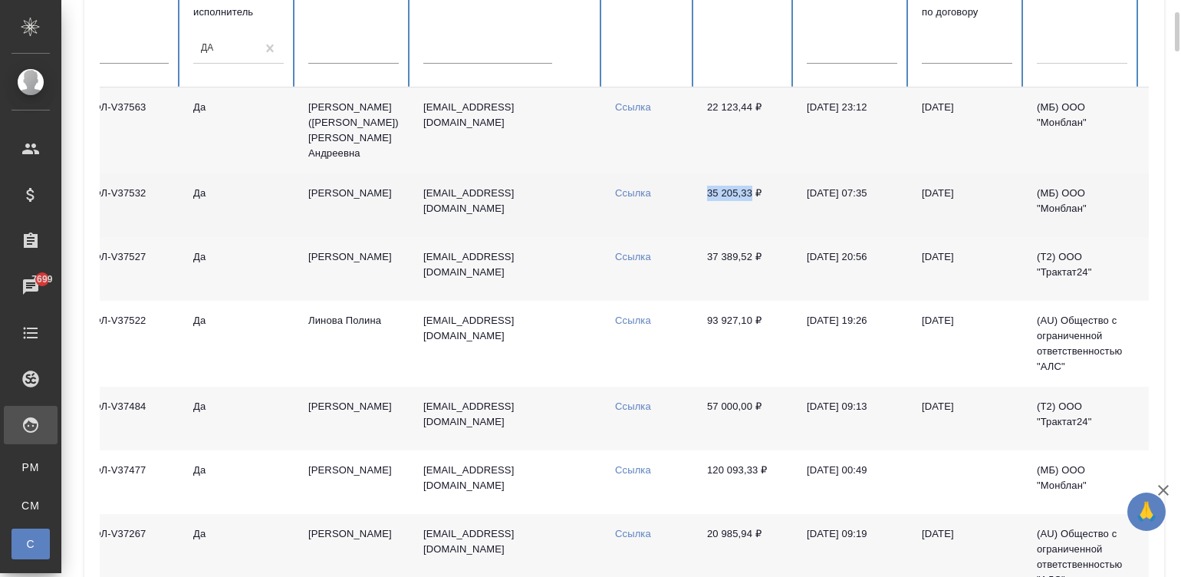
drag, startPoint x: 696, startPoint y: 184, endPoint x: 748, endPoint y: 192, distance: 52.7
click at [748, 192] on td "35 205,33 ₽" at bounding box center [745, 205] width 100 height 64
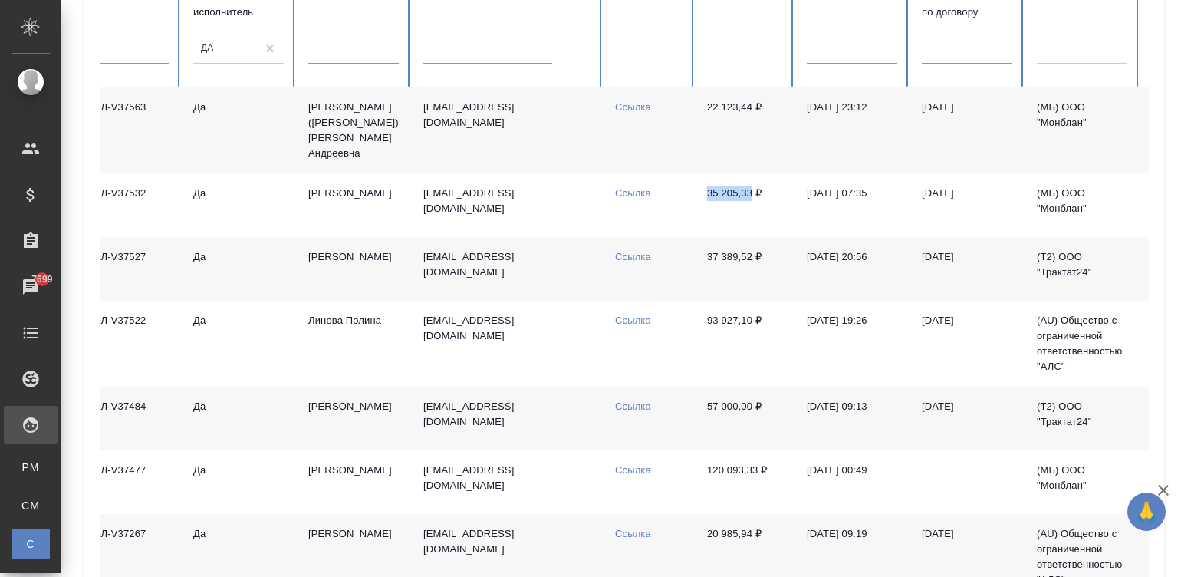
click at [627, 191] on link "Ссылка" at bounding box center [633, 193] width 36 height 12
drag, startPoint x: 699, startPoint y: 107, endPoint x: 747, endPoint y: 108, distance: 48.3
click at [747, 108] on td "22 123,44 ₽" at bounding box center [745, 130] width 100 height 86
click at [632, 103] on link "Ссылка" at bounding box center [633, 107] width 36 height 12
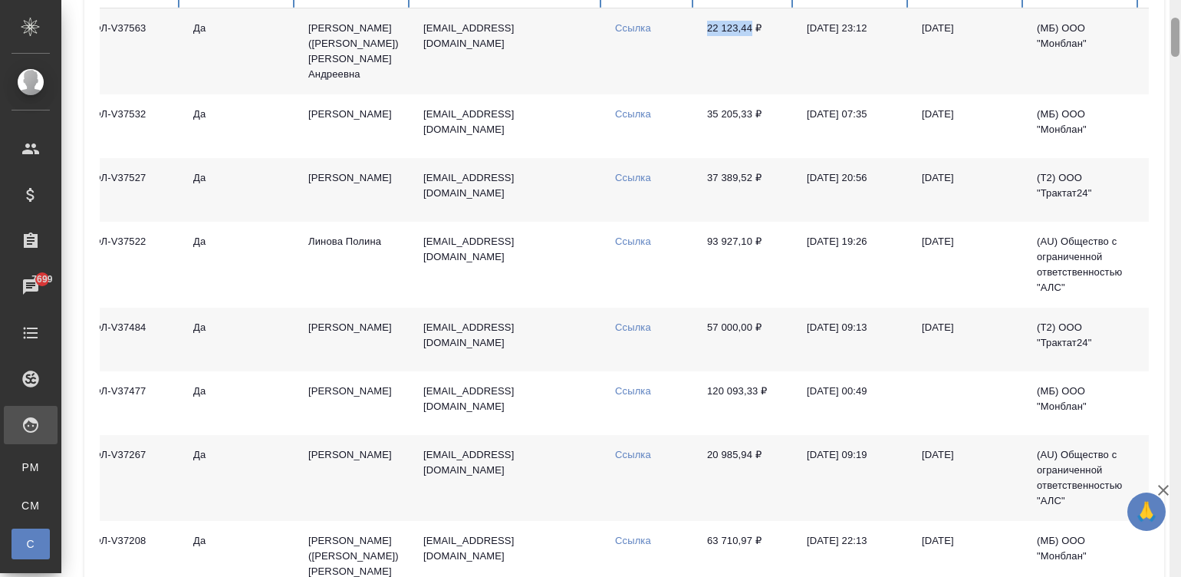
scroll to position [285, 0]
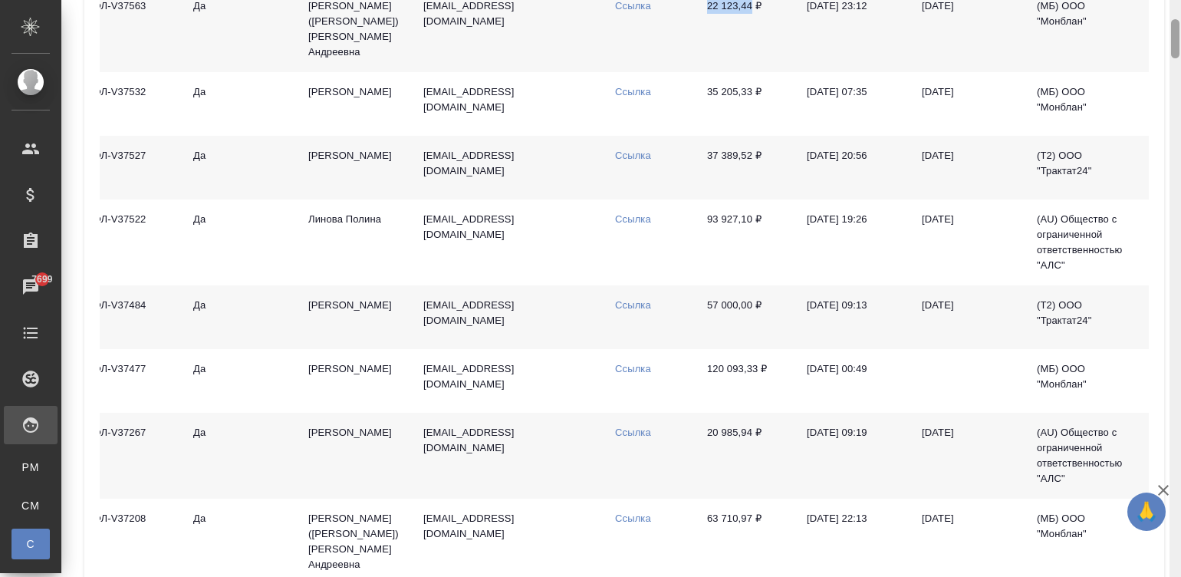
click at [1178, 48] on div at bounding box center [1175, 38] width 8 height 39
drag, startPoint x: 695, startPoint y: 430, endPoint x: 750, endPoint y: 433, distance: 55.3
click at [750, 433] on td "20 985,94 ₽" at bounding box center [745, 456] width 100 height 86
click at [627, 429] on link "Ссылка" at bounding box center [633, 432] width 36 height 12
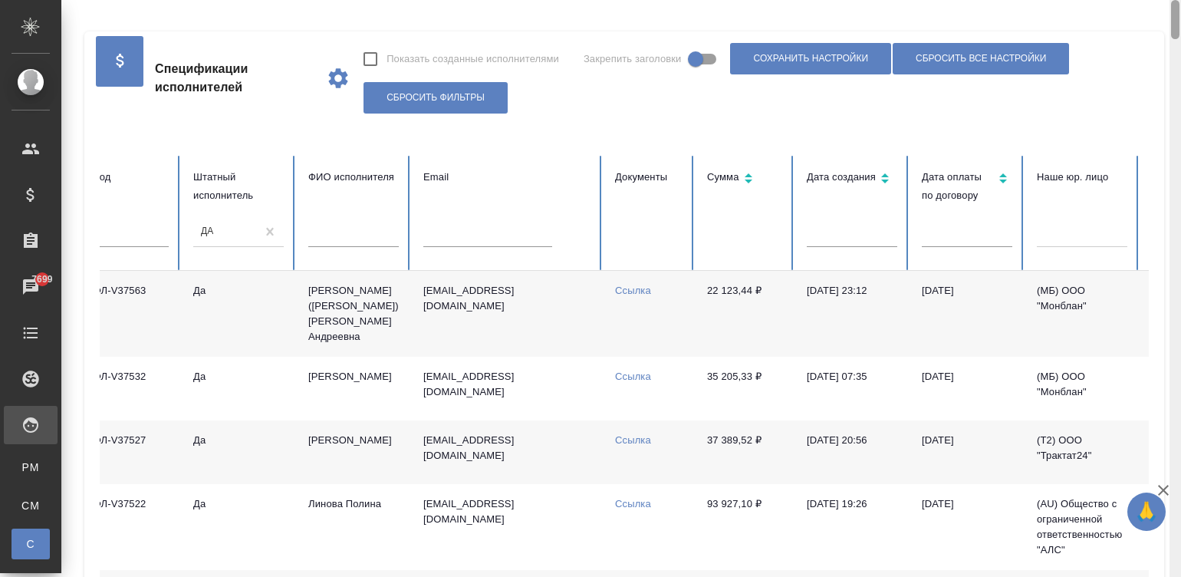
click at [1173, 7] on div at bounding box center [1176, 288] width 12 height 577
click at [134, 229] on input "text" at bounding box center [131, 235] width 75 height 21
click at [123, 229] on input "text" at bounding box center [131, 235] width 75 height 21
click at [136, 234] on input "text" at bounding box center [131, 235] width 75 height 21
click at [255, 311] on td "Да" at bounding box center [238, 314] width 115 height 86
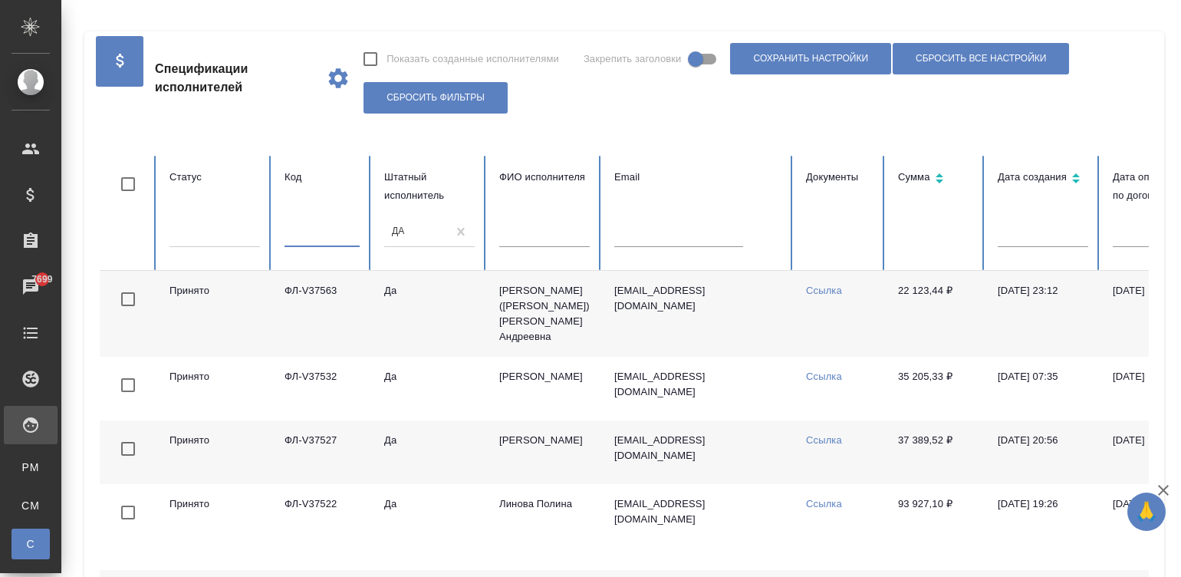
click at [314, 237] on input "text" at bounding box center [322, 235] width 75 height 21
paste input "V37559"
type input "V37559"
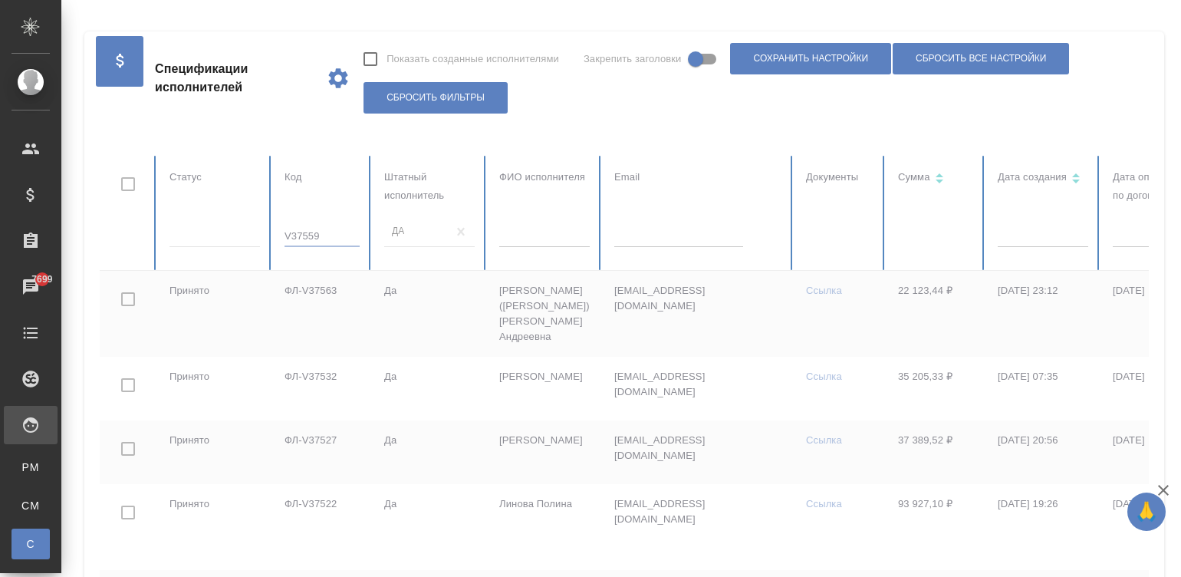
checkbox input "true"
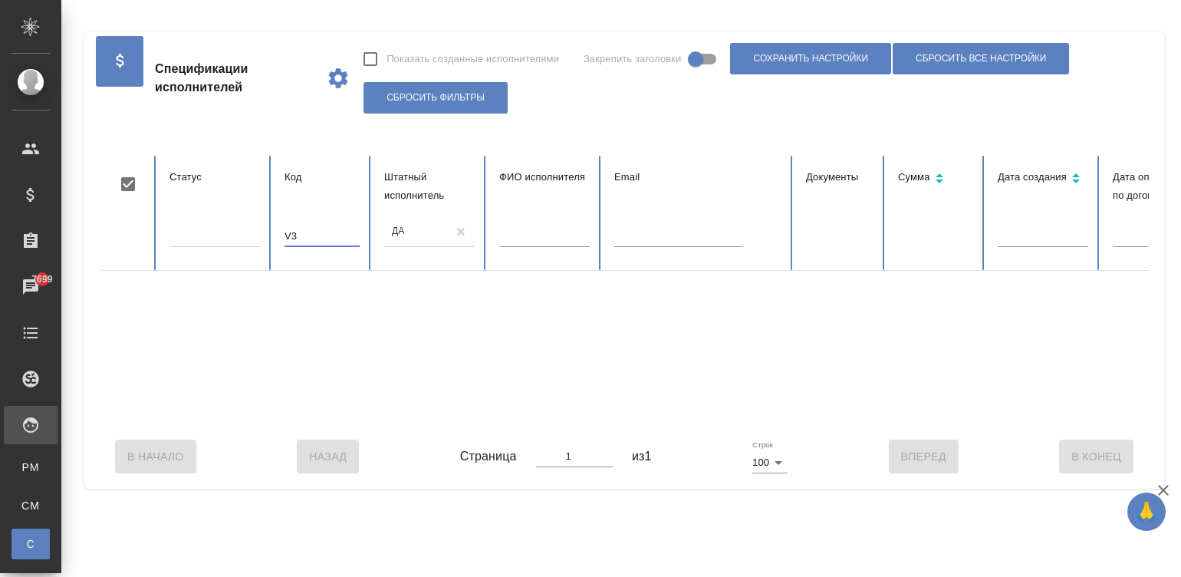
type input "V"
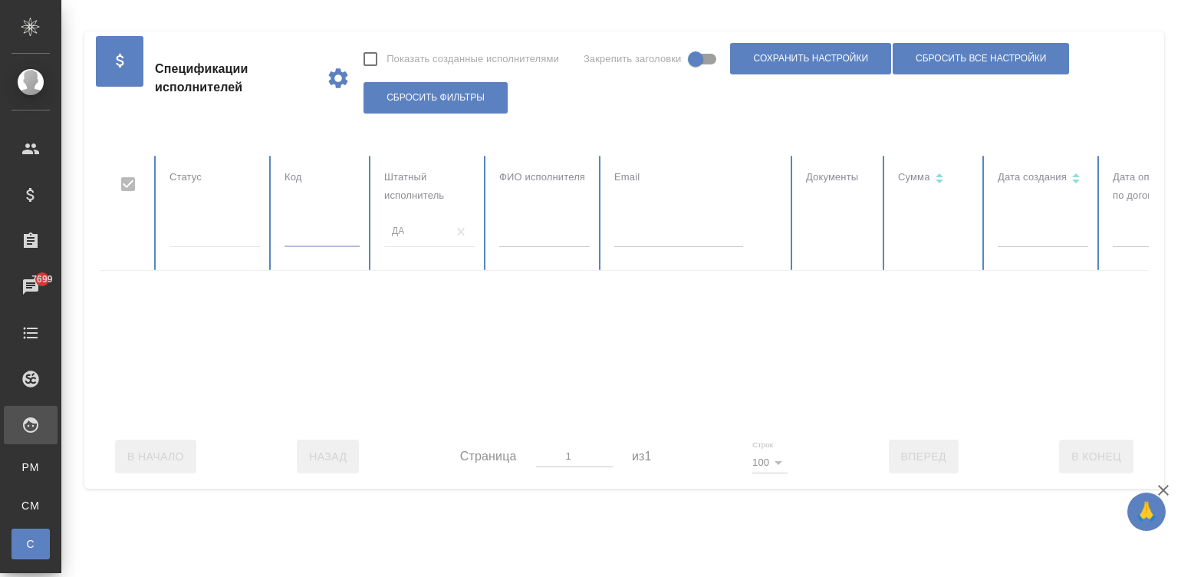
click at [529, 241] on div at bounding box center [921, 290] width 1643 height 268
click at [520, 234] on div at bounding box center [921, 290] width 1643 height 268
click at [520, 234] on input "text" at bounding box center [544, 235] width 90 height 21
checkbox input "false"
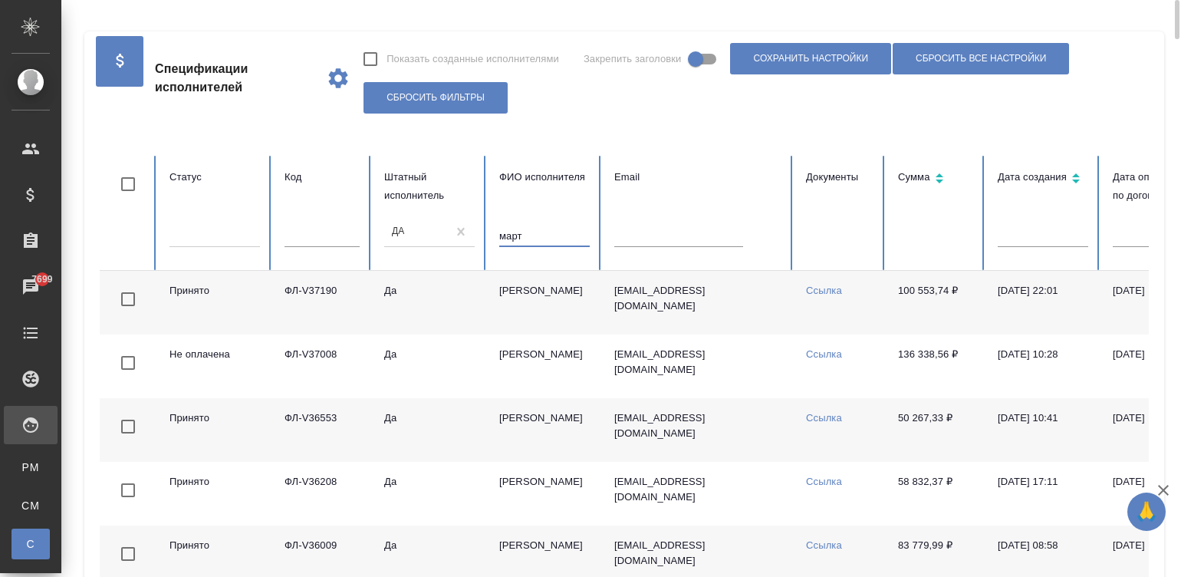
type input "март"
click at [479, 304] on td "Да" at bounding box center [429, 303] width 115 height 64
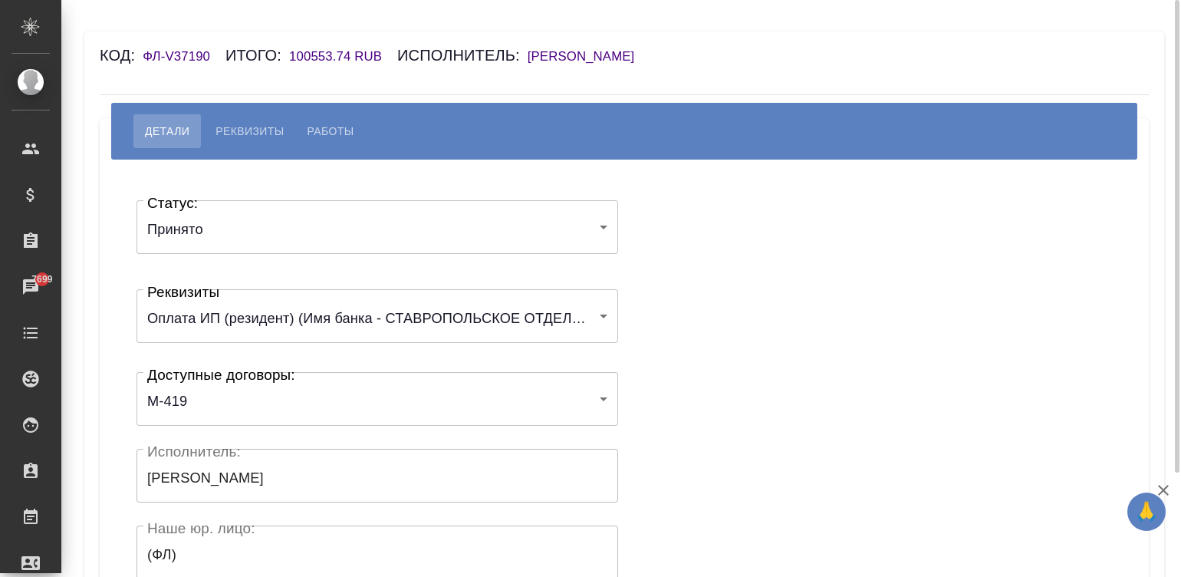
click at [614, 55] on h6 "Мартынова Александра Ивановна" at bounding box center [589, 56] width 123 height 15
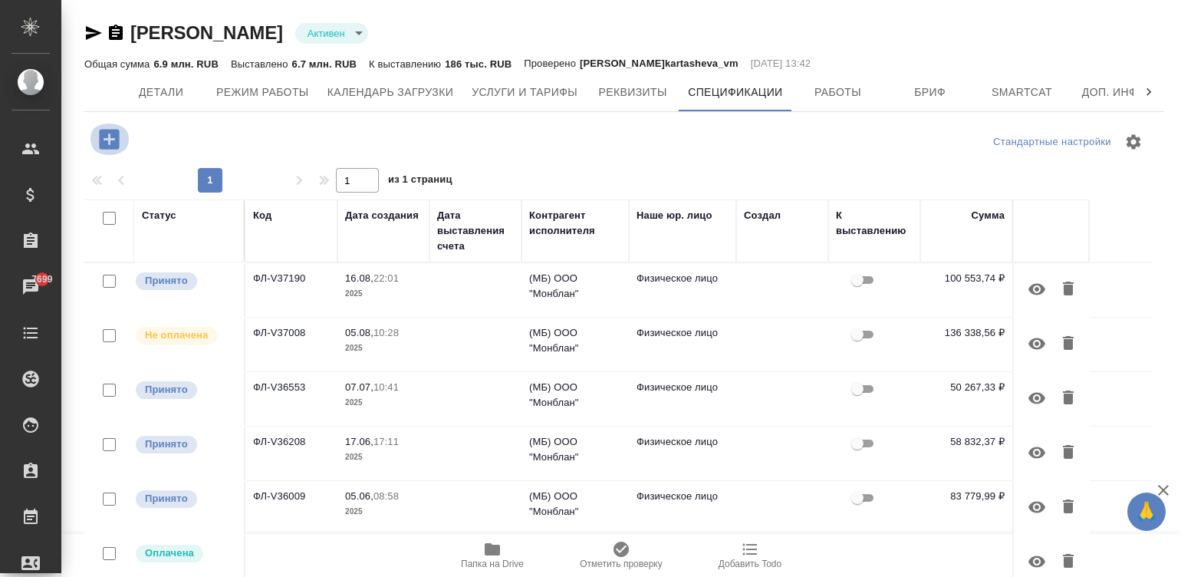
click at [97, 140] on icon "button" at bounding box center [109, 139] width 27 height 27
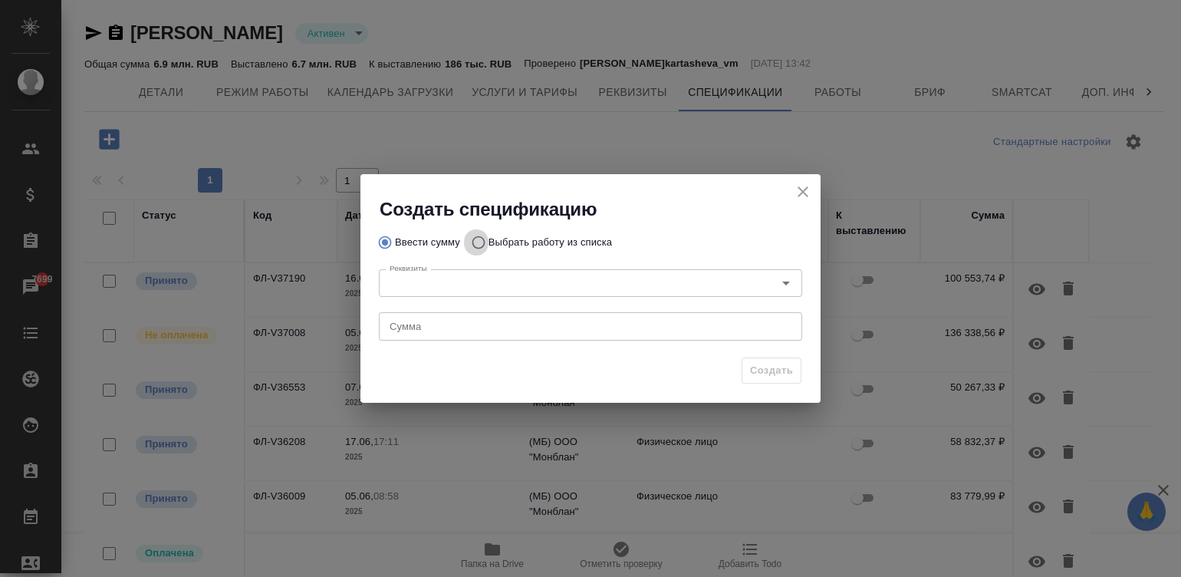
click at [471, 238] on input "Выбрать работу из списка" at bounding box center [476, 242] width 25 height 29
radio input "true"
radio input "false"
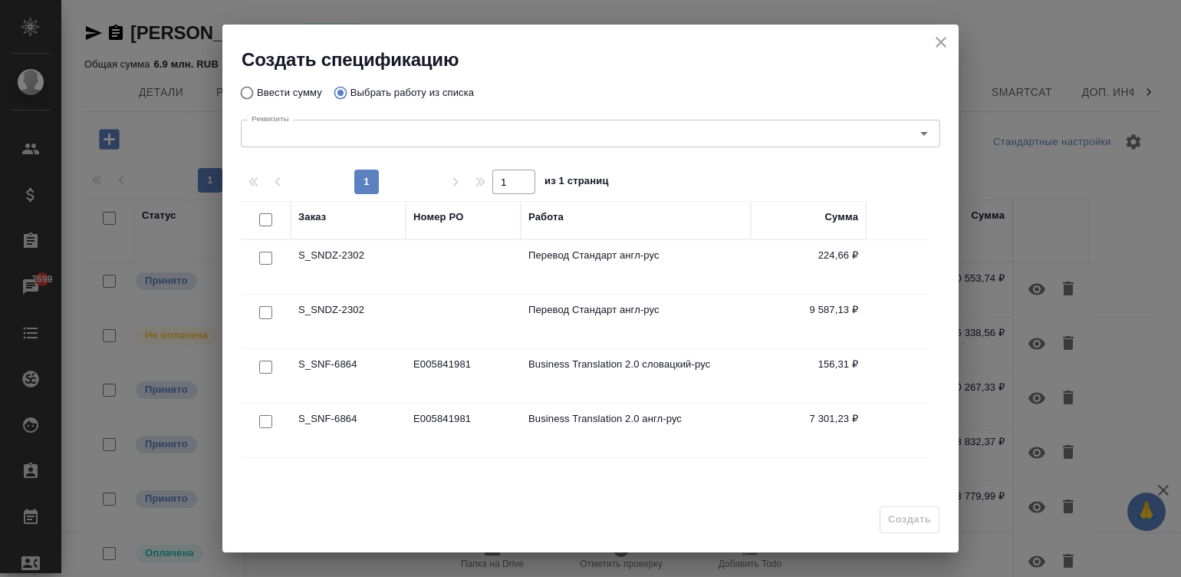
click at [260, 215] on input "checkbox" at bounding box center [265, 219] width 13 height 13
checkbox input "true"
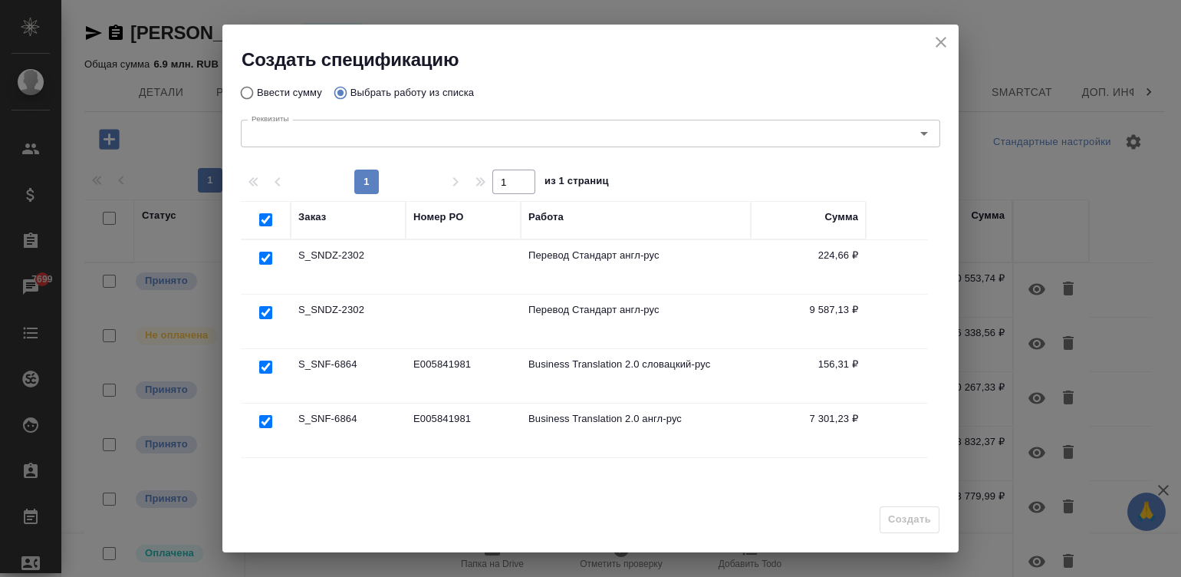
checkbox input "true"
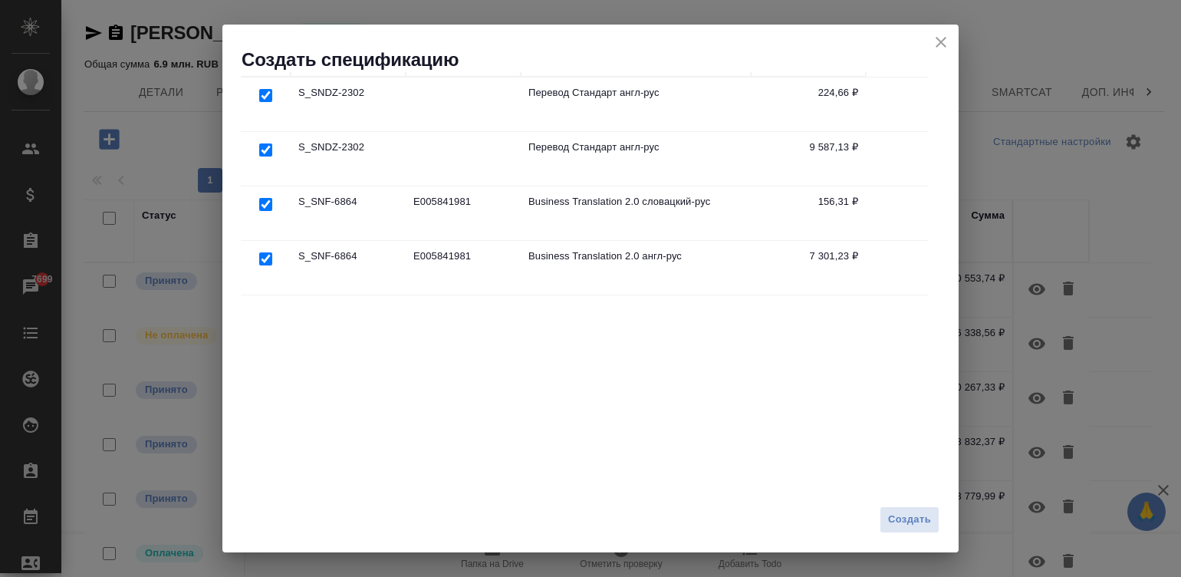
scroll to position [186, 0]
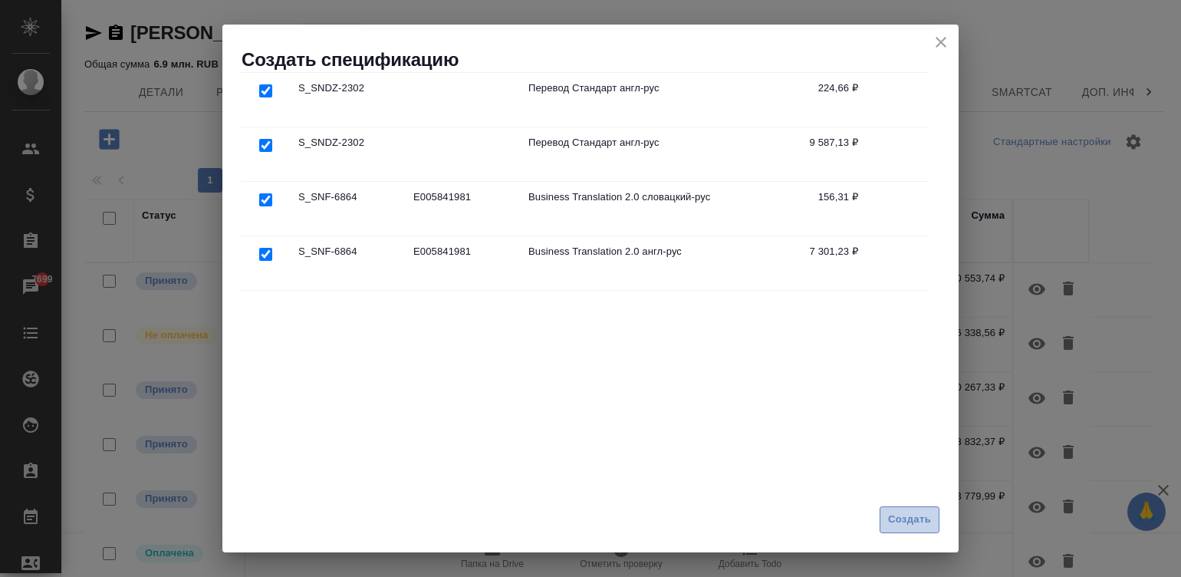
click at [893, 521] on span "Создать" at bounding box center [909, 520] width 43 height 18
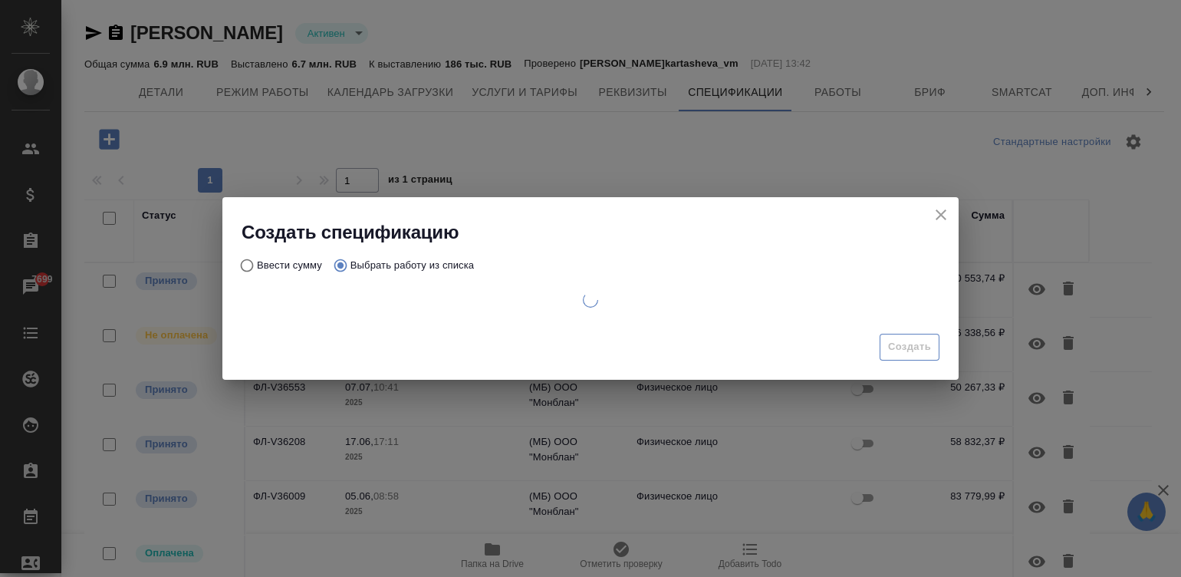
scroll to position [0, 0]
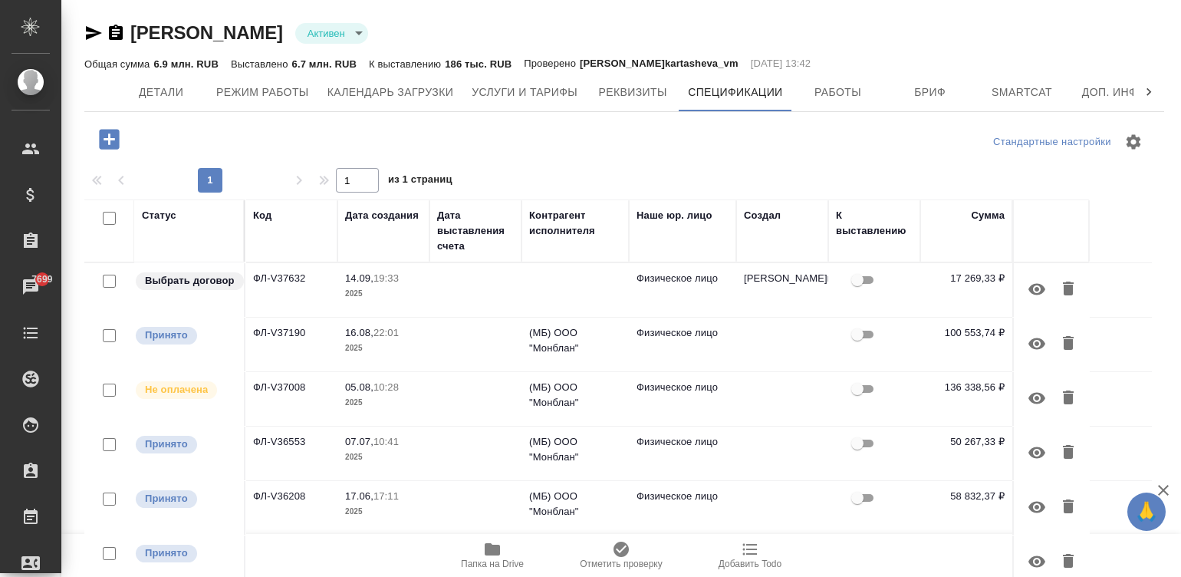
click at [486, 294] on td at bounding box center [475, 290] width 92 height 54
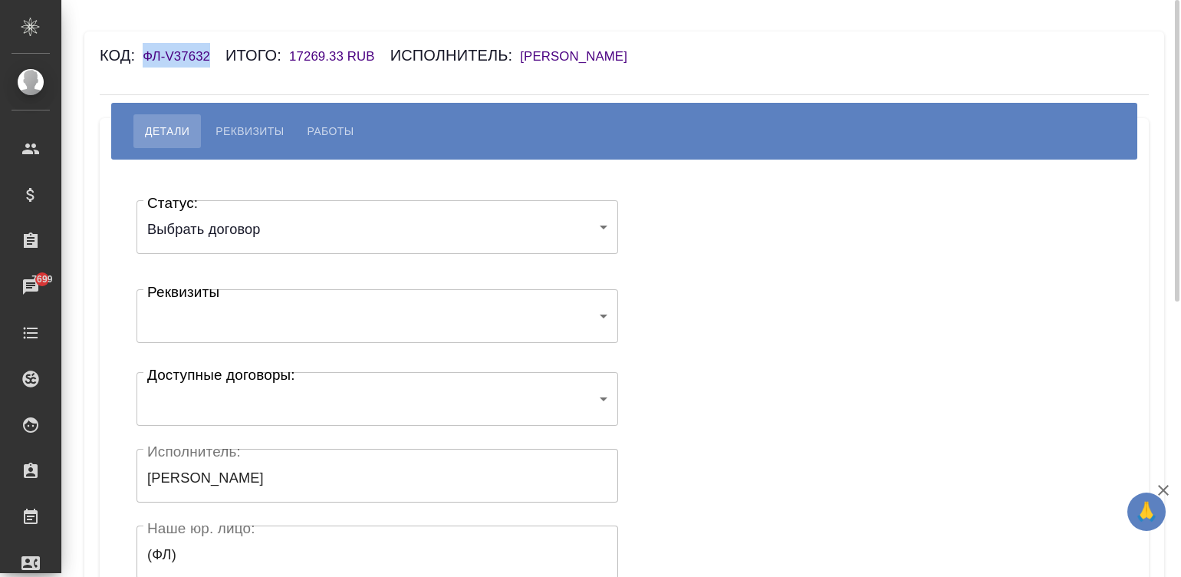
drag, startPoint x: 216, startPoint y: 59, endPoint x: 109, endPoint y: 35, distance: 109.4
click at [140, 61] on div "Код: ФЛ-V37632 Итого: 17269.33 RUB Исполнитель: [PERSON_NAME]" at bounding box center [537, 55] width 874 height 25
copy h6 "ФЛ-V37632"
